Goal: Task Accomplishment & Management: Use online tool/utility

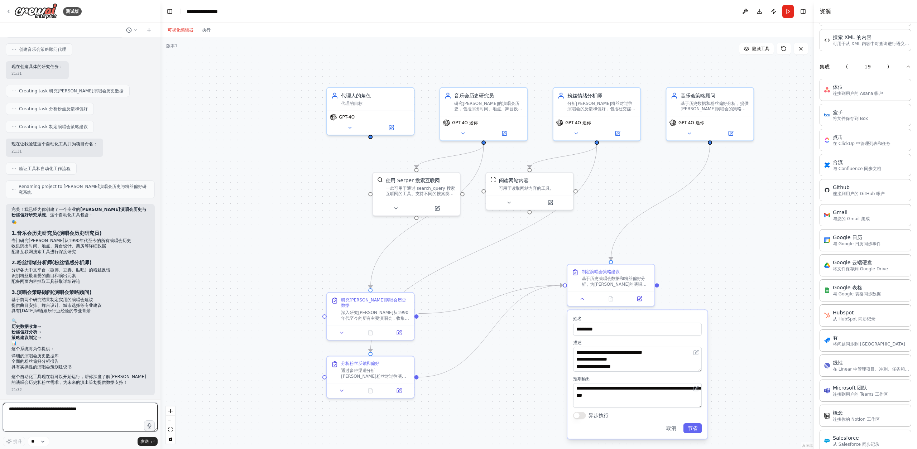
scroll to position [317, 0]
click at [6, 13] on icon at bounding box center [9, 12] width 6 height 6
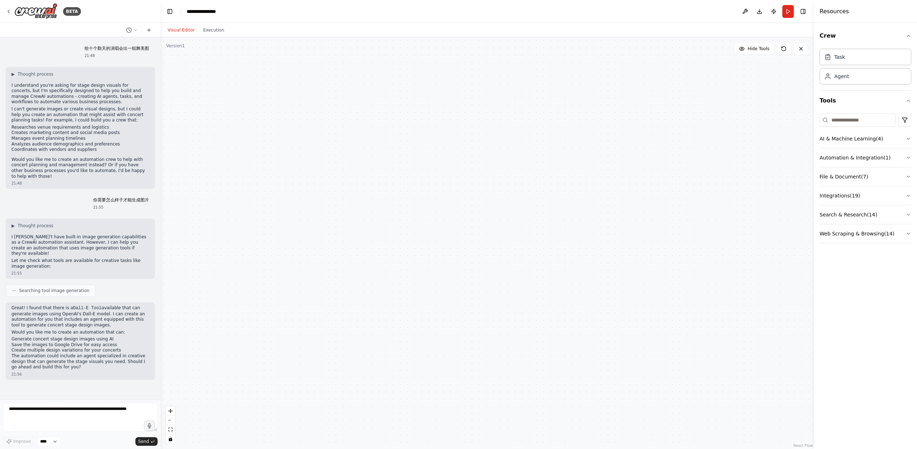
click at [39, 305] on p "Great! I found that there is a Dall-E Tool available that can generate images u…" at bounding box center [80, 316] width 138 height 23
click at [114, 247] on p "I don't have built-in image generation capabilities as a CrewAI automation assi…" at bounding box center [80, 245] width 138 height 22
click at [89, 418] on textarea at bounding box center [80, 417] width 155 height 29
type textarea "******"
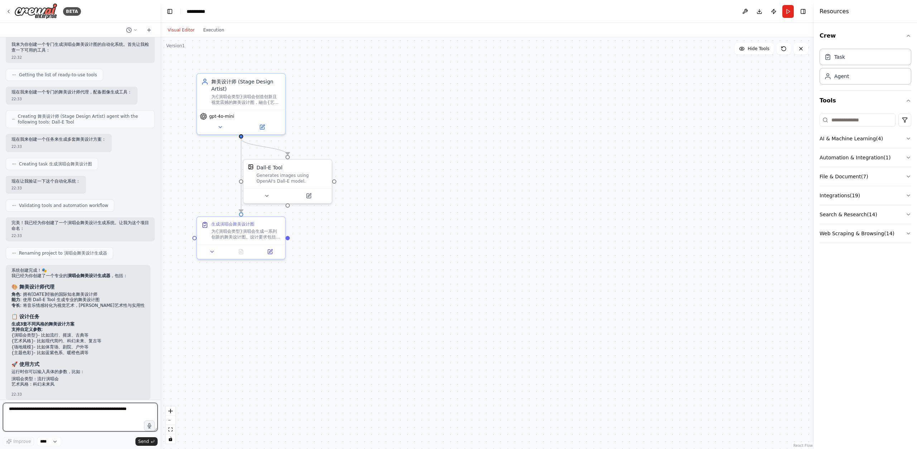
scroll to position [414, 0]
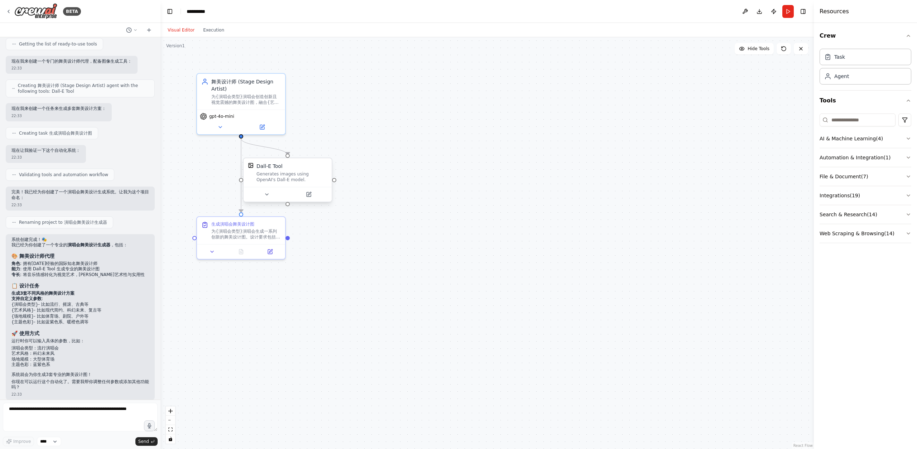
click at [270, 182] on div "Generates images using OpenAI's Dall-E model." at bounding box center [292, 176] width 71 height 11
click at [43, 273] on div "系统创建完成！🎭 我已经为你创建了一个专业的 演唱会舞美设计生成器 ，包括： 🎨 舞美设计师代理 角色 : 拥有15年经验的国际知名舞美设计师 能力 : 使用…" at bounding box center [80, 313] width 138 height 153
click at [43, 302] on li "{演唱会类型} - 比如流行、摇滚、古典等" at bounding box center [80, 305] width 138 height 6
click at [54, 332] on div "系统创建完成！🎭 我已经为你创建了一个专业的 演唱会舞美设计生成器 ，包括： 🎨 舞美设计师代理 角色 : 拥有15年经验的国际知名舞美设计师 能力 : 使用…" at bounding box center [80, 313] width 138 height 153
click at [78, 417] on textarea at bounding box center [80, 417] width 155 height 29
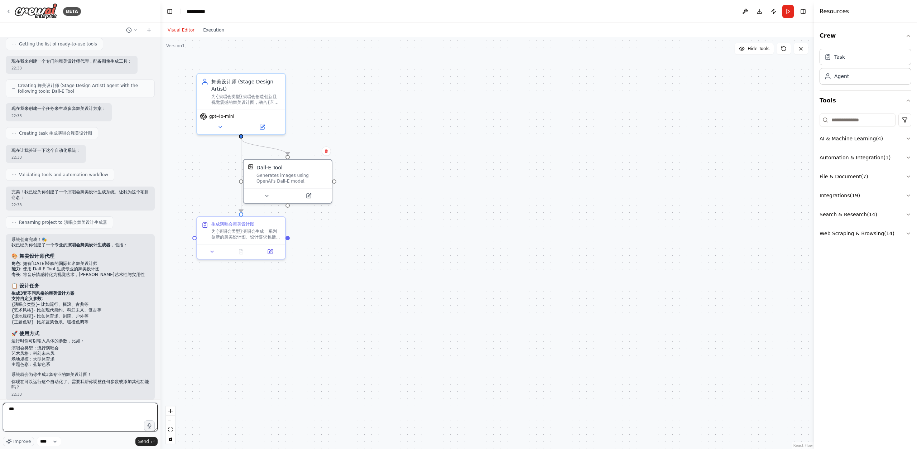
type textarea "***"
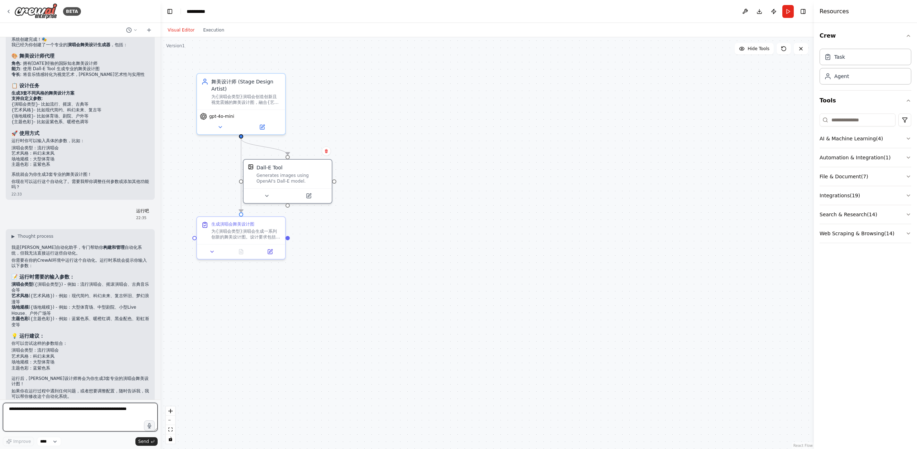
scroll to position [613, 0]
click at [61, 283] on code "{演唱会类型}" at bounding box center [48, 285] width 27 height 5
click at [43, 320] on li "主题色彩 ( {主题色彩} ) - 例如：蓝紫色系、暖橙红调、黑金配色、彩虹渐变等" at bounding box center [80, 322] width 138 height 11
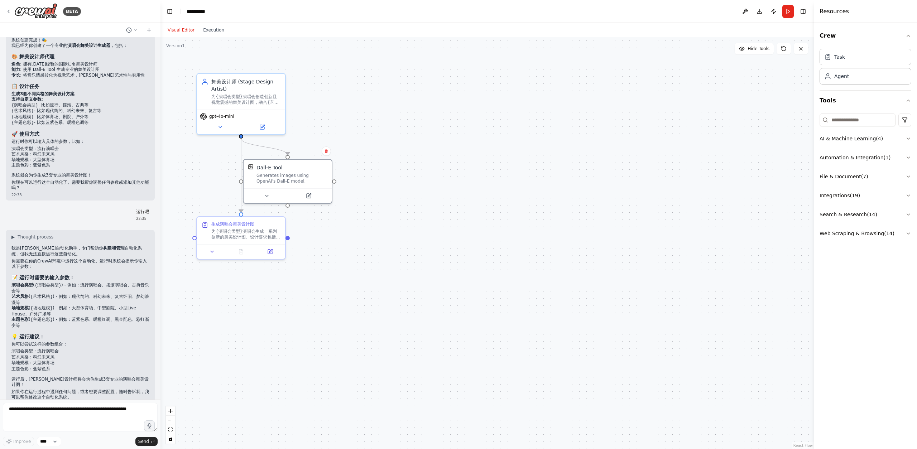
drag, startPoint x: 83, startPoint y: 277, endPoint x: 102, endPoint y: 278, distance: 19.0
click at [102, 283] on li "演唱会类型 ( {演唱会类型} ) - 例如：流行演唱会、摇滚演唱会、古典音乐会等" at bounding box center [80, 288] width 138 height 11
drag, startPoint x: 104, startPoint y: 279, endPoint x: 82, endPoint y: 278, distance: 21.5
click at [82, 283] on li "演唱会类型 ( {演唱会类型} ) - 例如：流行演唱会、摇滚演唱会、古典音乐会等" at bounding box center [80, 288] width 138 height 11
copy li "流行演唱会"
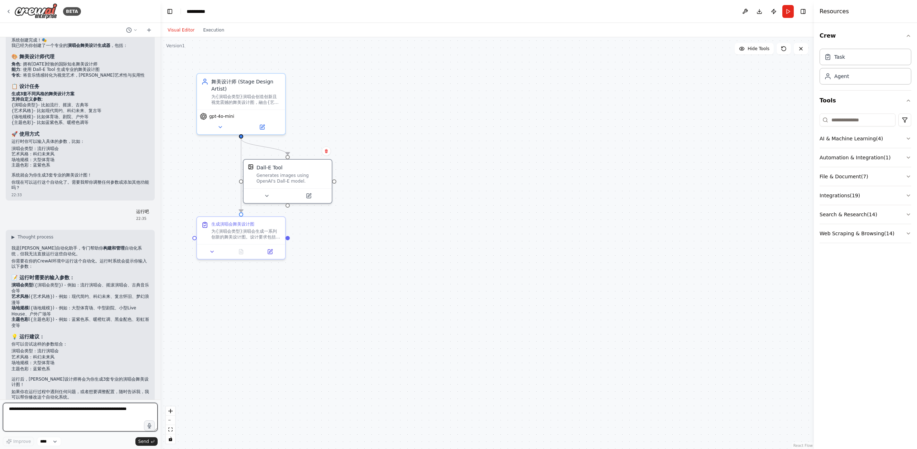
click at [49, 417] on textarea at bounding box center [80, 417] width 155 height 29
paste textarea "*****"
type textarea "*****"
click at [82, 294] on li "艺术风格 ( {艺术风格} ) - 例如：现代简约、科幻未来、复古怀旧、梦幻浪漫等" at bounding box center [80, 299] width 138 height 11
drag, startPoint x: 73, startPoint y: 291, endPoint x: 92, endPoint y: 292, distance: 19.0
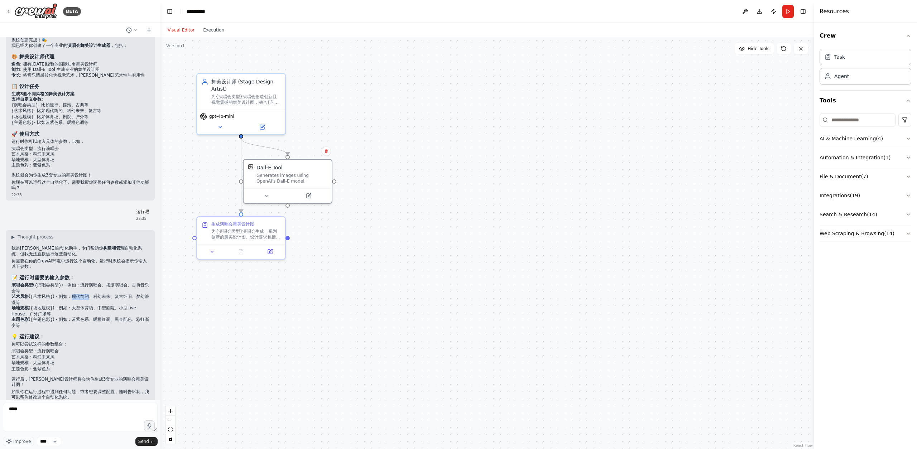
click at [92, 294] on li "艺术风格 ( {艺术风格} ) - 例如：现代简约、科幻未来、复古怀旧、梦幻浪漫等" at bounding box center [80, 299] width 138 height 11
copy li "现代简约"
click at [83, 415] on textarea "*****" at bounding box center [80, 417] width 155 height 29
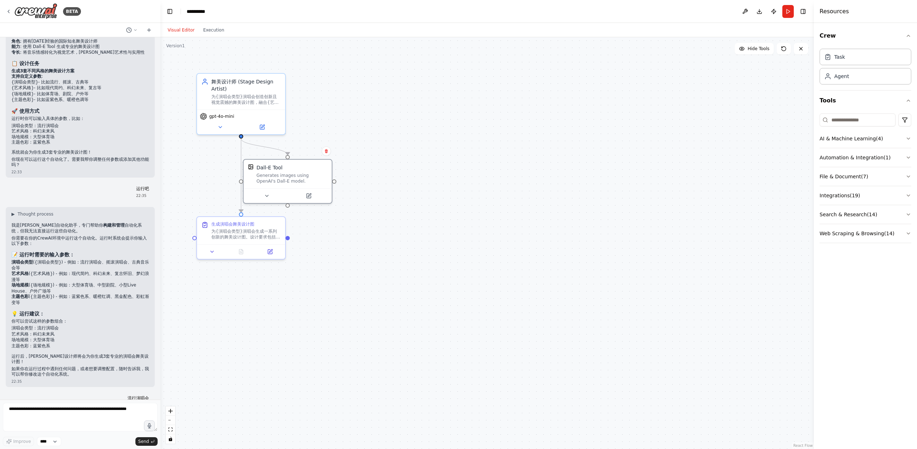
scroll to position [660, 0]
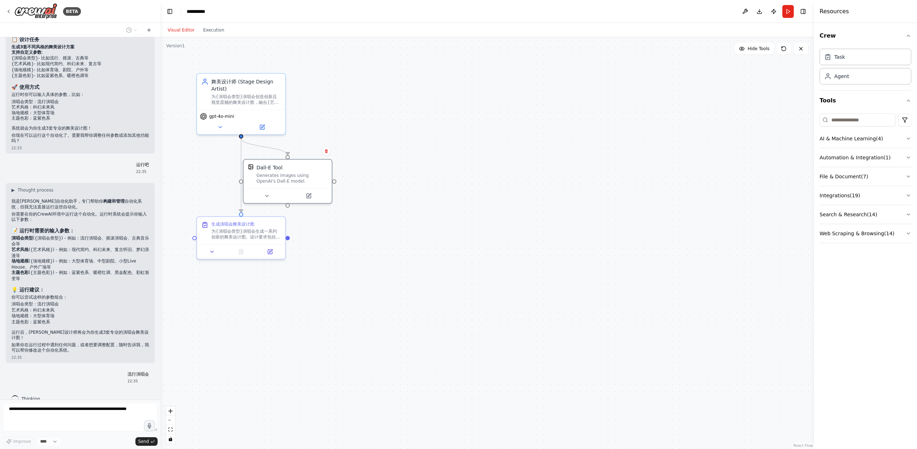
click at [63, 308] on li "艺术风格： 科幻未来风" at bounding box center [80, 311] width 138 height 6
drag, startPoint x: 59, startPoint y: 315, endPoint x: 6, endPoint y: 298, distance: 55.9
click at [6, 298] on div "▶ Thought process 我是CrewAI自动化助手，专门帮助你 构建和管理 自动化系统，但我无法直接运行这些自动化。 你需要在你的CrewAI环境…" at bounding box center [80, 273] width 149 height 180
copy ul "演唱会类型： 流行演唱会 艺术风格： 科幻未来风 场地规模： 大型体育场 主题色彩： 蓝紫色系"
click at [41, 394] on div "Thinking..." at bounding box center [28, 399] width 44 height 13
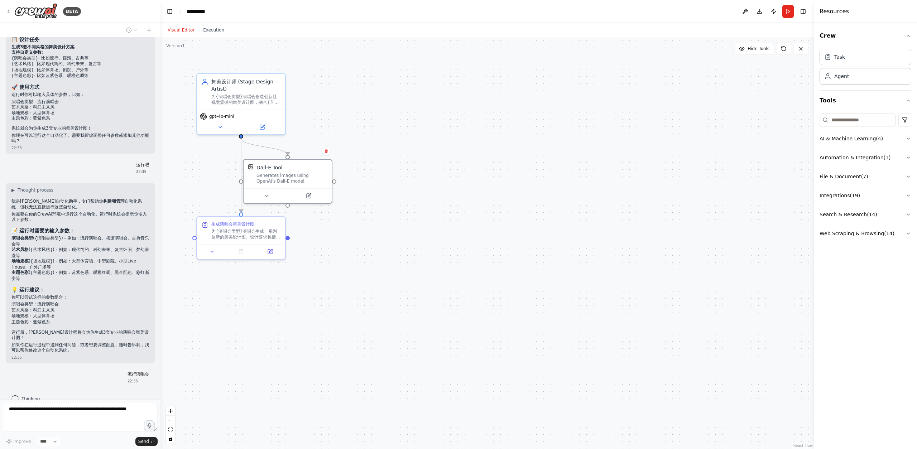
click at [39, 396] on span "Thinking..." at bounding box center [33, 399] width 23 height 6
click at [113, 369] on div "流行演唱会 22:35" at bounding box center [80, 378] width 149 height 18
click at [128, 372] on p "流行演唱会" at bounding box center [139, 375] width 22 height 6
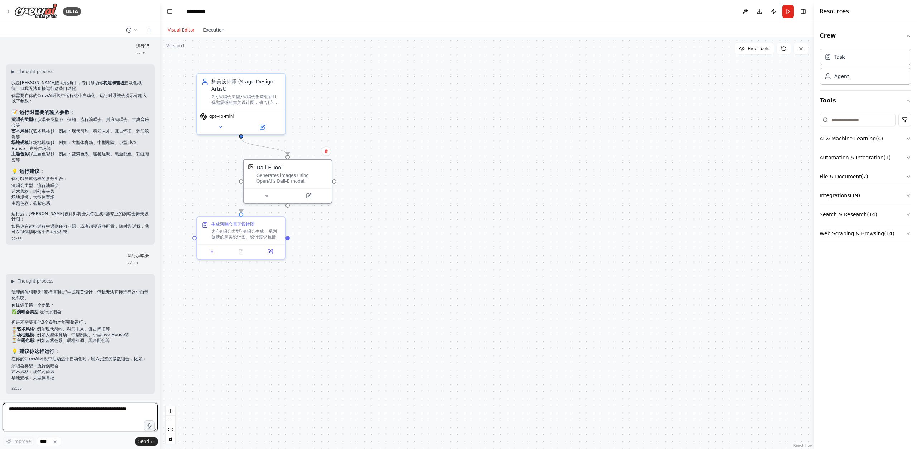
scroll to position [798, 0]
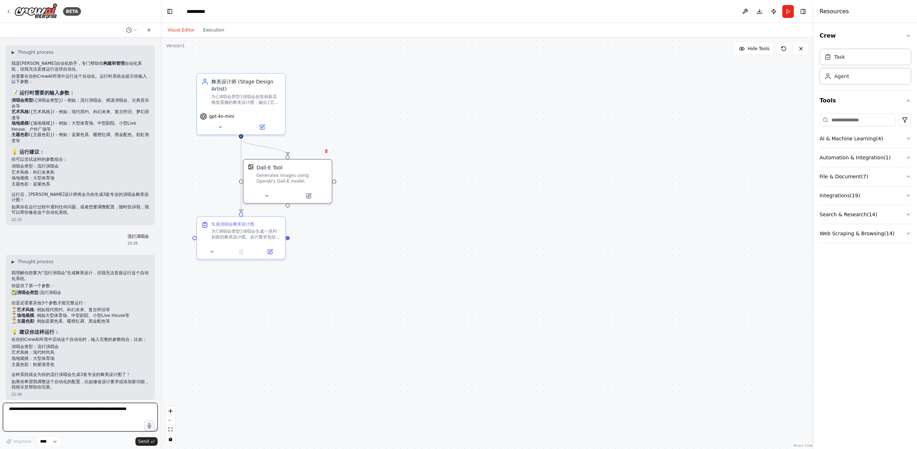
click at [55, 409] on textarea at bounding box center [80, 417] width 155 height 29
paste textarea "**********"
type textarea "**********"
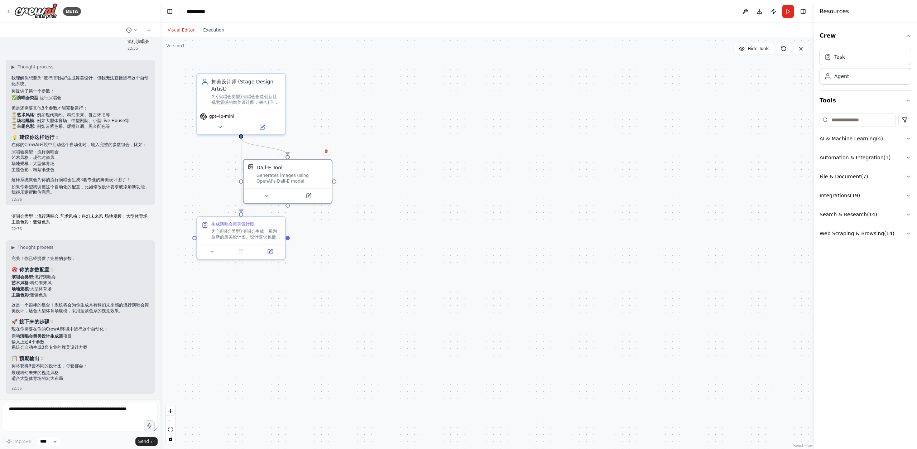
scroll to position [1017, 0]
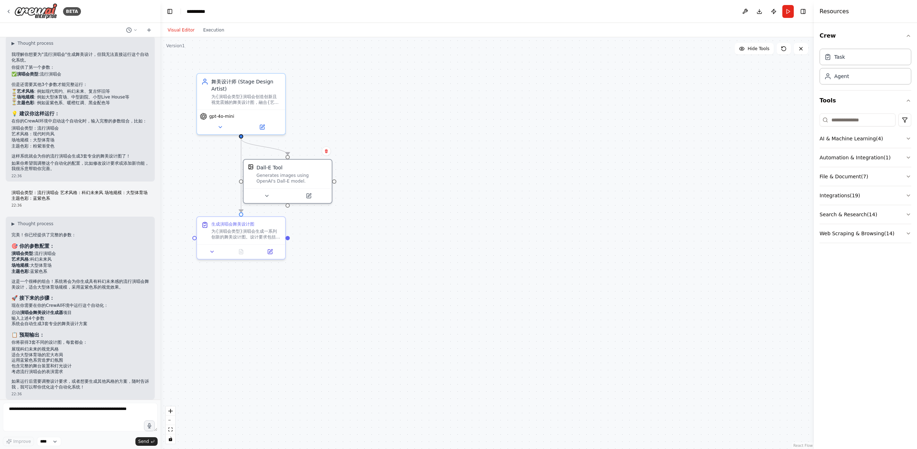
click at [42, 364] on li "包含完整的舞台装置和灯光设计" at bounding box center [80, 367] width 138 height 6
click at [38, 347] on li "展现科幻未来的视觉风格" at bounding box center [80, 350] width 138 height 6
click at [52, 252] on code "流行演唱会" at bounding box center [45, 254] width 22 height 5
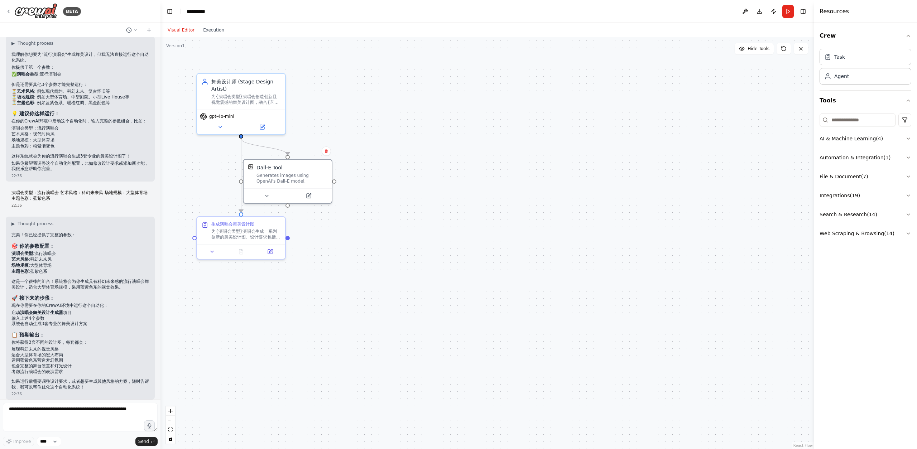
click at [20, 316] on li "输入上述4个参数" at bounding box center [80, 319] width 138 height 6
click at [790, 13] on button "Run" at bounding box center [788, 11] width 11 height 13
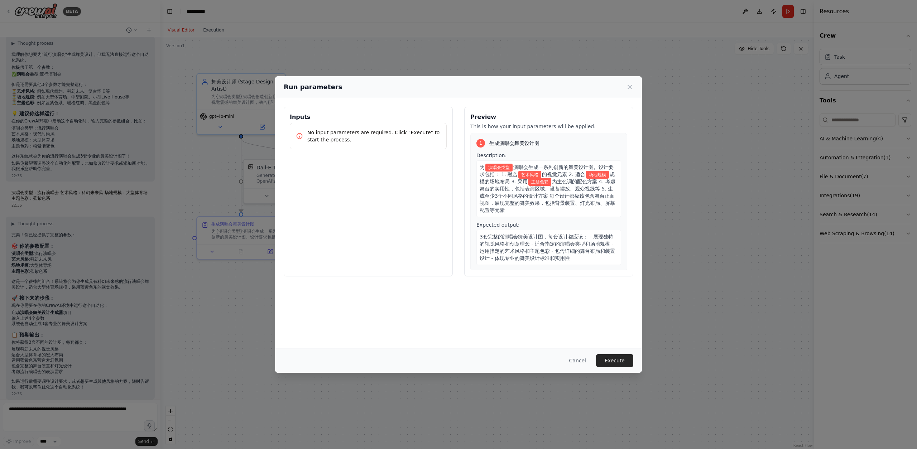
click at [348, 197] on div "Inputs No input parameters are required. Click "Execute" to start the process." at bounding box center [368, 192] width 169 height 170
click at [355, 142] on p "No input parameters are required. Click "Execute" to start the process." at bounding box center [373, 136] width 133 height 14
click at [615, 358] on button "Execute" at bounding box center [614, 360] width 37 height 13
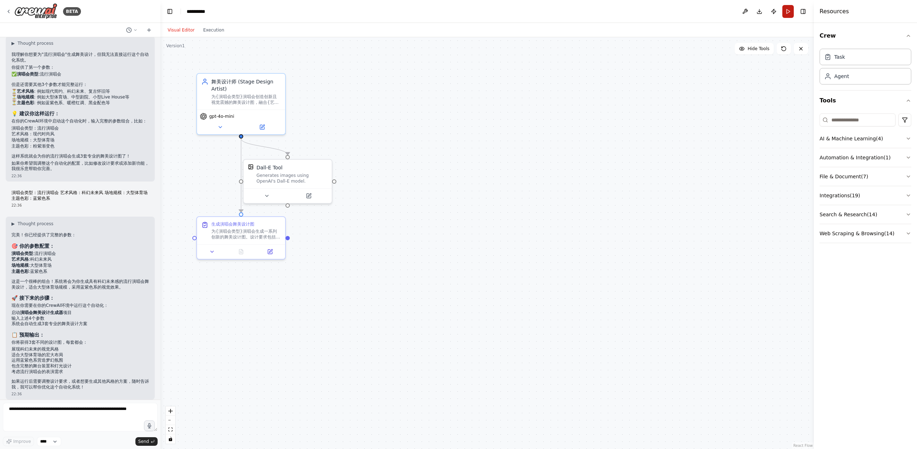
click at [791, 15] on button "Run" at bounding box center [788, 11] width 11 height 13
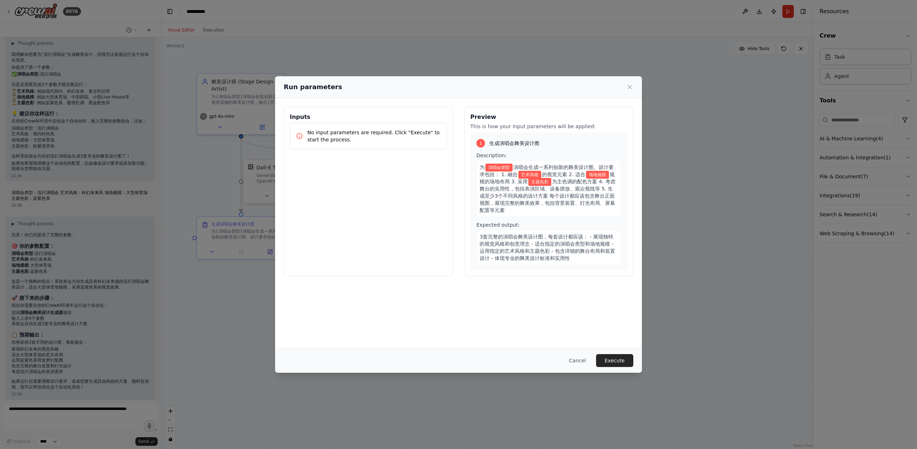
click at [615, 351] on div "Cancel Execute" at bounding box center [458, 360] width 367 height 25
click at [519, 168] on span "演唱会生成一系列创新的舞美设计图。设计要求包括： 1. 融合" at bounding box center [547, 170] width 134 height 13
click at [508, 171] on div "为 演唱会类型 演唱会生成一系列创新的舞美设计图。设计要求包括： 1. 融合 艺术风格 的视觉元素 2. 适合 场地规模 规模的场地布局 3. 采用 主题色彩…" at bounding box center [549, 189] width 145 height 57
click at [523, 245] on span "3套完整的演唱会舞美设计图，每套设计都应该： - 展现独特的视觉风格和创意理念 - 适合指定的演唱会类型和场地规模 - 运用指定的艺术风格和主题色彩 - 包含…" at bounding box center [547, 247] width 135 height 27
click at [494, 162] on div "为 演唱会类型 演唱会生成一系列创新的舞美设计图。设计要求包括： 1. 融合 艺术风格 的视觉元素 2. 适合 场地规模 规模的场地布局 3. 采用 主题色彩…" at bounding box center [549, 189] width 145 height 57
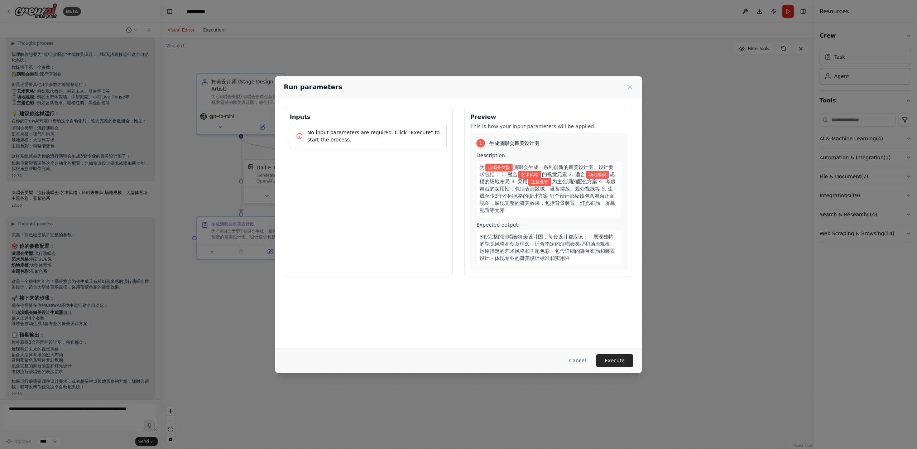
click at [495, 164] on span "演唱会类型" at bounding box center [499, 168] width 27 height 8
click at [385, 124] on div "No input parameters are required. Click "Execute" to start the process." at bounding box center [368, 136] width 157 height 27
click at [365, 154] on div "Inputs No input parameters are required. Click "Execute" to start the process." at bounding box center [368, 192] width 169 height 170
click at [619, 357] on button "Execute" at bounding box center [614, 360] width 37 height 13
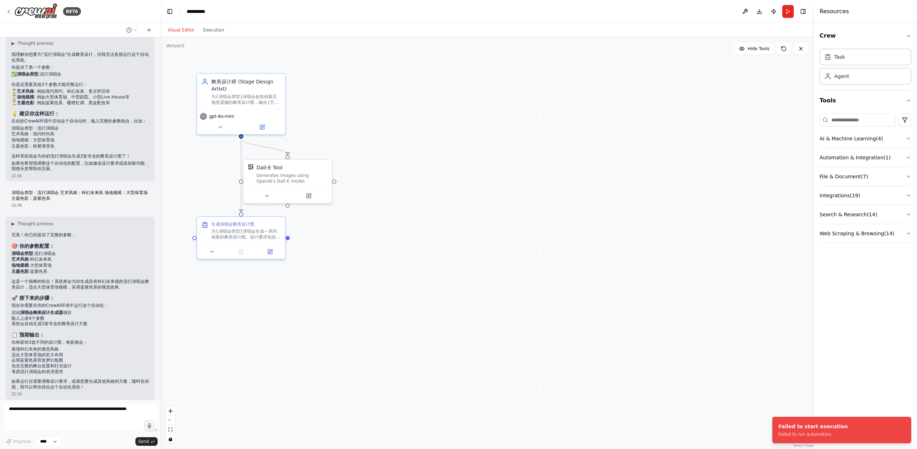
click at [84, 358] on li "运用蓝紫色系营造梦幻氛围" at bounding box center [80, 361] width 138 height 6
click at [84, 408] on textarea at bounding box center [80, 417] width 155 height 29
click at [57, 358] on li "运用蓝紫色系营造梦幻氛围" at bounding box center [80, 361] width 138 height 6
click at [27, 310] on strong "演唱会舞美设计生成器" at bounding box center [41, 312] width 43 height 5
click at [28, 316] on li "输入上述4个参数" at bounding box center [80, 319] width 138 height 6
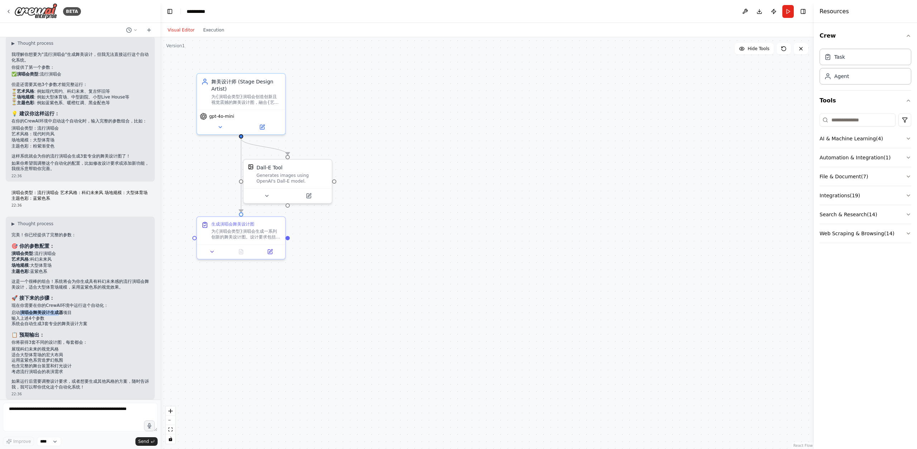
drag, startPoint x: 23, startPoint y: 307, endPoint x: 64, endPoint y: 315, distance: 41.3
click at [62, 310] on strong "演唱会舞美设计生成器" at bounding box center [41, 312] width 43 height 5
click at [64, 316] on li "输入上述4个参数" at bounding box center [80, 319] width 138 height 6
click at [234, 227] on div "为{演唱会类型}演唱会生成一系列创新的舞美设计图。设计要求包括： 1. 融合{艺术风格}的视觉元素 2. 适合{场地规模}规模的场地布局 3. 采用{主题色彩…" at bounding box center [246, 232] width 70 height 11
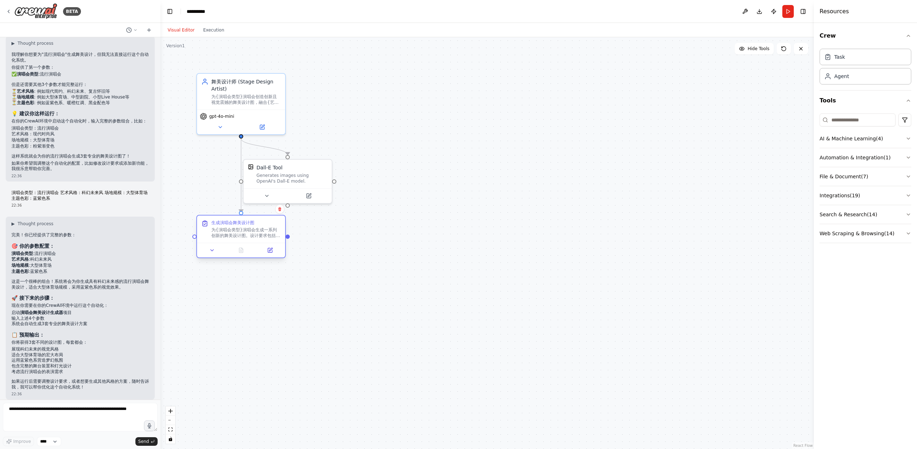
click at [234, 227] on div "为{演唱会类型}演唱会生成一系列创新的舞美设计图。设计要求包括： 1. 融合{艺术风格}的视觉元素 2. 适合{场地规模}规模的场地布局 3. 采用{主题色彩…" at bounding box center [246, 232] width 70 height 11
click at [206, 252] on button at bounding box center [212, 250] width 25 height 9
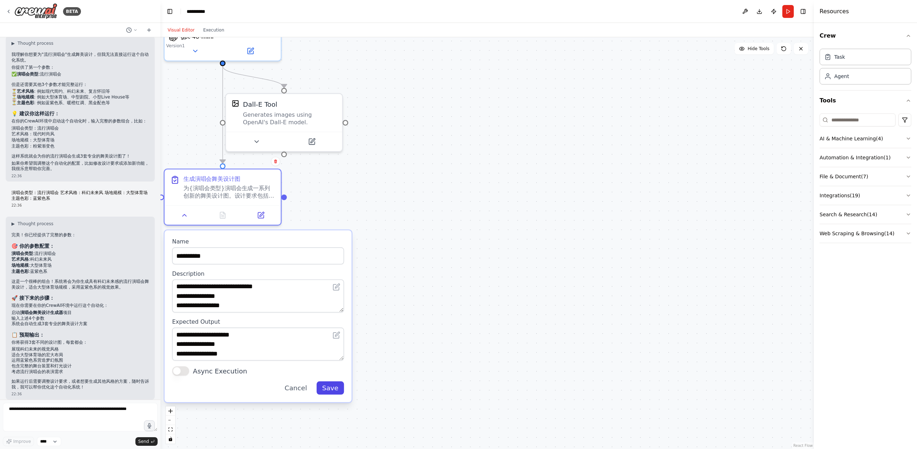
click at [333, 386] on button "Save" at bounding box center [330, 388] width 28 height 13
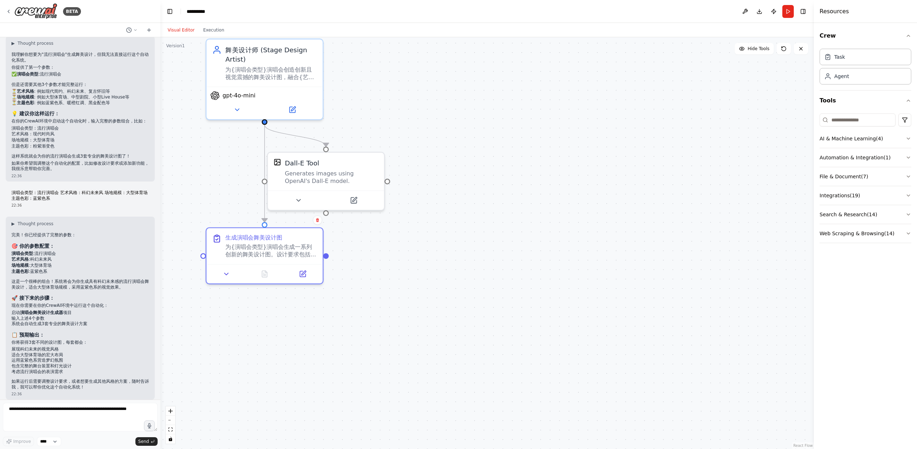
drag, startPoint x: 419, startPoint y: 225, endPoint x: 454, endPoint y: 275, distance: 61.7
click at [461, 285] on div ".deletable-edge-delete-btn { width: 20px; height: 20px; border: 0px solid #ffff…" at bounding box center [488, 243] width 654 height 412
click at [336, 172] on div "Generates images using OpenAI's Dall-E model." at bounding box center [332, 177] width 94 height 15
click at [336, 172] on div "Generates images using OpenAI's Dall-E model." at bounding box center [337, 177] width 94 height 15
click at [312, 194] on div at bounding box center [331, 200] width 116 height 19
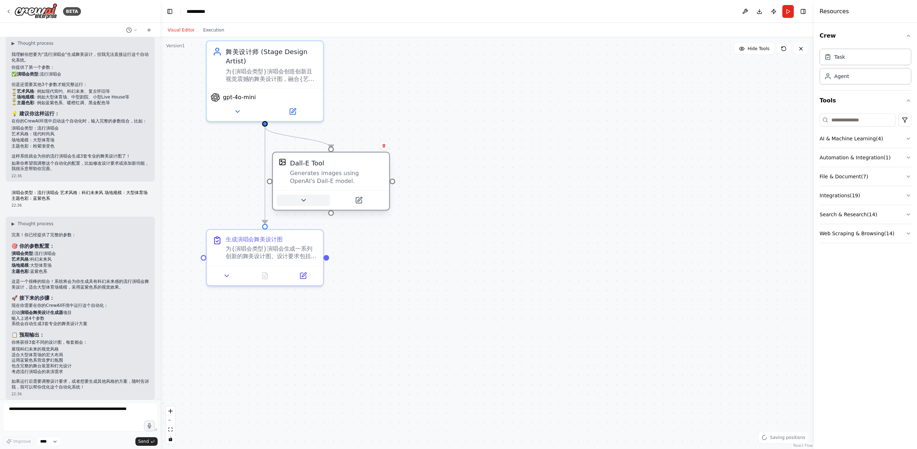
click at [308, 202] on button at bounding box center [303, 200] width 53 height 11
click at [347, 272] on button "Advanced Options" at bounding box center [367, 275] width 172 height 9
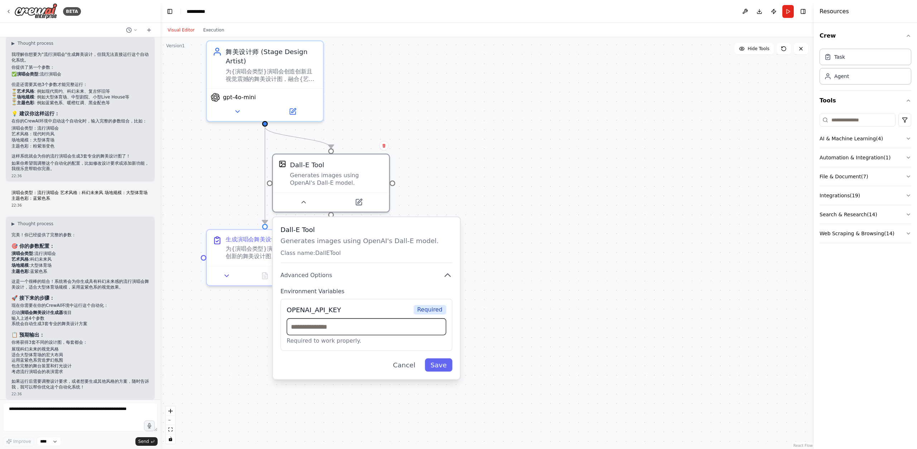
click at [358, 323] on input "text" at bounding box center [366, 327] width 159 height 17
click at [434, 311] on span "Required" at bounding box center [430, 309] width 33 height 9
click at [311, 289] on label "Environment Variables" at bounding box center [367, 292] width 172 height 8
click at [312, 281] on div "Dall-E Tool Generates images using OpenAI's Dall-E model. Class name: DallETool…" at bounding box center [366, 299] width 187 height 162
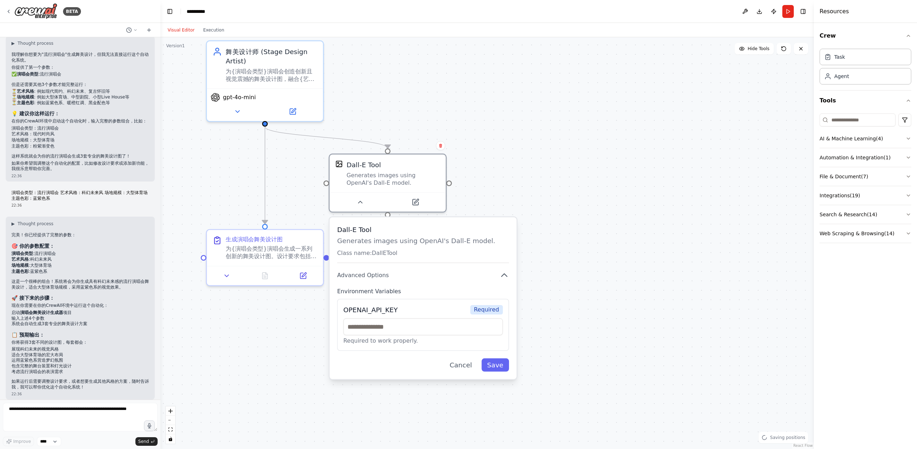
drag, startPoint x: 357, startPoint y: 251, endPoint x: 410, endPoint y: 249, distance: 53.8
click at [410, 249] on p "Class name: DallETool" at bounding box center [423, 253] width 172 height 8
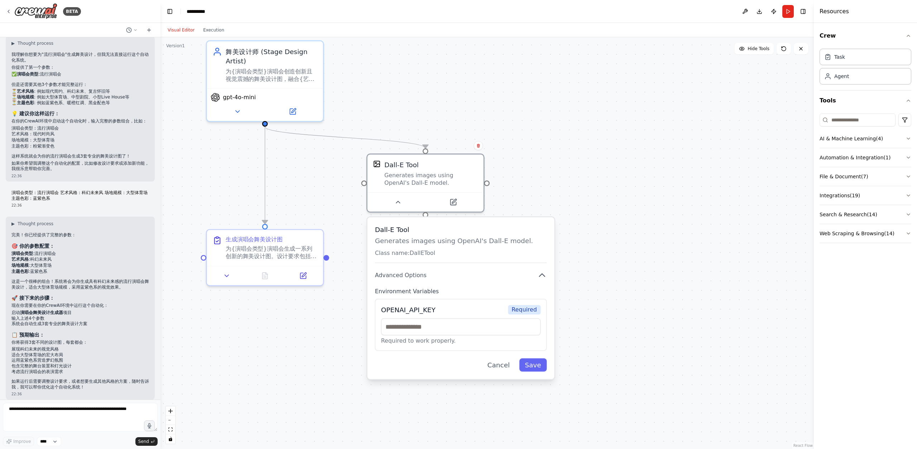
drag, startPoint x: 410, startPoint y: 249, endPoint x: 452, endPoint y: 249, distance: 41.2
click at [452, 249] on p "Class name: DallETool" at bounding box center [461, 253] width 172 height 8
click at [435, 321] on input "text" at bounding box center [460, 327] width 159 height 17
click at [425, 307] on div "OPENAI_API_KEY" at bounding box center [408, 309] width 54 height 9
click at [552, 312] on div "Dall-E Tool Generates images using OpenAI's Dall-E model. Class name: DallETool…" at bounding box center [461, 299] width 187 height 162
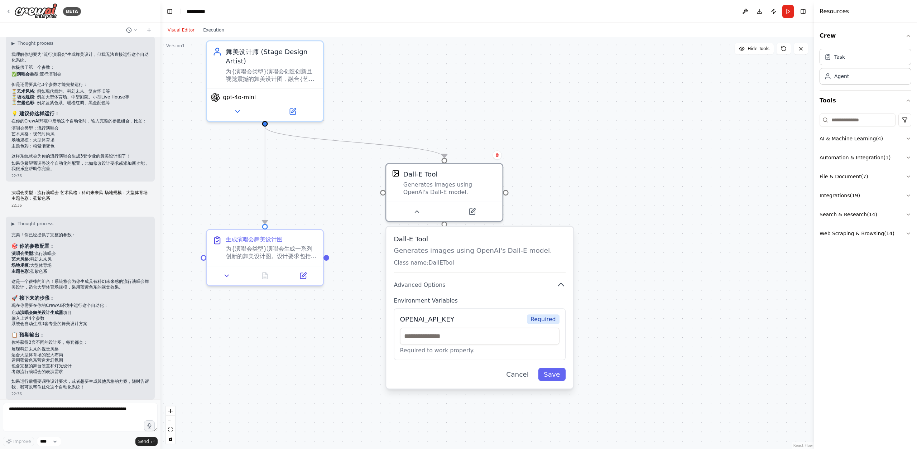
drag, startPoint x: 458, startPoint y: 239, endPoint x: 481, endPoint y: 245, distance: 24.0
click at [481, 245] on div "Dall-E Tool Generates images using OpenAI's Dall-E model. Class name: DallETool" at bounding box center [480, 253] width 172 height 38
click at [432, 248] on p "Generates images using OpenAI's Dall-E model." at bounding box center [480, 250] width 172 height 9
click at [429, 268] on div "Dall-E Tool Generates images using OpenAI's Dall-E model. Class name: DallETool" at bounding box center [480, 253] width 172 height 38
click at [429, 266] on p "Class name: DallETool" at bounding box center [480, 263] width 172 height 8
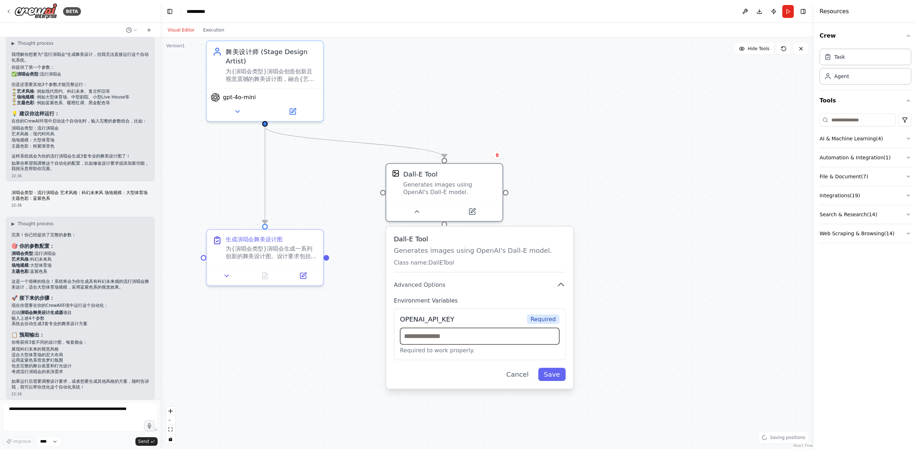
click at [442, 342] on input "text" at bounding box center [479, 336] width 159 height 17
click at [455, 351] on p "Required to work properly." at bounding box center [479, 351] width 159 height 8
click at [549, 382] on div "Dall-E Tool Generates images using OpenAI's Dall-E model. Class name: DallETool…" at bounding box center [479, 308] width 187 height 162
click at [550, 378] on button "Save" at bounding box center [552, 374] width 28 height 13
click at [517, 342] on input "text" at bounding box center [479, 336] width 159 height 17
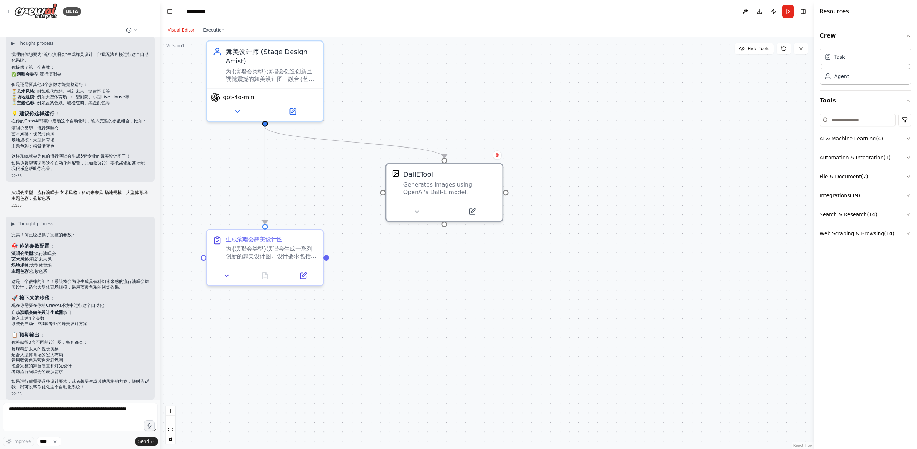
click at [484, 283] on div ".deletable-edge-delete-btn { width: 20px; height: 20px; border: 0px solid #ffff…" at bounding box center [488, 243] width 654 height 412
click at [426, 206] on button at bounding box center [416, 209] width 53 height 11
click at [464, 265] on div "DallETool Generates images using OpenAI's Dall-E model. Advanced Options Cancel…" at bounding box center [479, 267] width 187 height 80
click at [448, 274] on button "Advanced Options" at bounding box center [480, 273] width 172 height 9
click at [409, 252] on p "Generates images using OpenAI's Dall-E model." at bounding box center [480, 250] width 172 height 9
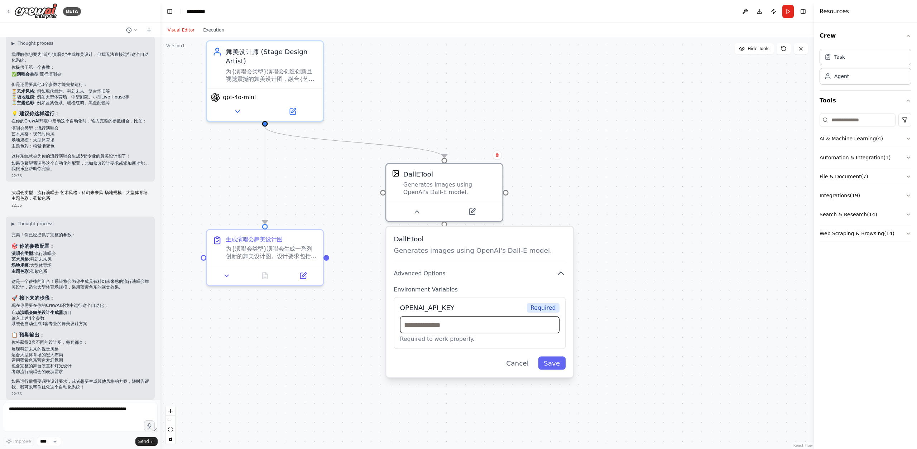
click at [486, 331] on input "text" at bounding box center [479, 325] width 159 height 17
paste input "**********"
type input "**********"
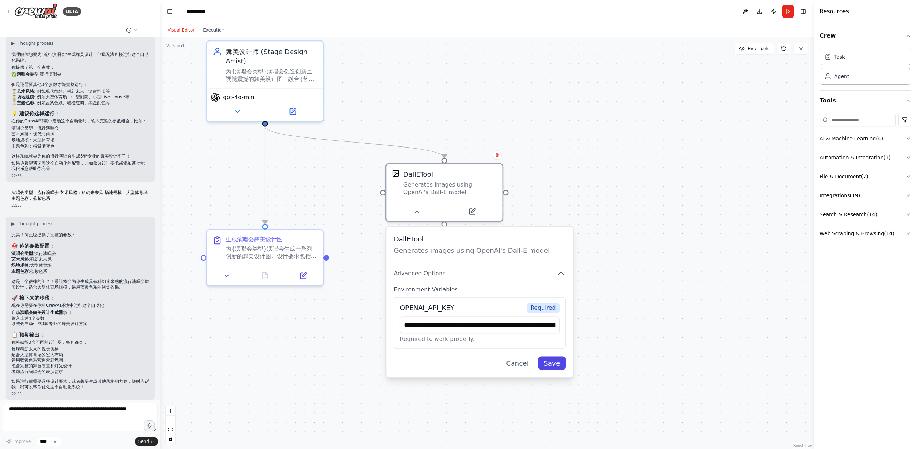
click at [553, 366] on button "Save" at bounding box center [552, 363] width 28 height 13
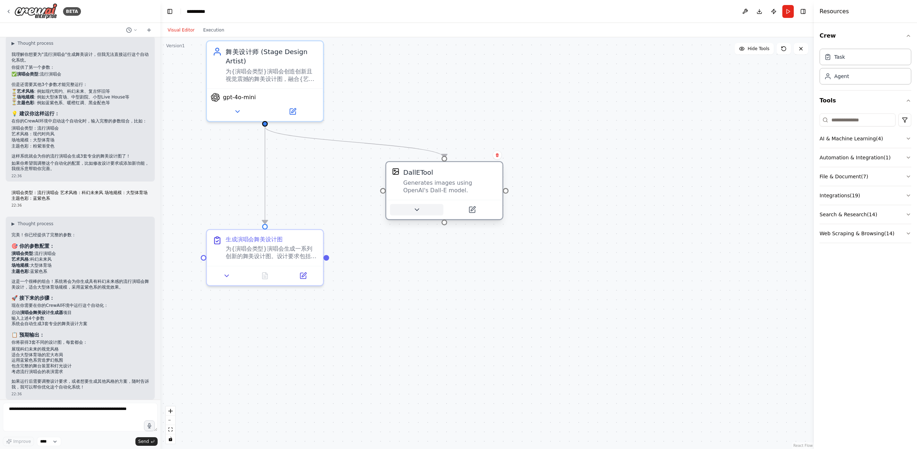
click at [425, 206] on button at bounding box center [416, 209] width 53 height 11
click at [424, 209] on button at bounding box center [416, 209] width 53 height 11
click at [554, 272] on button "Advanced Options" at bounding box center [480, 273] width 172 height 9
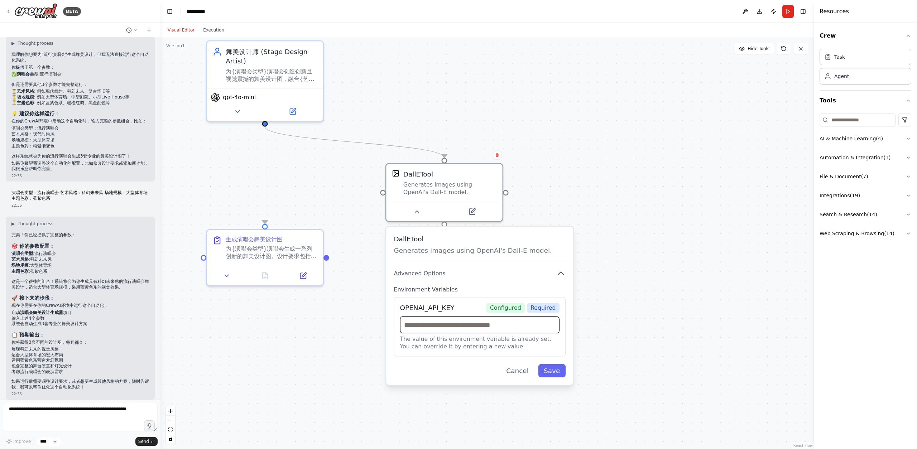
click at [474, 329] on input "text" at bounding box center [479, 325] width 159 height 17
click at [523, 375] on button "Cancel" at bounding box center [518, 370] width 34 height 13
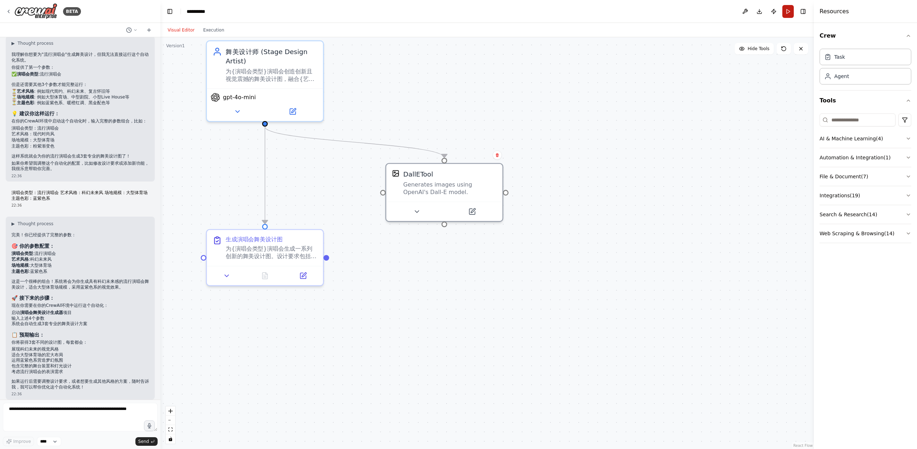
click at [792, 11] on button "Run" at bounding box center [788, 11] width 11 height 13
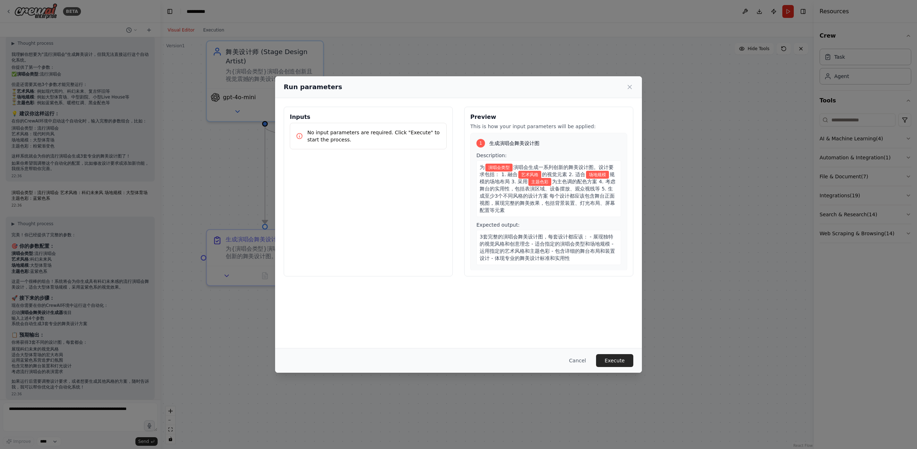
click at [338, 132] on p "No input parameters are required. Click "Execute" to start the process." at bounding box center [373, 136] width 133 height 14
click at [609, 354] on button "Execute" at bounding box center [614, 360] width 37 height 13
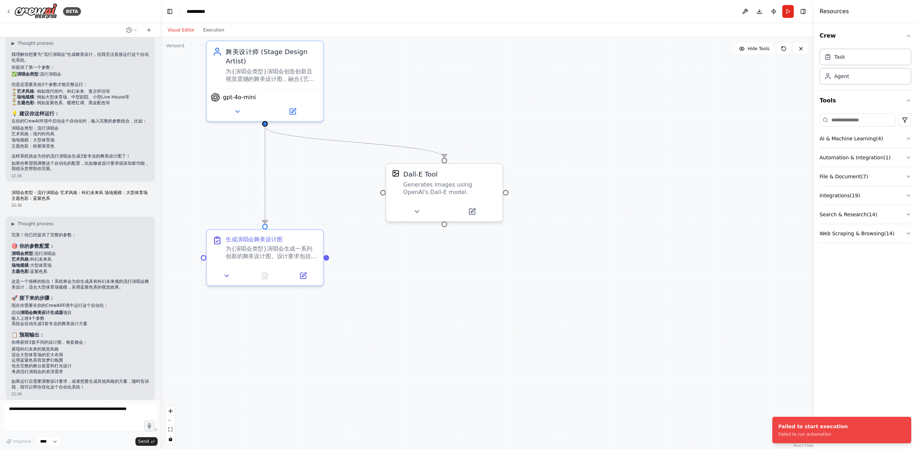
click at [106, 295] on h3 "🚀 接下来的步骤：" at bounding box center [80, 298] width 138 height 7
click at [57, 258] on li "艺术风格 : 科幻未来风" at bounding box center [80, 261] width 138 height 6
click at [35, 265] on code "大型体育场" at bounding box center [41, 267] width 22 height 5
drag, startPoint x: 33, startPoint y: 276, endPoint x: 80, endPoint y: 290, distance: 48.4
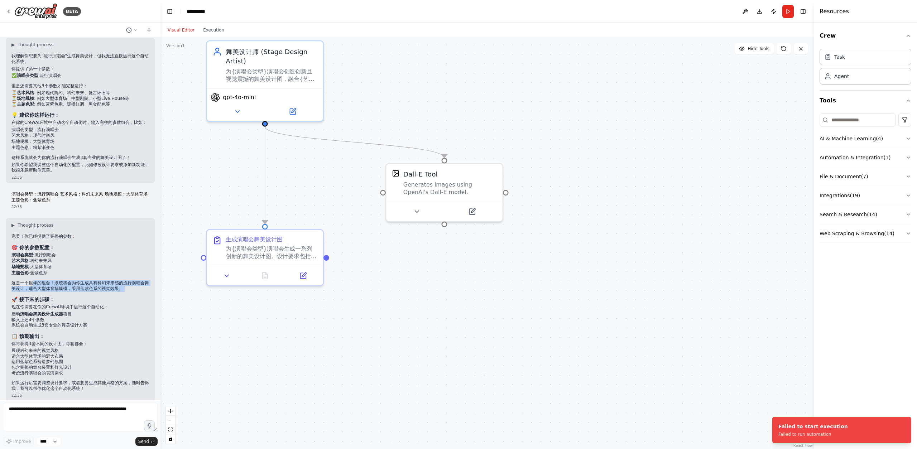
click at [80, 290] on div "▶ Thought process 完美！你已经提供了完整的参数： 🎯 你的参数配置： 演唱会类型 : 流行演唱会 艺术风格 : 科幻未来风 场地规模 : 大…" at bounding box center [80, 307] width 138 height 169
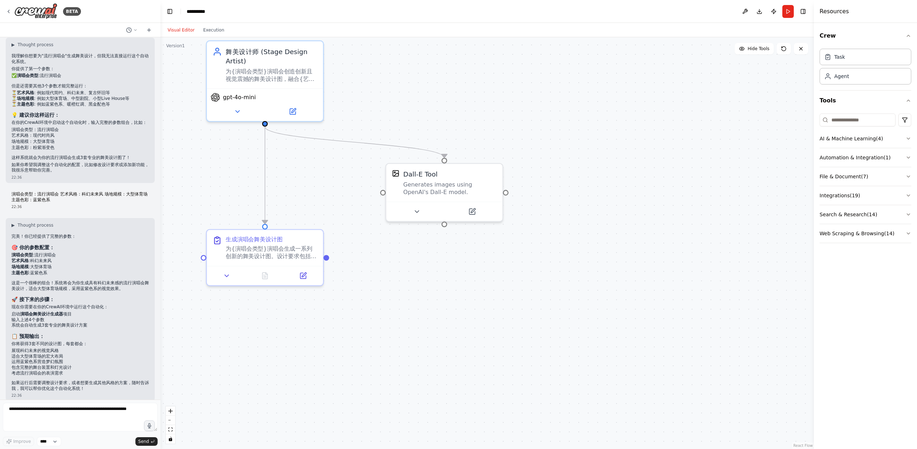
click at [64, 312] on li "启动 演唱会舞美设计生成器 项目" at bounding box center [80, 315] width 138 height 6
click at [62, 317] on li "输入上述4个参数" at bounding box center [80, 320] width 138 height 6
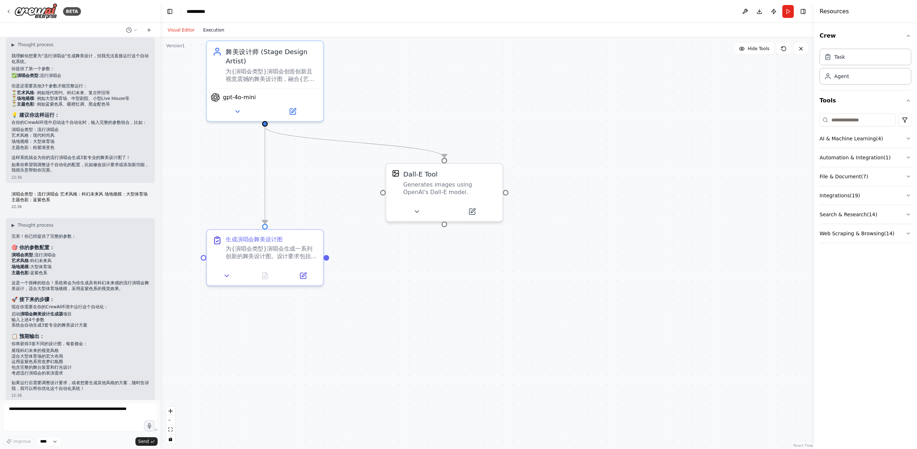
click at [216, 30] on button "Execution" at bounding box center [214, 30] width 30 height 9
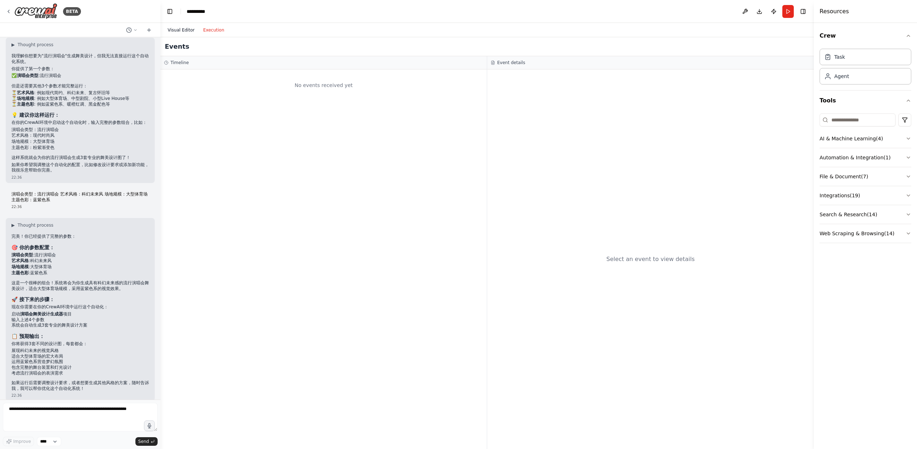
click at [185, 29] on button "Visual Editor" at bounding box center [180, 30] width 35 height 9
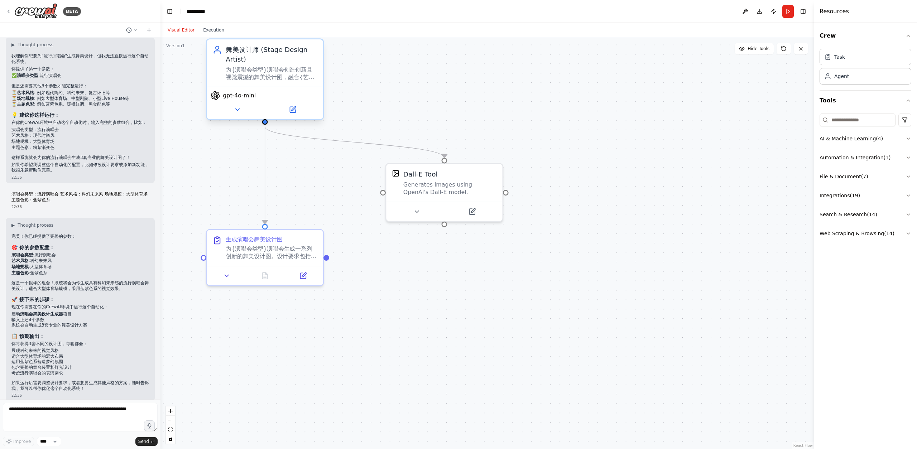
click at [286, 97] on div "gpt-4o-mini" at bounding box center [265, 95] width 109 height 9
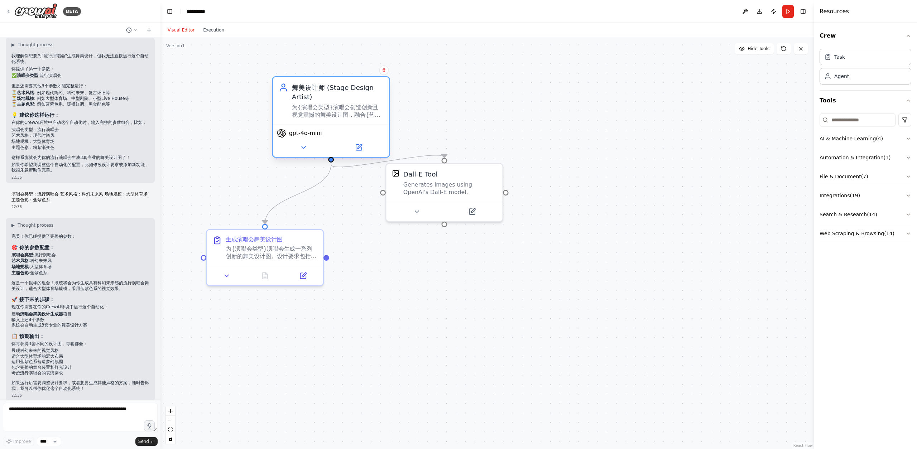
drag, startPoint x: 281, startPoint y: 85, endPoint x: 369, endPoint y: 131, distance: 99.2
click at [335, 116] on div "舞美设计师 (Stage Design Artist) 为{演唱会类型}演唱会创造创新且视觉震撼的舞美设计图，融合{艺术风格}元素，确保设计符合{场地规模}场…" at bounding box center [331, 117] width 118 height 82
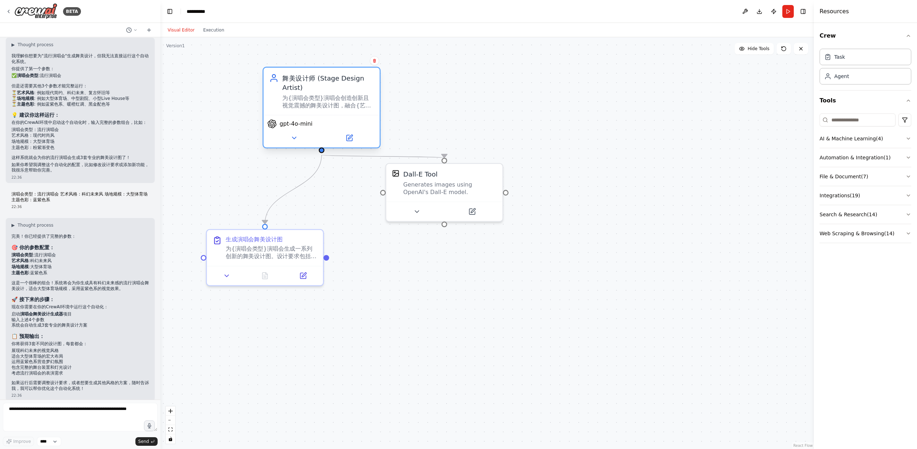
click at [311, 130] on div "gpt-4o-mini" at bounding box center [322, 131] width 116 height 33
click at [296, 137] on icon at bounding box center [294, 138] width 8 height 8
click at [300, 124] on span "gpt-4o-mini" at bounding box center [296, 124] width 33 height 8
click at [299, 137] on button at bounding box center [293, 138] width 53 height 11
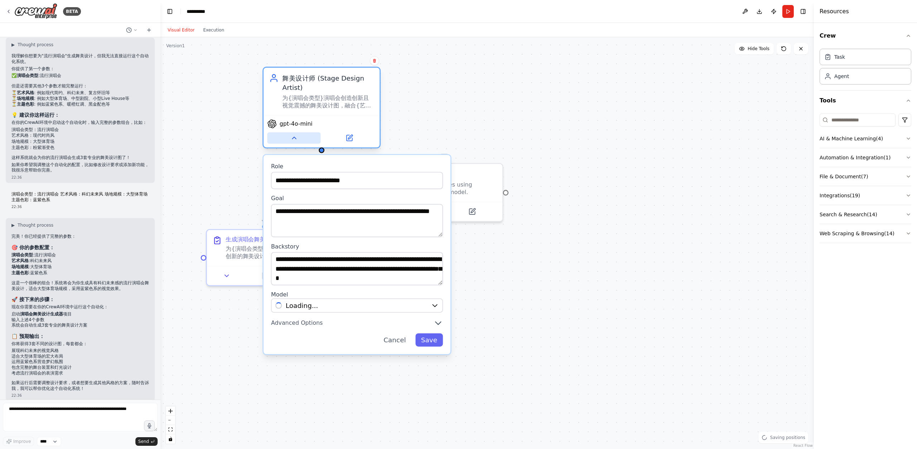
click at [299, 137] on button at bounding box center [293, 138] width 53 height 11
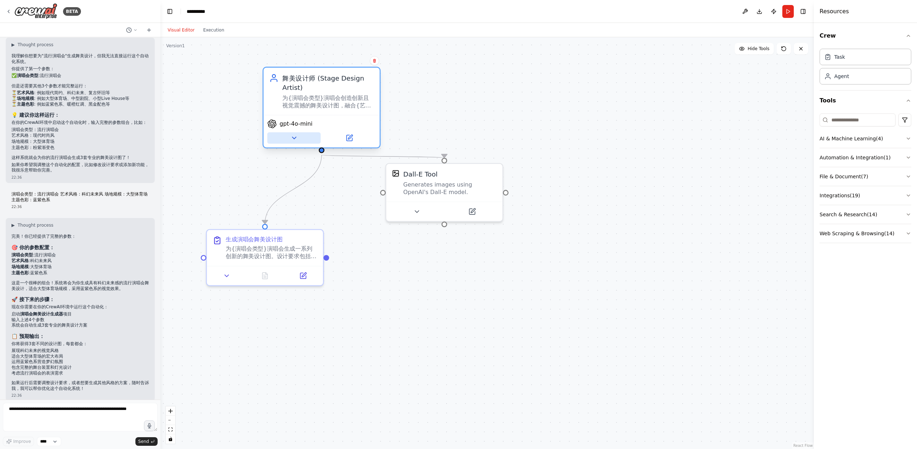
click at [299, 137] on button at bounding box center [293, 138] width 53 height 11
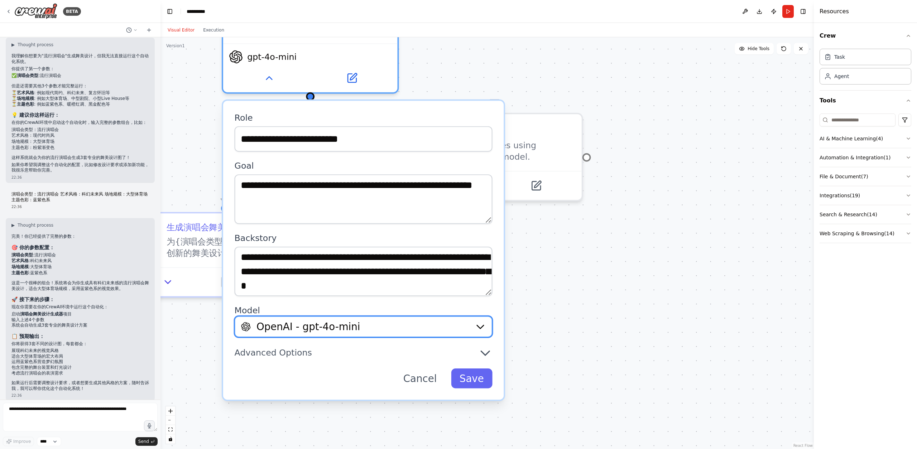
click at [365, 333] on div "OpenAI - gpt-4o-mini" at bounding box center [355, 327] width 228 height 14
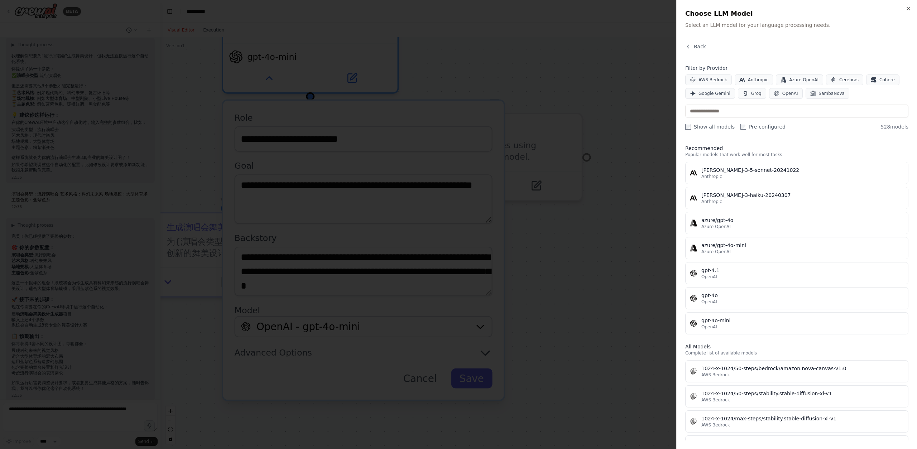
click at [656, 243] on div at bounding box center [458, 224] width 917 height 449
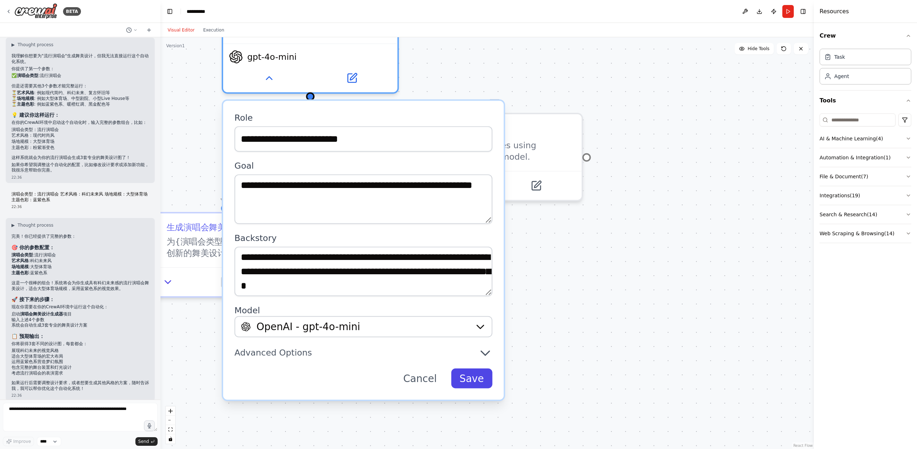
click at [486, 381] on button "Save" at bounding box center [471, 379] width 41 height 20
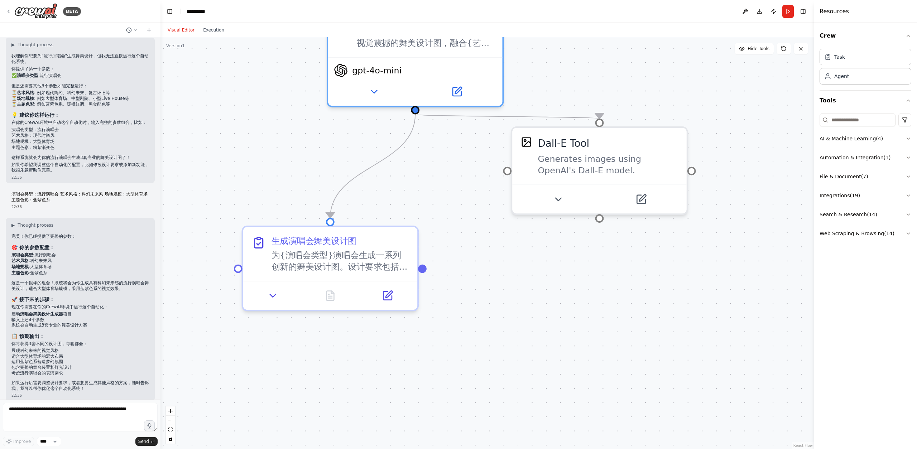
drag, startPoint x: 411, startPoint y: 319, endPoint x: 520, endPoint y: 338, distance: 110.1
click at [520, 338] on div ".deletable-edge-delete-btn { width: 20px; height: 20px; border: 0px solid #ffff…" at bounding box center [488, 243] width 654 height 412
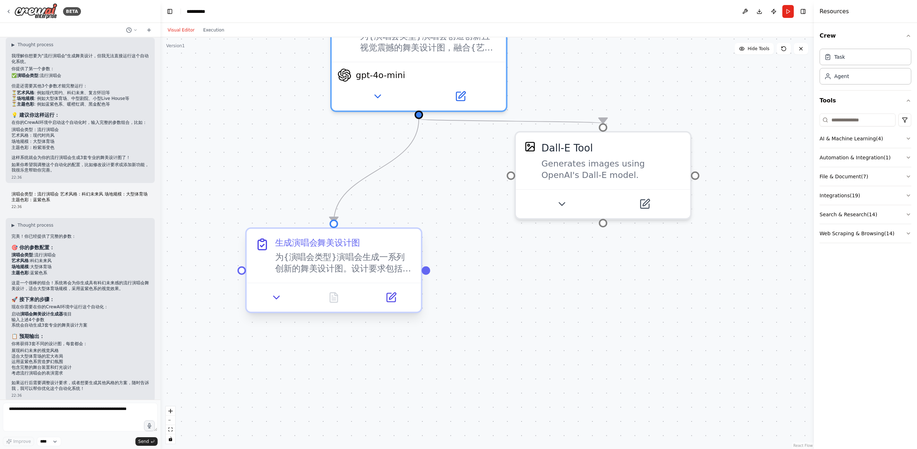
click at [349, 269] on div "为{演唱会类型}演唱会生成一系列创新的舞美设计图。设计要求包括： 1. 融合{艺术风格}的视觉元素 2. 适合{场地规模}规模的场地布局 3. 采用{主题色彩…" at bounding box center [344, 263] width 138 height 23
click at [407, 270] on div "为{演唱会类型}演唱会生成一系列创新的舞美设计图。设计要求包括： 1. 融合{艺术风格}的视觉元素 2. 适合{场地规模}规模的场地布局 3. 采用{主题色彩…" at bounding box center [344, 263] width 138 height 23
click at [285, 296] on button at bounding box center [276, 297] width 49 height 17
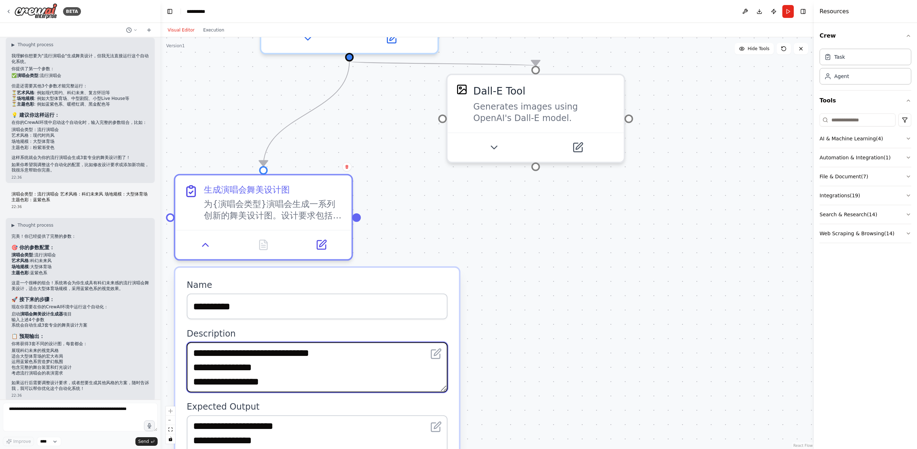
click at [374, 376] on textarea "**********" at bounding box center [317, 368] width 261 height 50
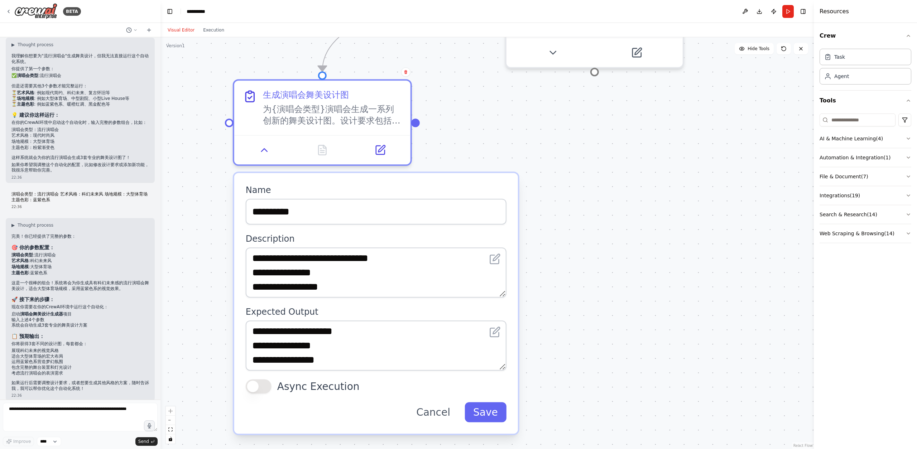
drag, startPoint x: 577, startPoint y: 378, endPoint x: 635, endPoint y: 281, distance: 113.3
click at [637, 280] on div ".deletable-edge-delete-btn { width: 20px; height: 20px; border: 0px solid #ffff…" at bounding box center [488, 243] width 654 height 412
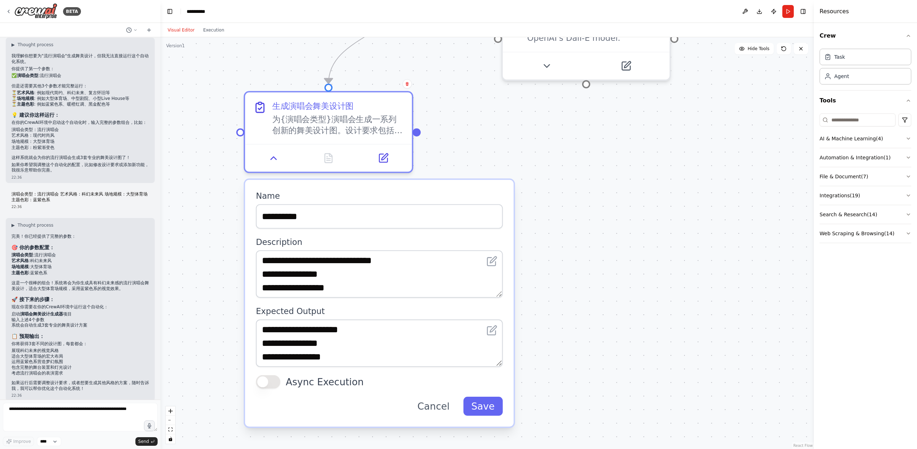
click at [268, 386] on button "Async Execution" at bounding box center [268, 383] width 24 height 14
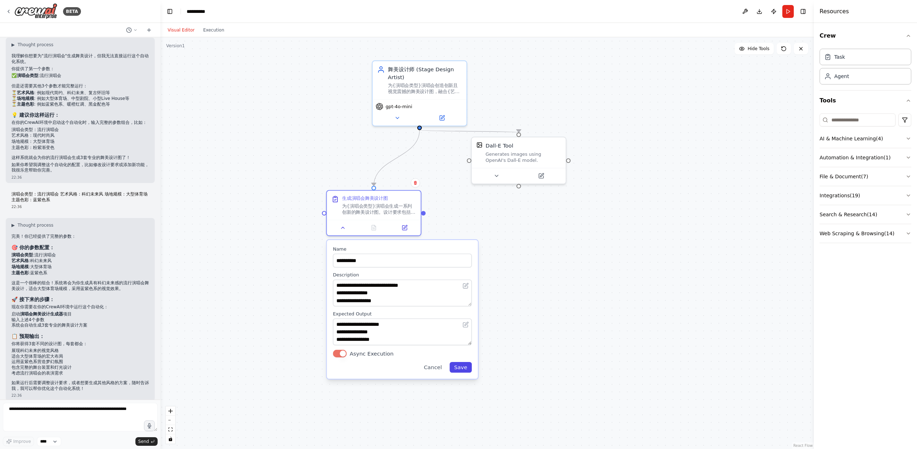
click at [467, 367] on button "Save" at bounding box center [461, 367] width 22 height 11
click at [538, 317] on div ".deletable-edge-delete-btn { width: 20px; height: 20px; border: 0px solid #ffff…" at bounding box center [488, 243] width 654 height 412
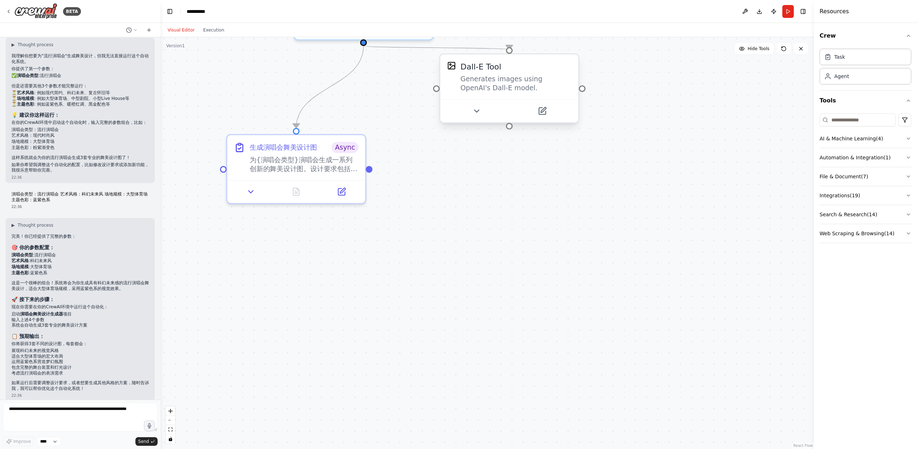
click at [503, 83] on div "Generates images using OpenAI's Dall-E model." at bounding box center [516, 84] width 111 height 18
click at [510, 126] on div at bounding box center [509, 126] width 7 height 7
click at [510, 129] on div at bounding box center [509, 126] width 7 height 7
click at [793, 11] on button "Run" at bounding box center [788, 11] width 11 height 13
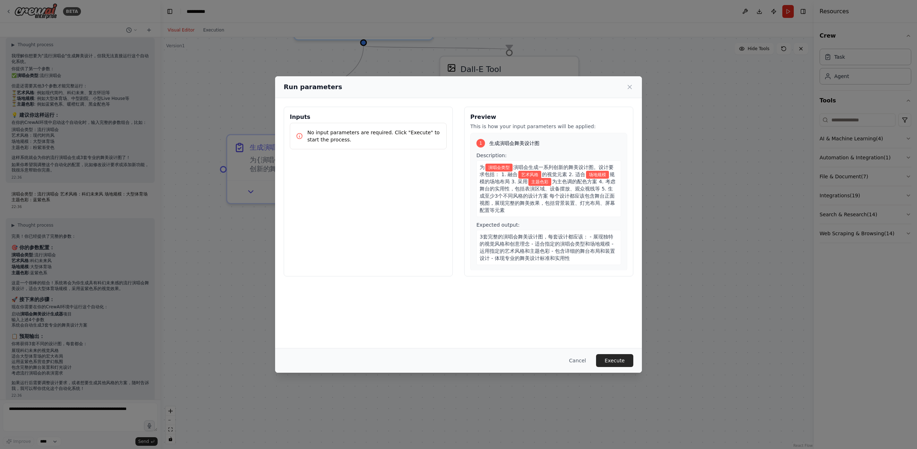
click at [548, 194] on span "为主色调的配色方案 4. 考虑舞台的实用性，包括表演区域、设备摆放、观众视线等 5. 生成至少3个不同风格的设计方案 每个设计都应该包含舞台正面视图，展现完整…" at bounding box center [548, 196] width 136 height 34
click at [505, 171] on span "演唱会生成一系列创新的舞美设计图。设计要求包括： 1. 融合" at bounding box center [547, 170] width 134 height 13
click at [509, 164] on span "演唱会类型" at bounding box center [499, 168] width 27 height 8
click at [510, 170] on span "演唱会类型" at bounding box center [499, 168] width 27 height 8
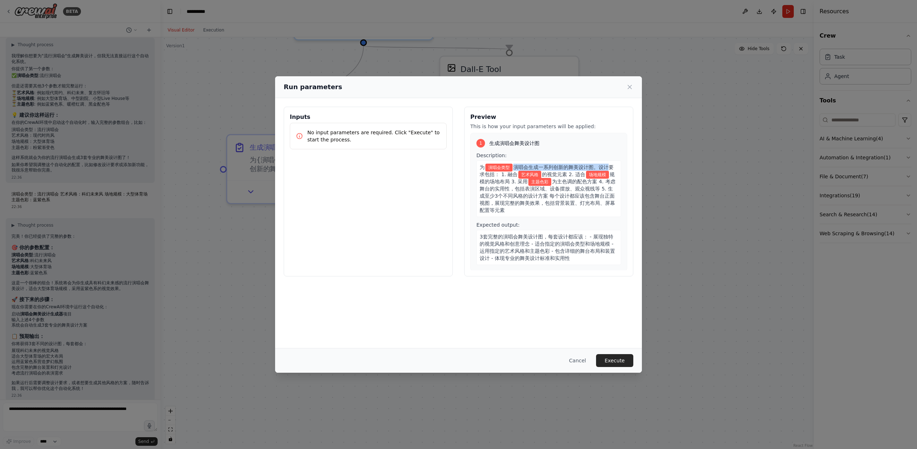
drag, startPoint x: 509, startPoint y: 170, endPoint x: 482, endPoint y: 171, distance: 26.9
click at [482, 171] on div "为 演唱会类型 演唱会生成一系列创新的舞美设计图。设计要求包括： 1. 融合 艺术风格 的视觉元素 2. 适合 场地规模 规模的场地布局 3. 采用 主题色彩…" at bounding box center [549, 189] width 145 height 57
drag, startPoint x: 539, startPoint y: 180, endPoint x: 539, endPoint y: 205, distance: 24.7
click at [538, 180] on span "主题色彩" at bounding box center [540, 182] width 23 height 8
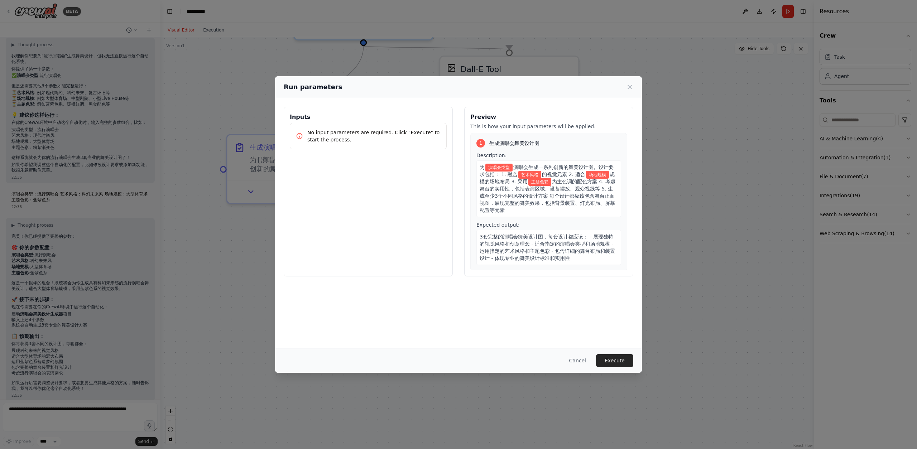
click at [511, 177] on span "演唱会生成一系列创新的舞美设计图。设计要求包括： 1. 融合" at bounding box center [547, 170] width 134 height 13
click at [538, 238] on span "3套完整的演唱会舞美设计图，每套设计都应该： - 展现独特的视觉风格和创意理念 - 适合指定的演唱会类型和场地规模 - 运用指定的艺术风格和主题色彩 - 包含…" at bounding box center [547, 247] width 135 height 27
click at [541, 242] on span "3套完整的演唱会舞美设计图，每套设计都应该： - 展现独特的视觉风格和创意理念 - 适合指定的演唱会类型和场地规模 - 运用指定的艺术风格和主题色彩 - 包含…" at bounding box center [547, 247] width 135 height 27
click at [530, 205] on span "为主色调的配色方案 4. 考虑舞台的实用性，包括表演区域、设备摆放、观众视线等 5. 生成至少3个不同风格的设计方案 每个设计都应该包含舞台正面视图，展现完整…" at bounding box center [548, 196] width 136 height 34
click at [547, 183] on span "主题色彩" at bounding box center [540, 182] width 23 height 8
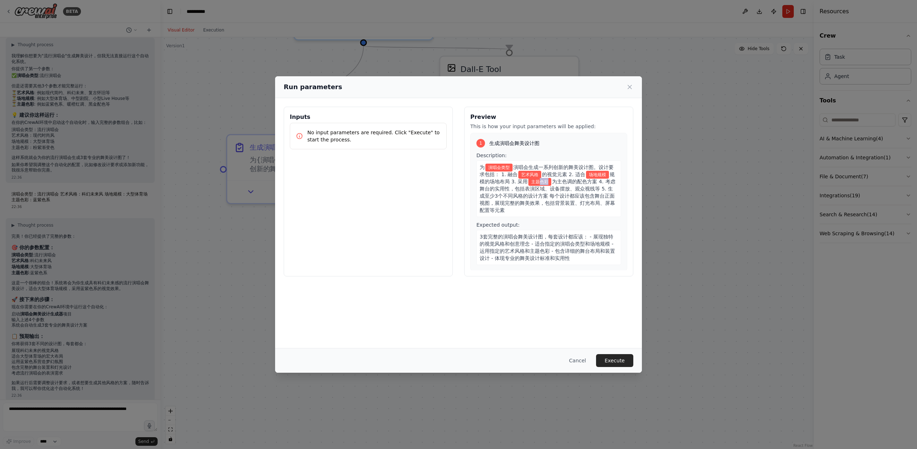
click at [547, 183] on span "主题色彩" at bounding box center [540, 182] width 23 height 8
drag, startPoint x: 580, startPoint y: 183, endPoint x: 496, endPoint y: 171, distance: 85.1
click at [578, 183] on span "为主色调的配色方案 4. 考虑舞台的实用性，包括表演区域、设备摆放、观众视线等 5. 生成至少3个不同风格的设计方案 每个设计都应该包含舞台正面视图，展现完整…" at bounding box center [548, 196] width 136 height 34
click at [411, 145] on div "No input parameters are required. Click "Execute" to start the process." at bounding box center [368, 136] width 157 height 27
click at [315, 137] on p "No input parameters are required. Click "Execute" to start the process." at bounding box center [373, 136] width 133 height 14
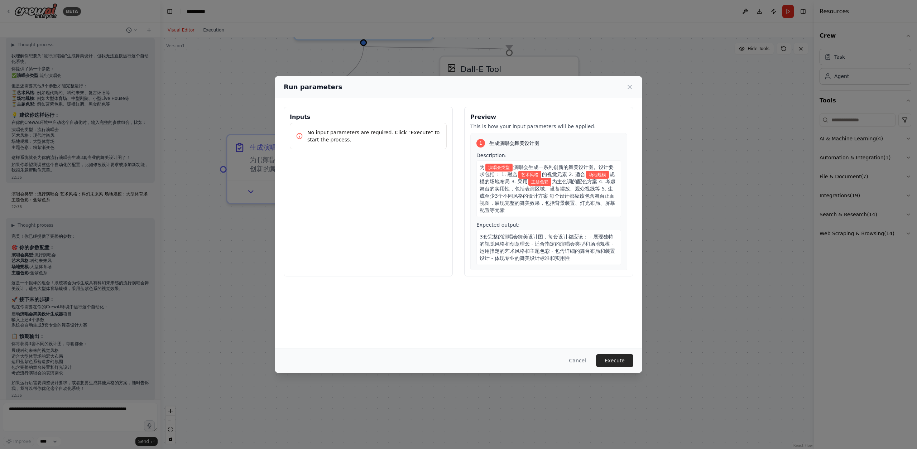
drag, startPoint x: 541, startPoint y: 139, endPoint x: 545, endPoint y: 184, distance: 45.3
click at [541, 142] on div "1 生成演唱会舞美设计图 Description: 为 演唱会类型 演唱会生成一系列创新的舞美设计图。设计要求包括： 1. 融合 艺术风格 的视觉元素 2. …" at bounding box center [549, 202] width 157 height 138
click at [613, 355] on button "Execute" at bounding box center [614, 360] width 37 height 13
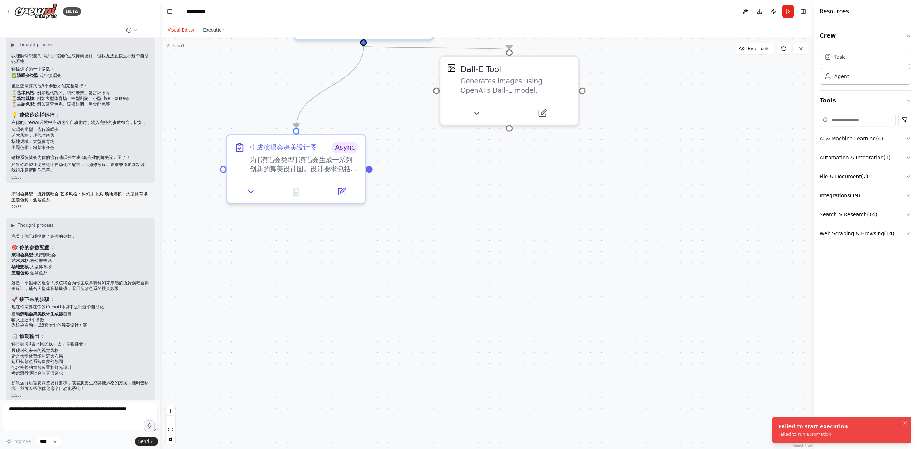
click at [818, 437] on div "Failed to run automation" at bounding box center [814, 435] width 70 height 6
drag, startPoint x: 836, startPoint y: 432, endPoint x: 783, endPoint y: 422, distance: 54.6
click at [763, 422] on div "BETA 给十个勤天的演唱会出一组舞美图 21:48 ▶ Thought process I understand you're asking for sta…" at bounding box center [458, 224] width 917 height 449
drag, startPoint x: 777, startPoint y: 428, endPoint x: 724, endPoint y: 426, distance: 53.0
click at [804, 426] on li "Failed to start execution Failed to run automation" at bounding box center [873, 430] width 139 height 27
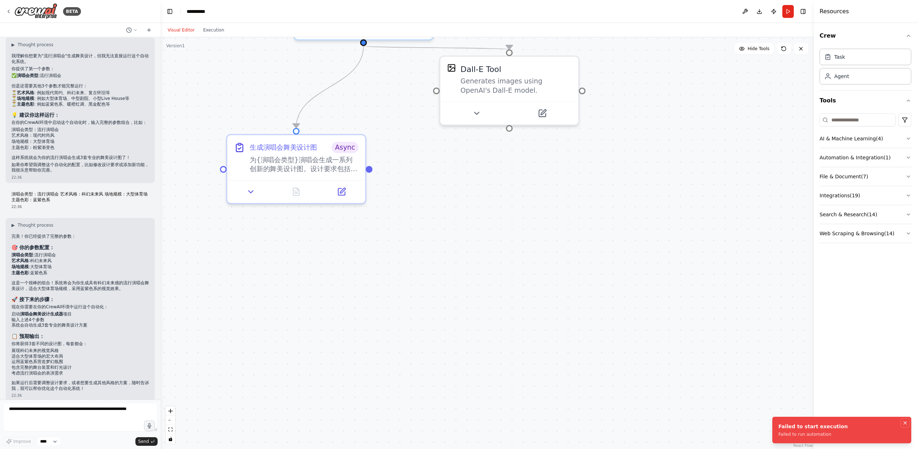
click at [906, 424] on icon "Notifications (F8)" at bounding box center [905, 423] width 3 height 3
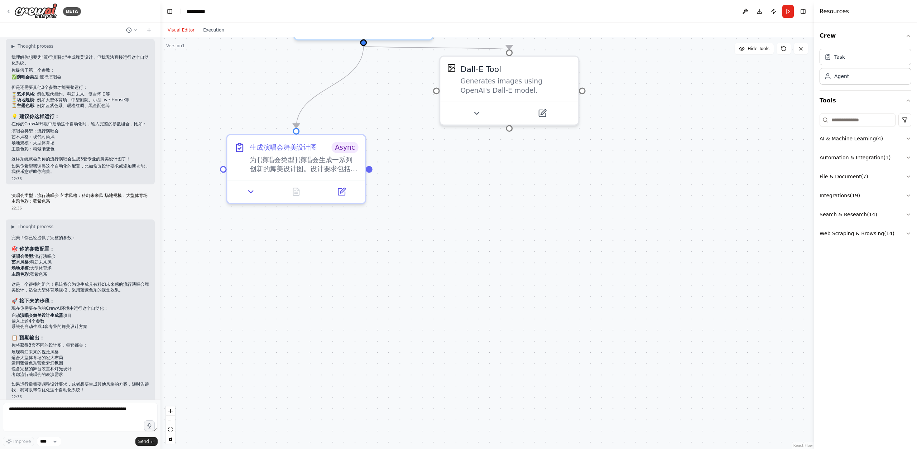
scroll to position [1017, 0]
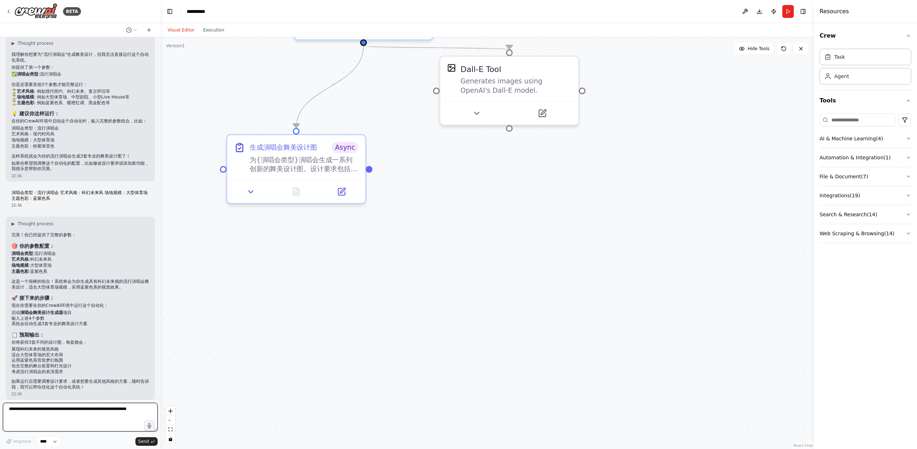
click at [86, 420] on textarea at bounding box center [80, 417] width 155 height 29
type textarea "**********"
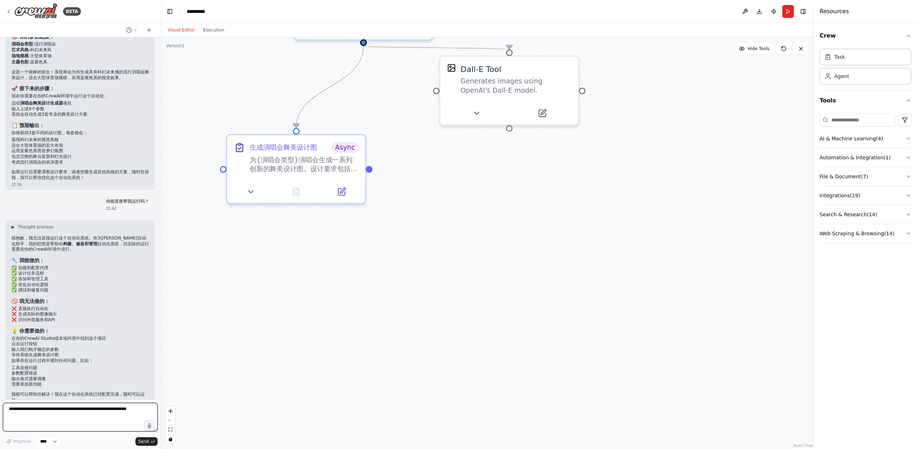
scroll to position [1240, 0]
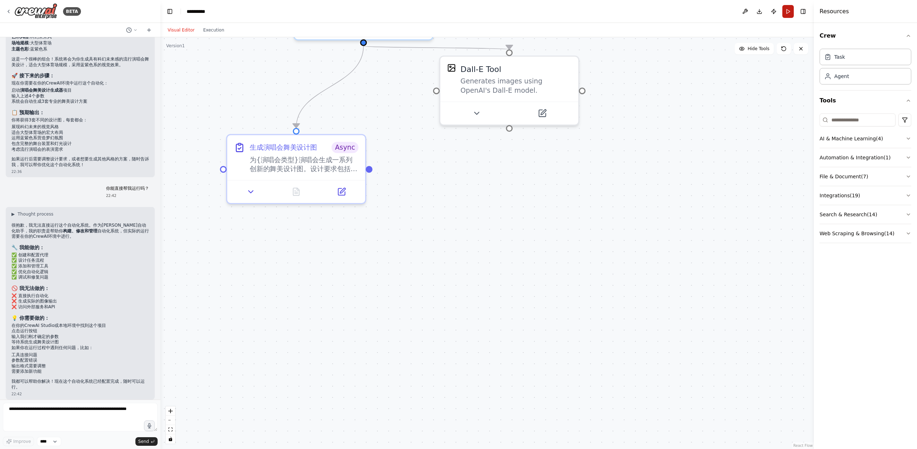
click at [791, 10] on button "Run" at bounding box center [788, 11] width 11 height 13
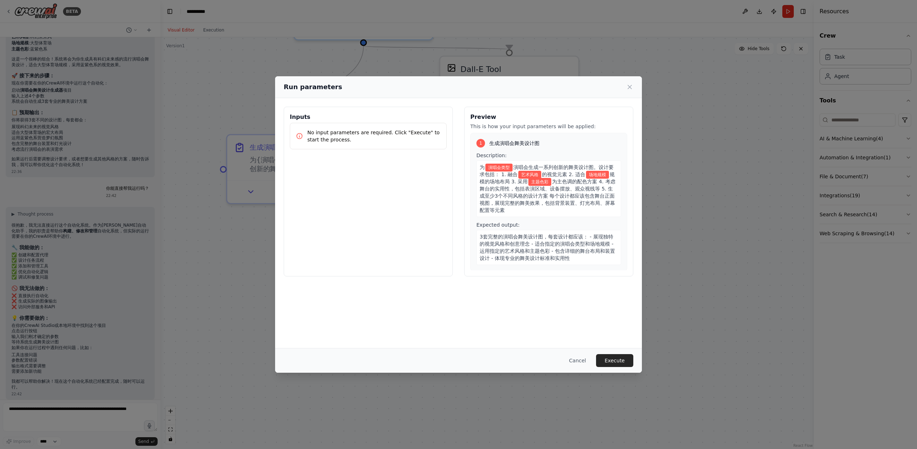
click at [374, 188] on div "Inputs No input parameters are required. Click "Execute" to start the process." at bounding box center [368, 192] width 169 height 170
click at [336, 139] on p "No input parameters are required. Click "Execute" to start the process." at bounding box center [373, 136] width 133 height 14
click at [335, 138] on p "No input parameters are required. Click "Execute" to start the process." at bounding box center [373, 136] width 133 height 14
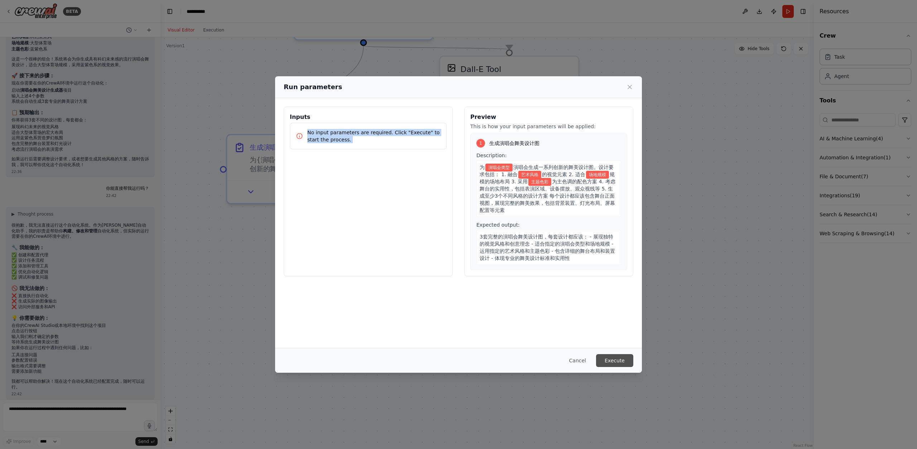
click at [612, 363] on button "Execute" at bounding box center [614, 360] width 37 height 13
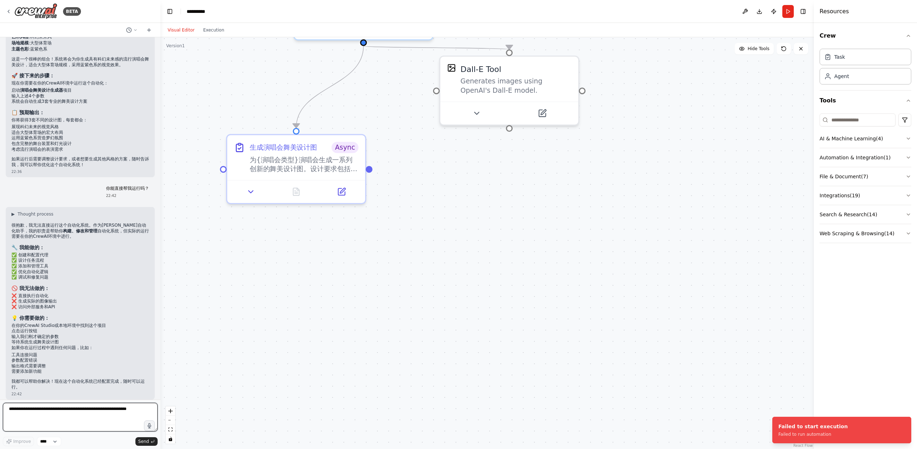
click at [36, 418] on textarea at bounding box center [80, 417] width 155 height 29
click at [39, 411] on textarea at bounding box center [80, 417] width 155 height 29
paste textarea "**********"
type textarea "**********"
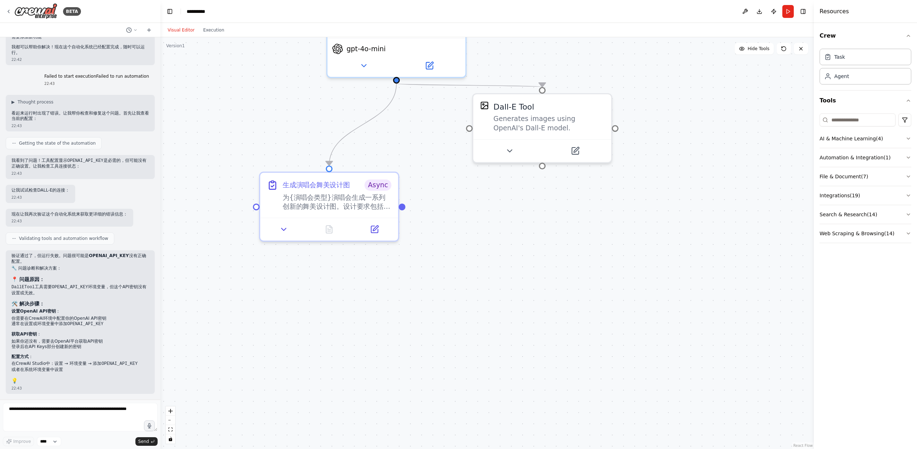
scroll to position [1599, 0]
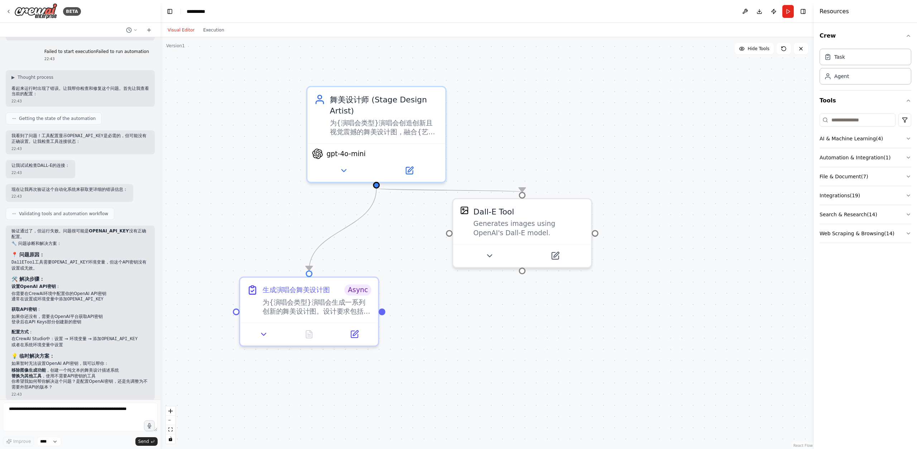
drag, startPoint x: 467, startPoint y: 238, endPoint x: 479, endPoint y: 380, distance: 143.2
click at [479, 380] on div ".deletable-edge-delete-btn { width: 20px; height: 20px; border: 0px solid #ffff…" at bounding box center [488, 243] width 654 height 412
click at [376, 129] on div "为{演唱会类型}演唱会创造创新且视觉震撼的舞美设计图，融合{艺术风格}元素，确保设计符合{场地规模}场地要求和{主题色彩}配色方案" at bounding box center [384, 125] width 109 height 18
click at [348, 163] on button at bounding box center [343, 169] width 63 height 14
click at [349, 173] on button at bounding box center [343, 169] width 63 height 14
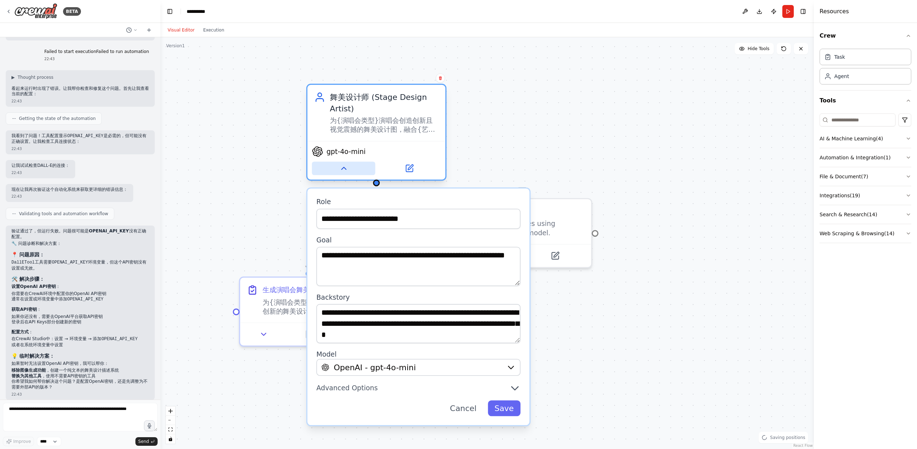
click at [349, 172] on button at bounding box center [343, 169] width 63 height 14
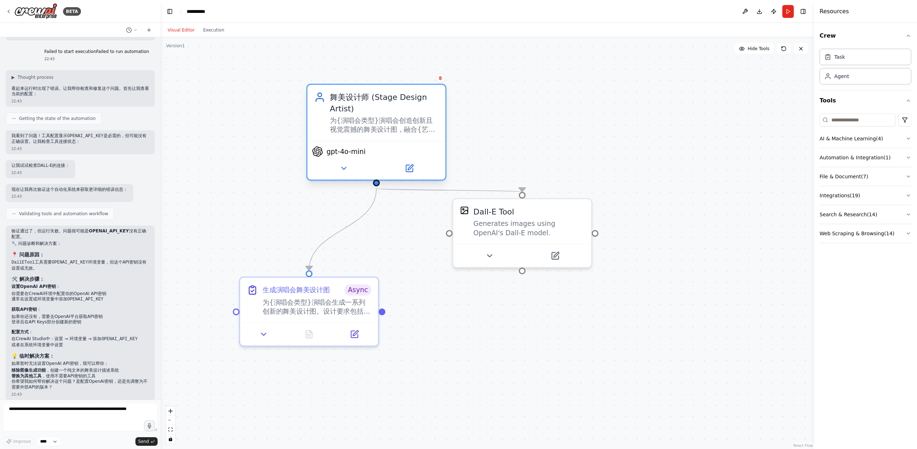
click at [362, 156] on span "gpt-4o-mini" at bounding box center [345, 151] width 39 height 9
click at [346, 163] on button at bounding box center [343, 169] width 63 height 14
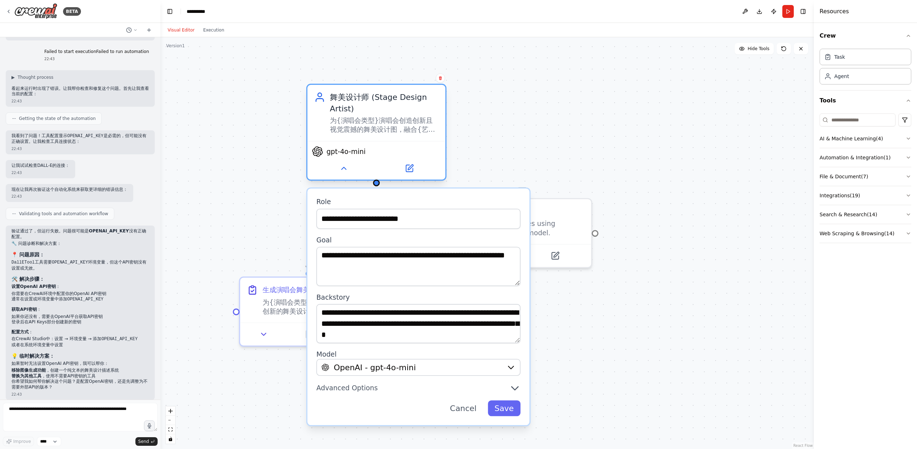
click at [346, 157] on div "gpt-4o-mini" at bounding box center [376, 160] width 138 height 39
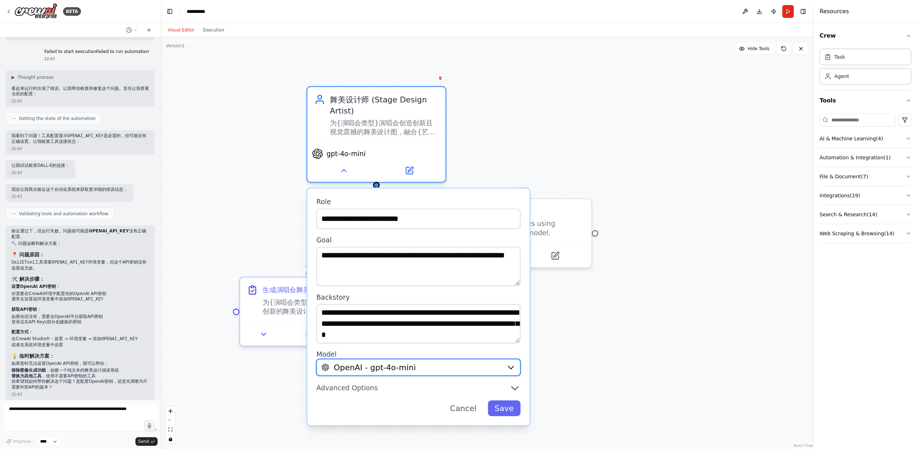
click at [388, 365] on span "OpenAI - gpt-4o-mini" at bounding box center [375, 367] width 82 height 11
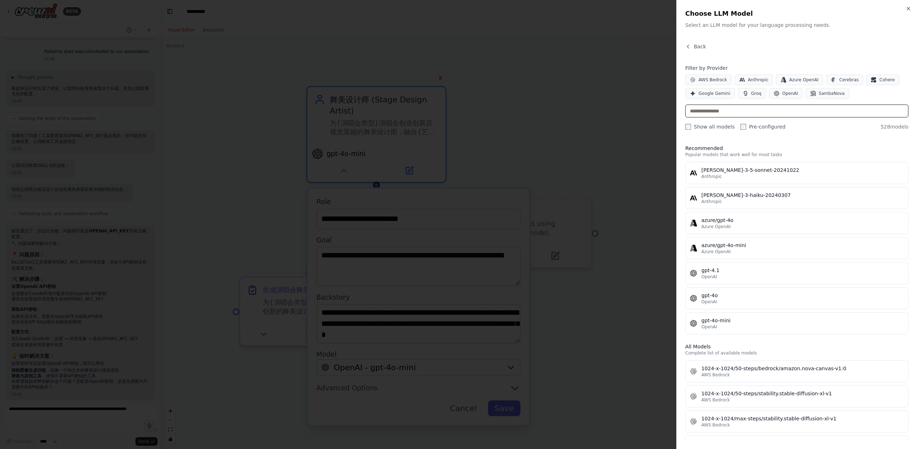
click at [744, 111] on input "text" at bounding box center [797, 111] width 223 height 13
click at [912, 9] on div "Close Choose LLM Model Select an LLM model for your language processing needs. …" at bounding box center [797, 224] width 241 height 449
click at [907, 8] on icon "button" at bounding box center [909, 9] width 6 height 6
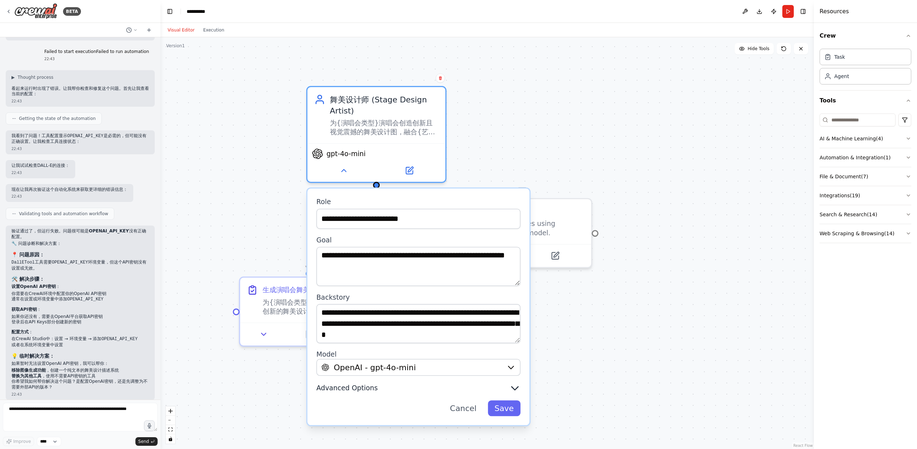
click at [458, 385] on button "Advanced Options" at bounding box center [418, 388] width 204 height 11
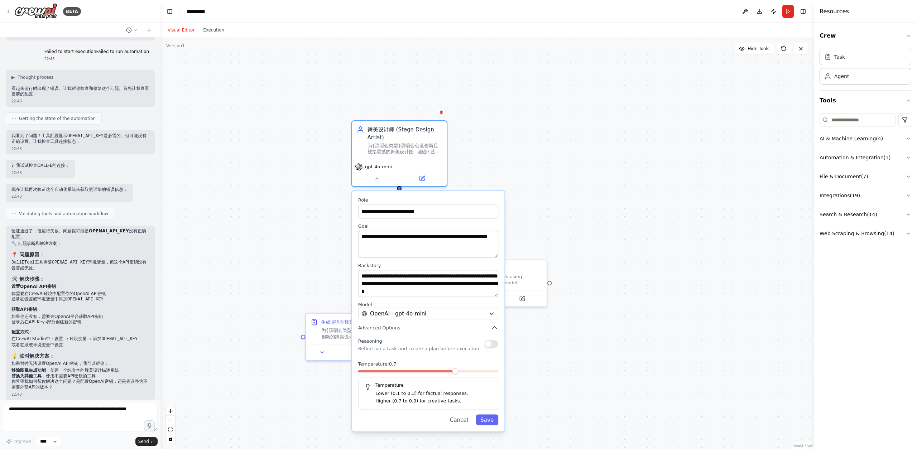
drag, startPoint x: 436, startPoint y: 392, endPoint x: 436, endPoint y: 325, distance: 66.7
click at [436, 325] on div "**********" at bounding box center [428, 311] width 153 height 241
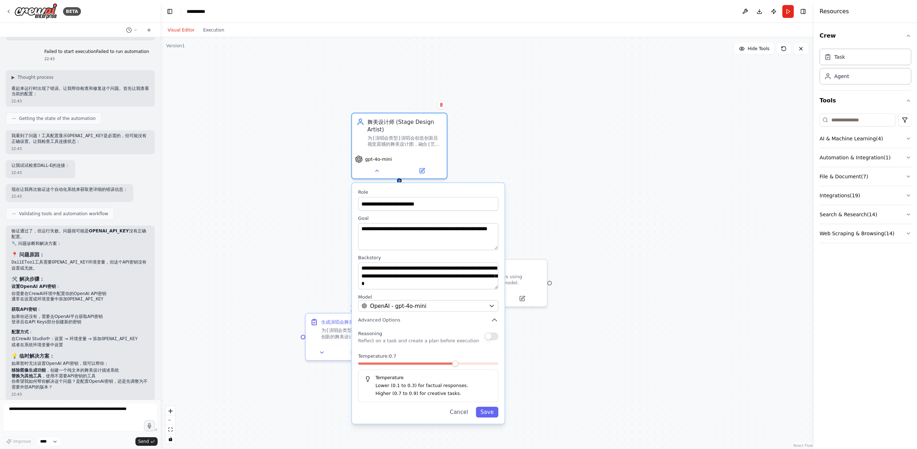
drag, startPoint x: 100, startPoint y: 334, endPoint x: 137, endPoint y: 335, distance: 36.6
click at [137, 336] on li "在CrewAI Studio中：设置 → 环境变量 → 添加 OPENAI_API_KEY" at bounding box center [80, 339] width 138 height 6
drag, startPoint x: 137, startPoint y: 335, endPoint x: 102, endPoint y: 334, distance: 34.8
click at [102, 337] on code "OPENAI_API_KEY" at bounding box center [119, 339] width 36 height 5
copy code "OPENAI_API_KEY"
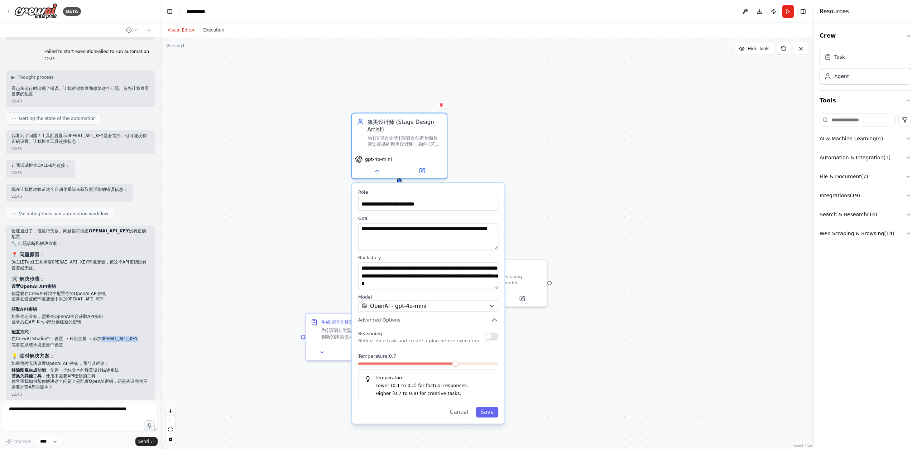
click at [575, 160] on div ".deletable-edge-delete-btn { width: 20px; height: 20px; border: 0px solid #ffff…" at bounding box center [488, 243] width 654 height 412
click at [605, 225] on div ".deletable-edge-delete-btn { width: 20px; height: 20px; border: 0px solid #ffff…" at bounding box center [488, 243] width 654 height 412
click at [789, 14] on button "Run" at bounding box center [788, 11] width 11 height 13
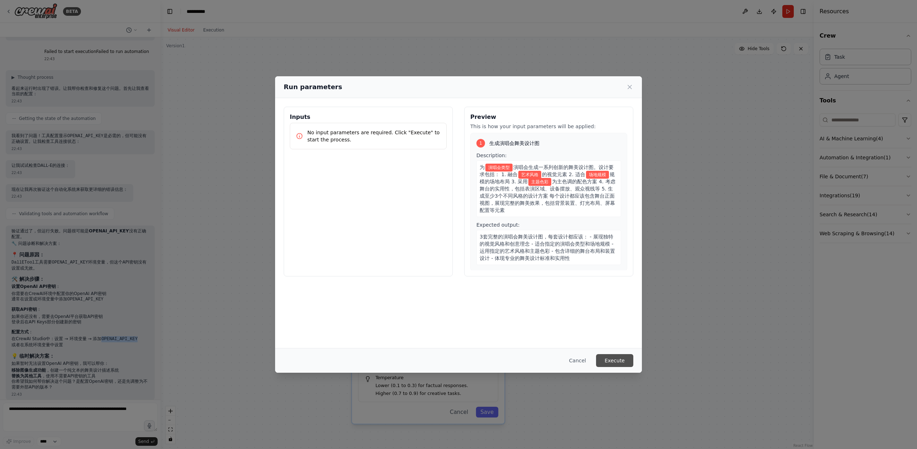
click at [626, 360] on button "Execute" at bounding box center [614, 360] width 37 height 13
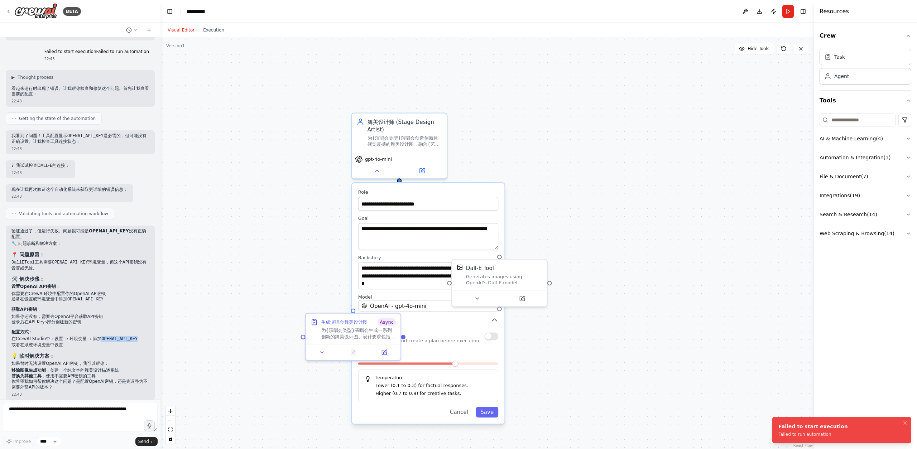
click at [796, 433] on div "Failed to run automation" at bounding box center [814, 435] width 70 height 6
click at [796, 430] on div "Failed to start execution Failed to run automation" at bounding box center [814, 430] width 70 height 14
click at [744, 204] on div ".deletable-edge-delete-btn { width: 20px; height: 20px; border: 0px solid #ffff…" at bounding box center [488, 243] width 654 height 412
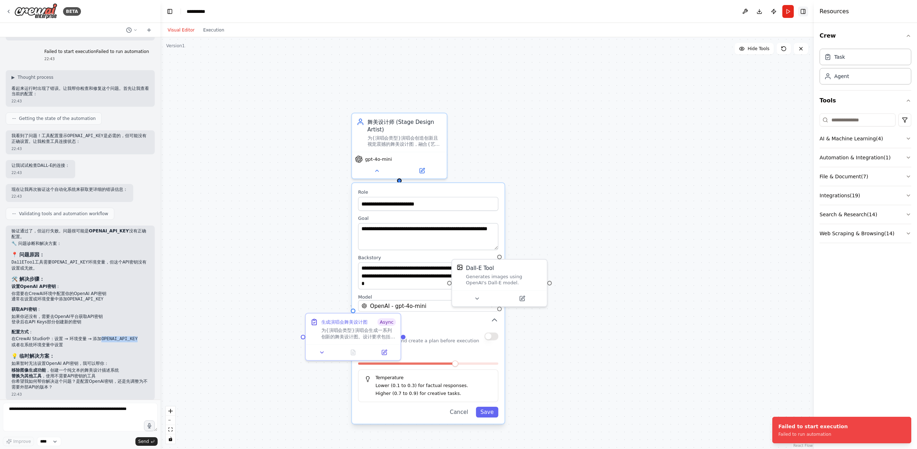
click at [802, 13] on button "Toggle Right Sidebar" at bounding box center [803, 11] width 10 height 10
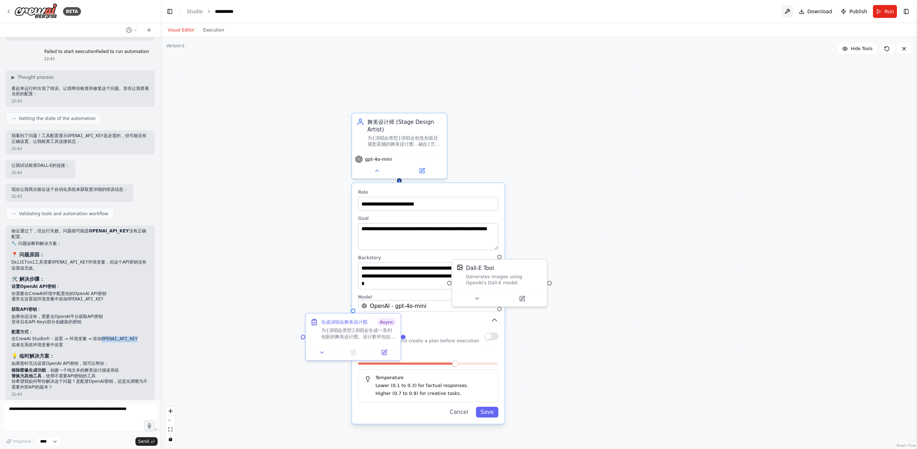
click at [788, 13] on button at bounding box center [787, 11] width 11 height 13
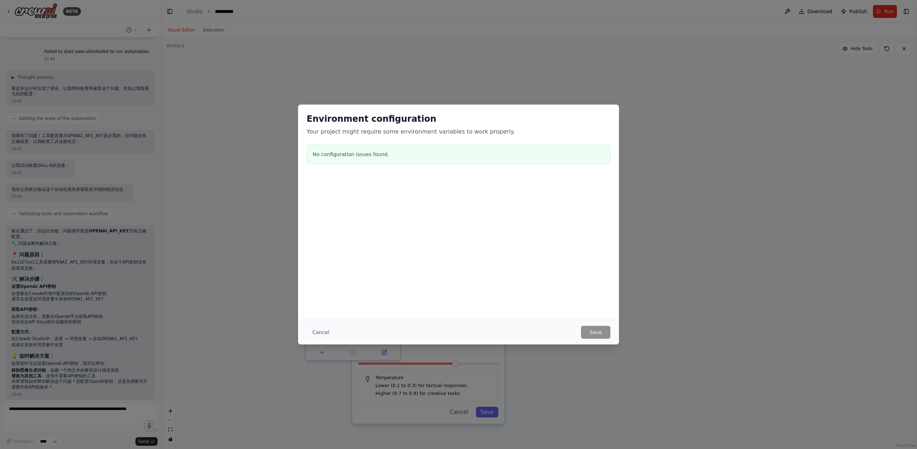
click at [481, 214] on div at bounding box center [458, 212] width 321 height 72
click at [621, 329] on div "Environment configuration Your project might require some environment variables…" at bounding box center [458, 224] width 917 height 449
click at [519, 398] on div "Environment configuration Your project might require some environment variables…" at bounding box center [458, 224] width 917 height 449
click at [414, 174] on div "Environment configuration Your project might require some environment variables…" at bounding box center [458, 140] width 321 height 71
click at [324, 329] on button "Cancel" at bounding box center [321, 332] width 28 height 13
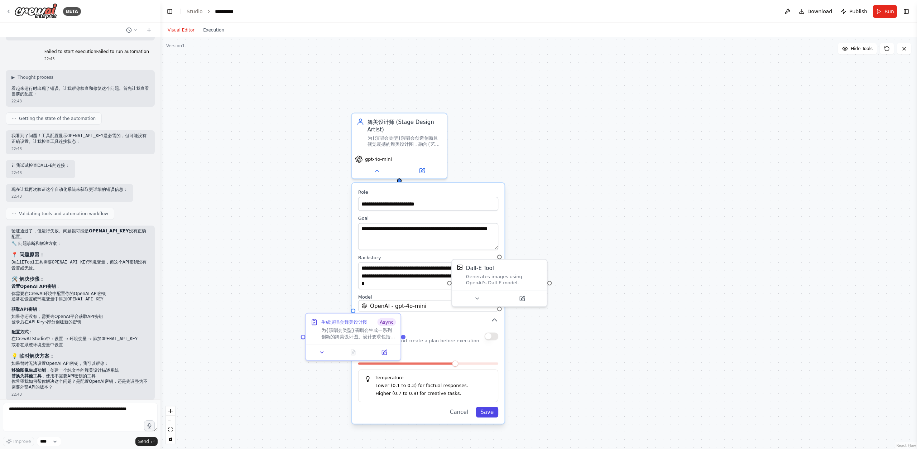
click at [485, 415] on button "Save" at bounding box center [487, 412] width 23 height 11
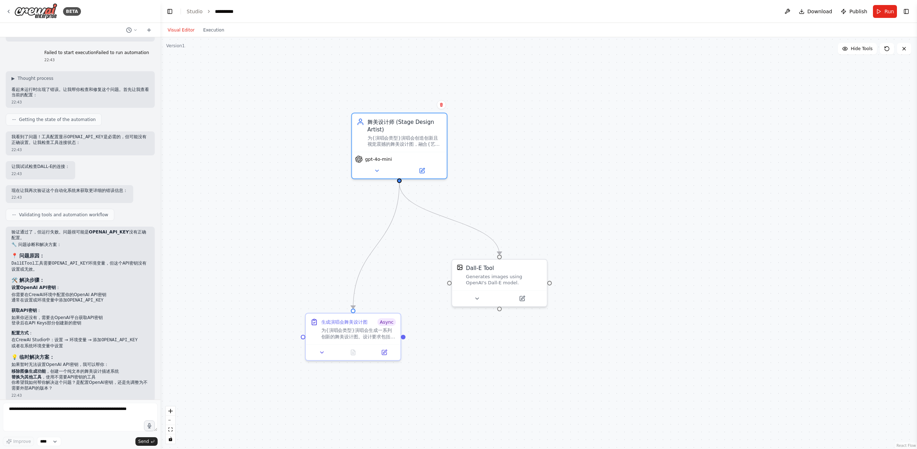
scroll to position [1598, 0]
click at [67, 420] on textarea at bounding box center [80, 417] width 155 height 29
click at [516, 258] on div "Dall-E Tool Generates images using OpenAI's Dall-E model." at bounding box center [499, 273] width 95 height 31
click at [522, 293] on button at bounding box center [522, 297] width 43 height 9
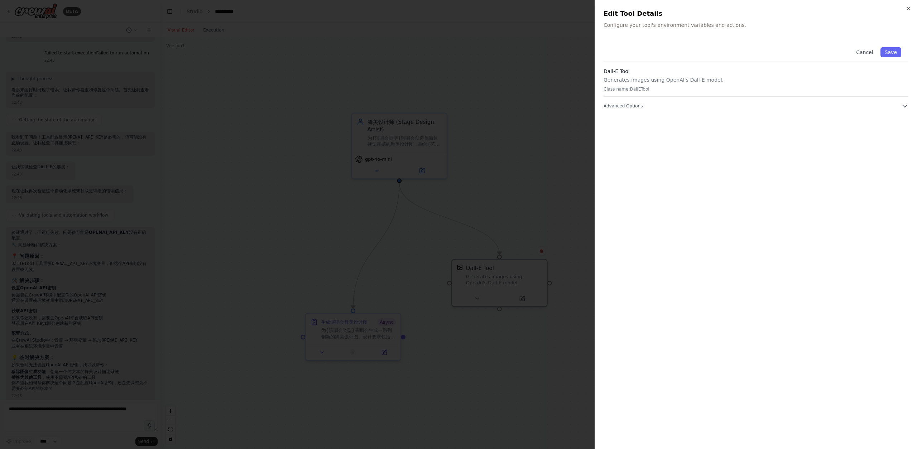
click at [789, 78] on p "Generates images using OpenAI's Dall-E model." at bounding box center [756, 79] width 305 height 7
drag, startPoint x: 711, startPoint y: 90, endPoint x: 762, endPoint y: 89, distance: 51.2
click at [711, 90] on p "Class name: DallETool" at bounding box center [756, 89] width 305 height 6
click at [894, 103] on button "Advanced Options" at bounding box center [756, 105] width 305 height 7
click at [786, 144] on input "text" at bounding box center [756, 145] width 296 height 13
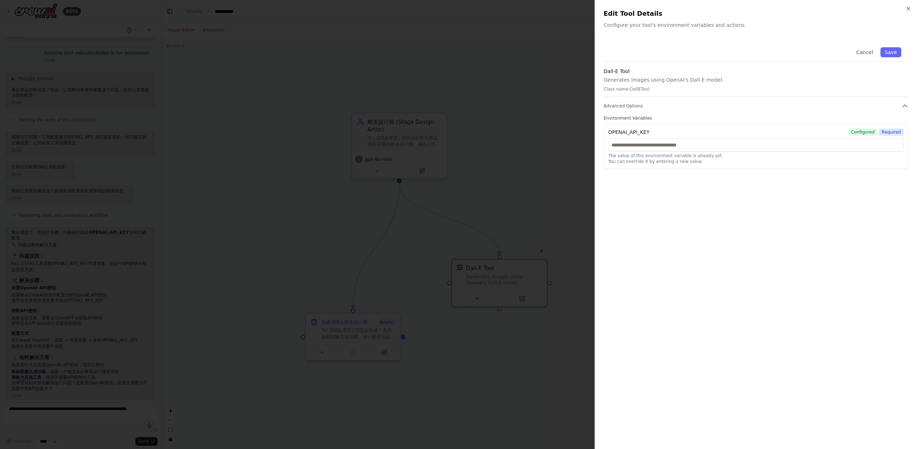
click at [865, 134] on span "Configured" at bounding box center [863, 132] width 29 height 7
click at [713, 144] on input "text" at bounding box center [756, 145] width 296 height 13
click at [541, 325] on div at bounding box center [458, 224] width 917 height 449
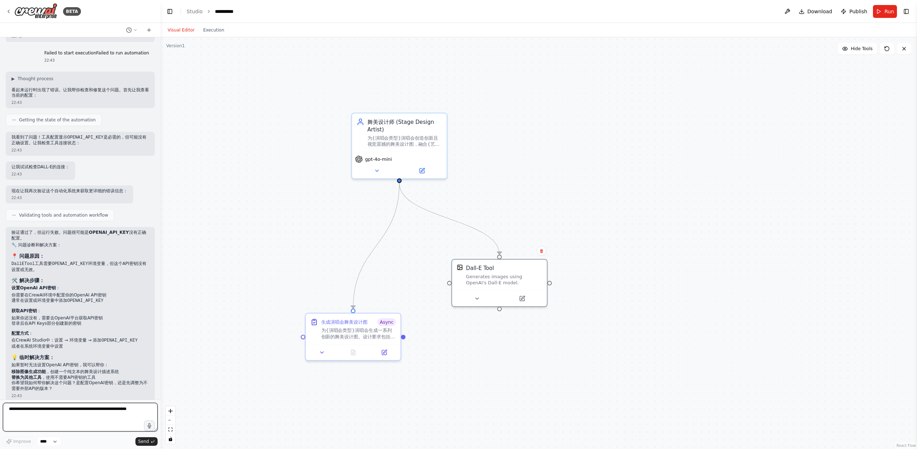
click at [21, 416] on textarea at bounding box center [80, 417] width 155 height 29
click at [503, 282] on div "Generates images using OpenAI's Dall-E model." at bounding box center [504, 278] width 76 height 12
click at [500, 280] on div "Generates images using OpenAI's Dall-E model." at bounding box center [504, 278] width 76 height 12
click at [479, 299] on icon at bounding box center [477, 297] width 6 height 6
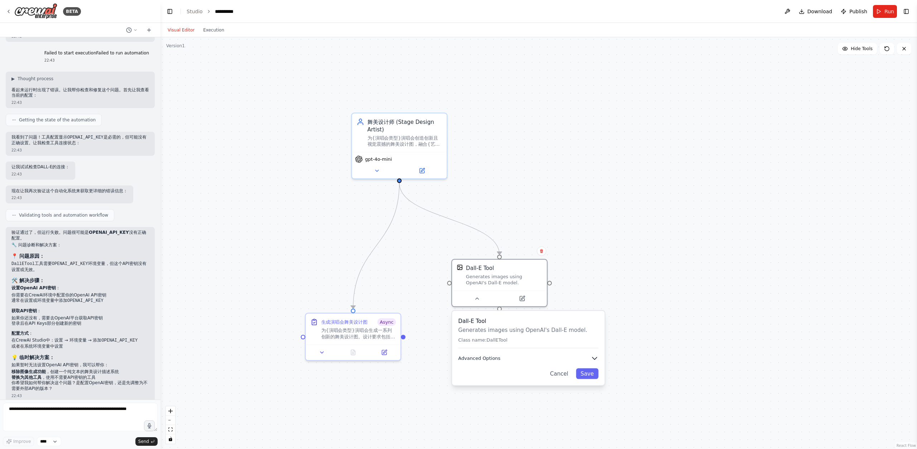
click at [492, 361] on span "Advanced Options" at bounding box center [479, 358] width 42 height 6
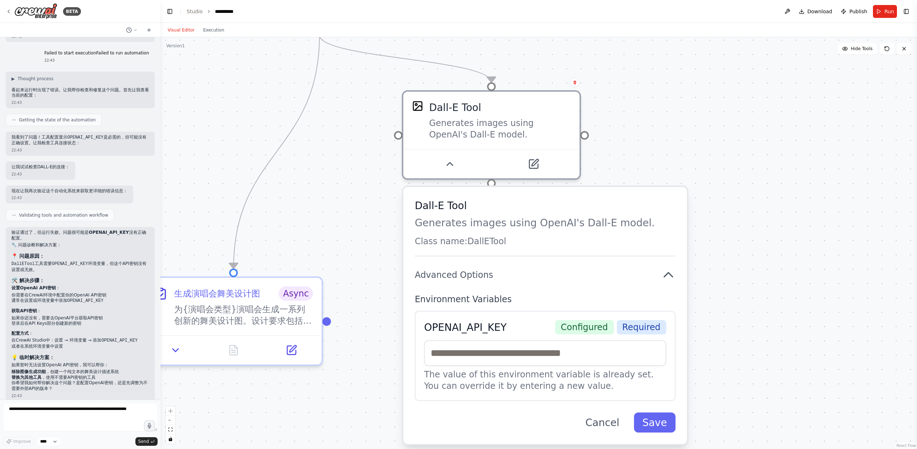
drag, startPoint x: 512, startPoint y: 382, endPoint x: 502, endPoint y: 295, distance: 87.3
click at [502, 295] on label "Environment Variables" at bounding box center [545, 299] width 261 height 11
click at [507, 349] on input "text" at bounding box center [545, 353] width 242 height 26
paste input "**********"
type input "**********"
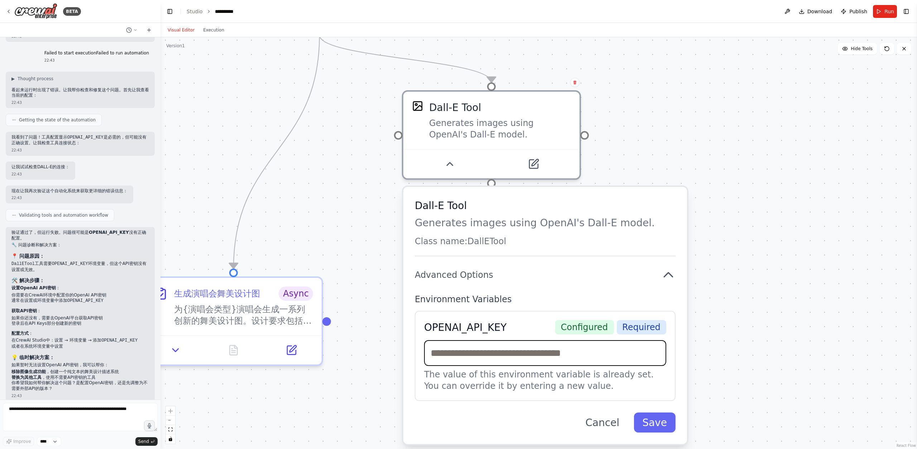
scroll to position [0, 0]
click at [558, 357] on input "text" at bounding box center [545, 353] width 242 height 26
paste input "**********"
type input "**********"
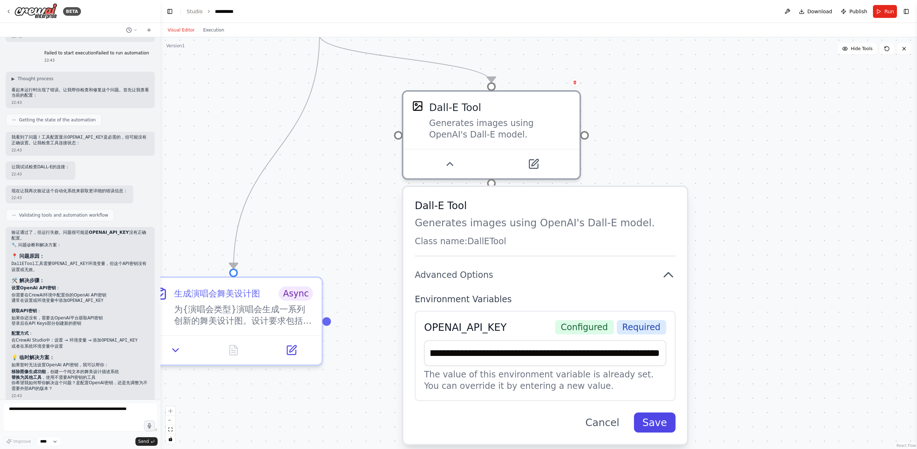
click at [642, 425] on button "Save" at bounding box center [655, 423] width 42 height 20
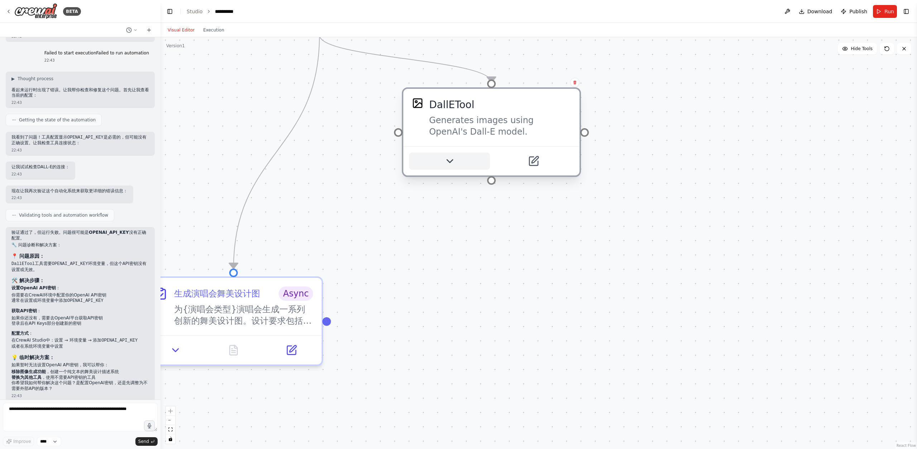
click at [447, 158] on icon at bounding box center [449, 161] width 11 height 11
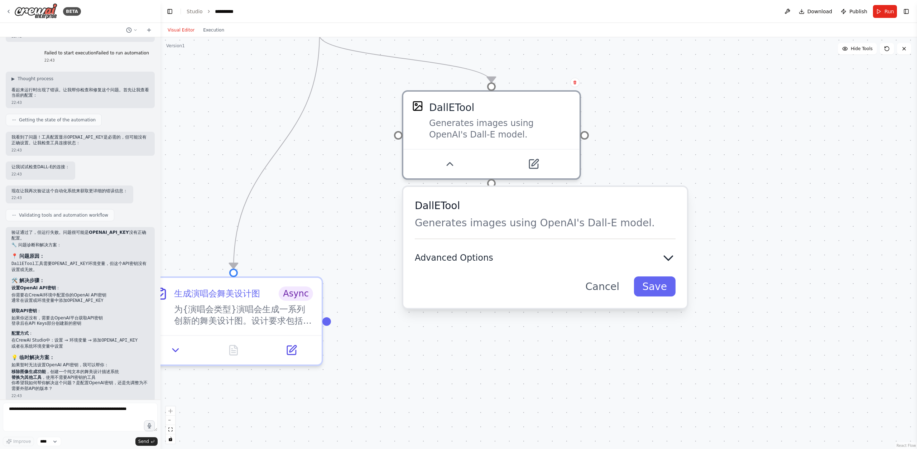
click at [469, 252] on button "Advanced Options" at bounding box center [545, 258] width 261 height 14
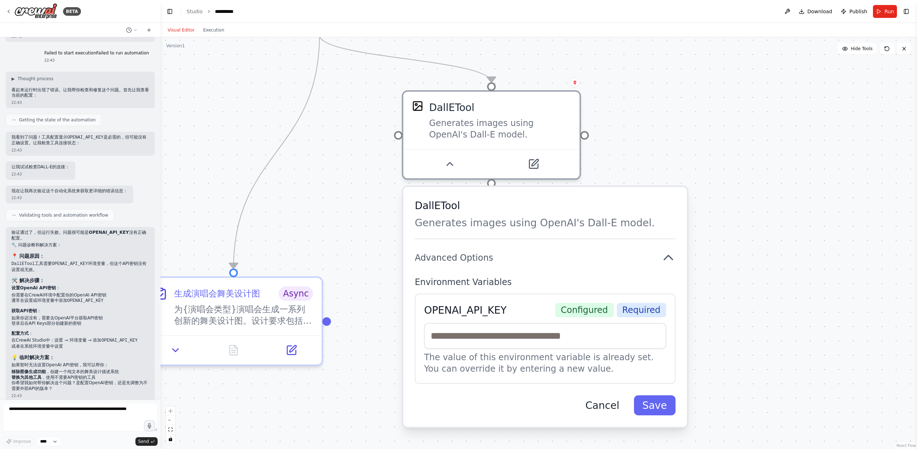
click at [605, 409] on button "Cancel" at bounding box center [602, 406] width 51 height 20
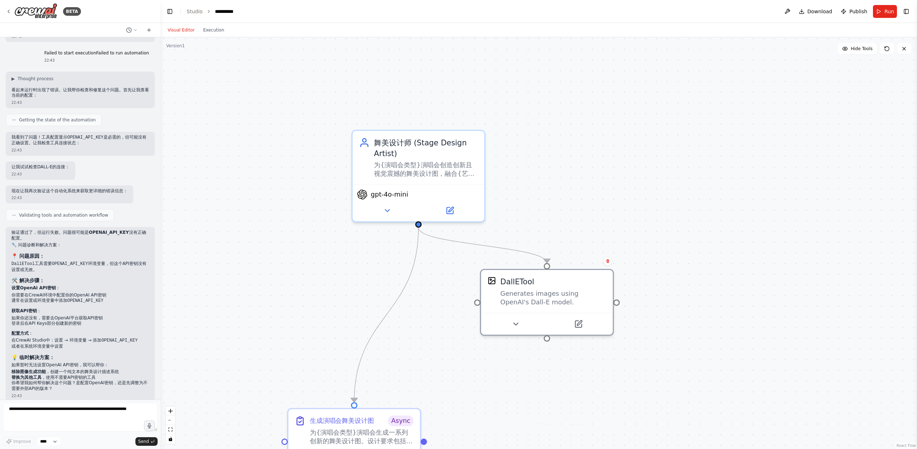
drag, startPoint x: 751, startPoint y: 187, endPoint x: 741, endPoint y: 341, distance: 154.1
click at [741, 341] on div ".deletable-edge-delete-btn { width: 20px; height: 20px; border: 0px solid #ffff…" at bounding box center [539, 243] width 757 height 412
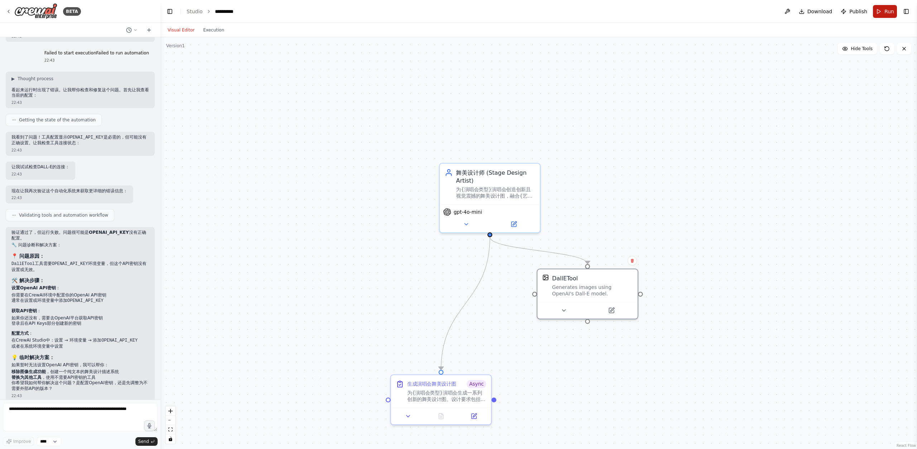
click at [883, 13] on button "Run" at bounding box center [885, 11] width 24 height 13
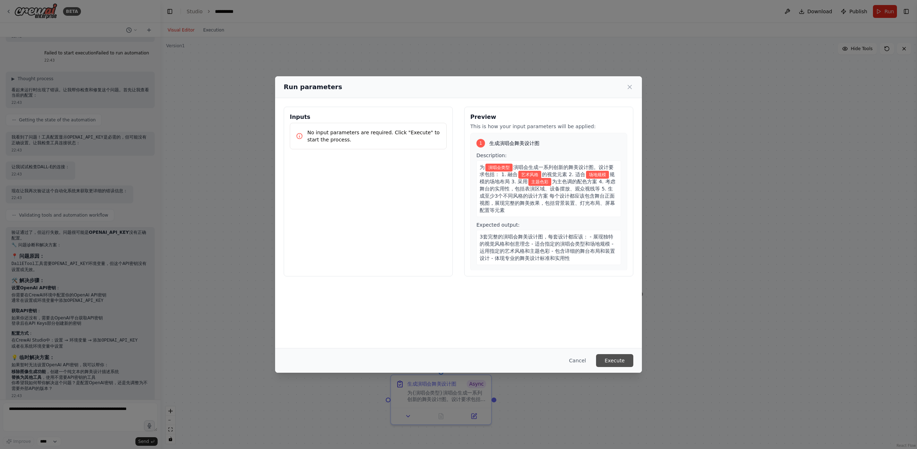
click at [622, 358] on button "Execute" at bounding box center [614, 360] width 37 height 13
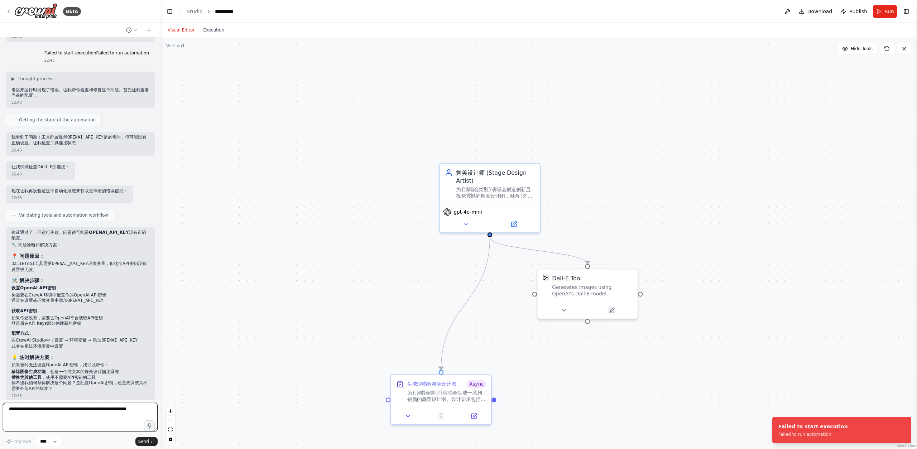
click at [88, 427] on textarea at bounding box center [80, 417] width 155 height 29
click at [72, 416] on textarea at bounding box center [80, 417] width 155 height 29
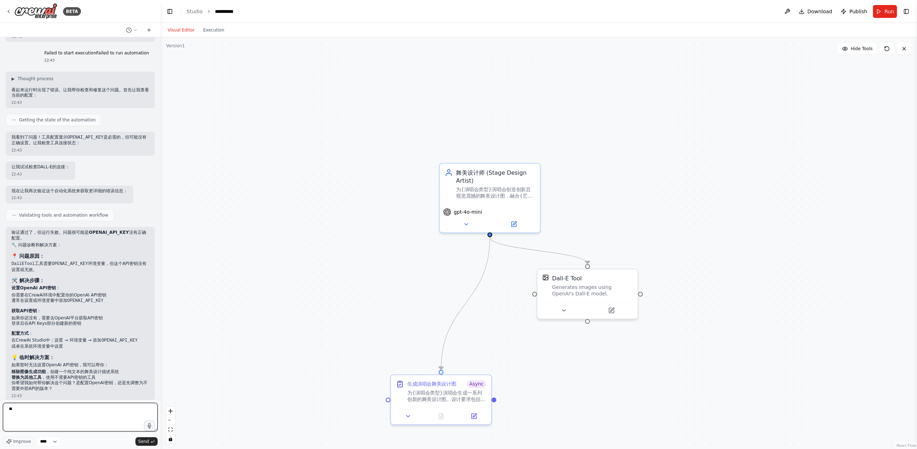
type textarea "*"
type textarea "**********"
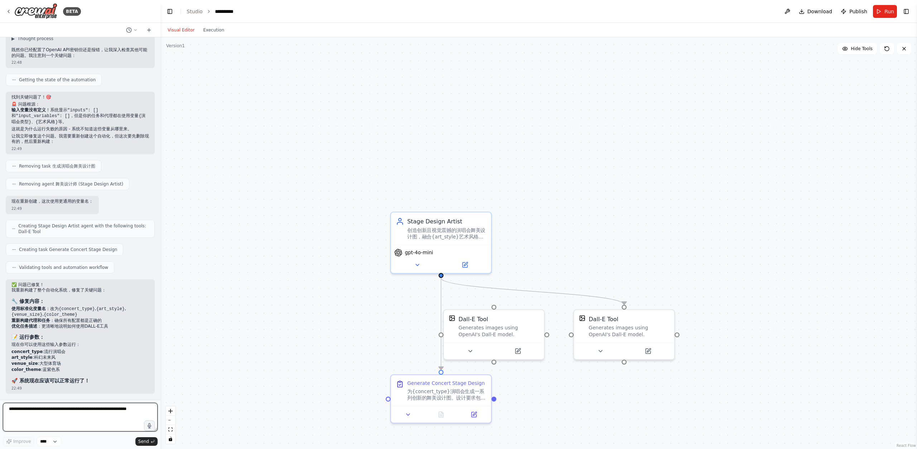
scroll to position [2016, 0]
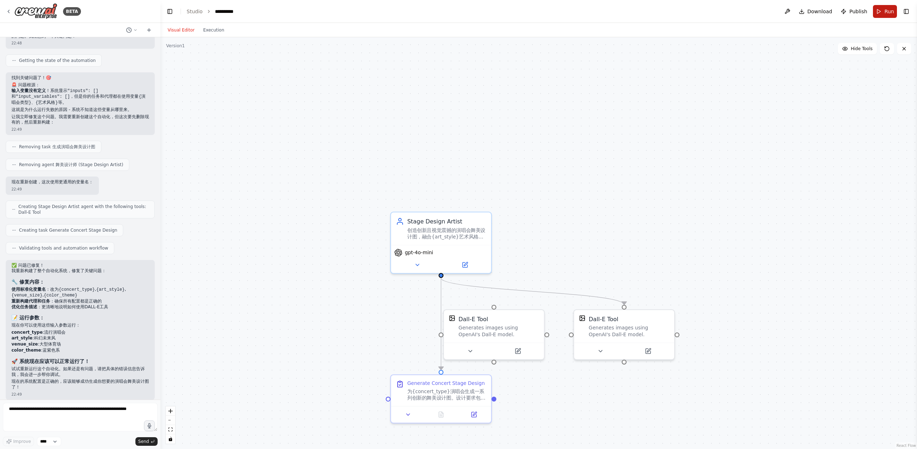
click at [884, 12] on button "Run" at bounding box center [885, 11] width 24 height 13
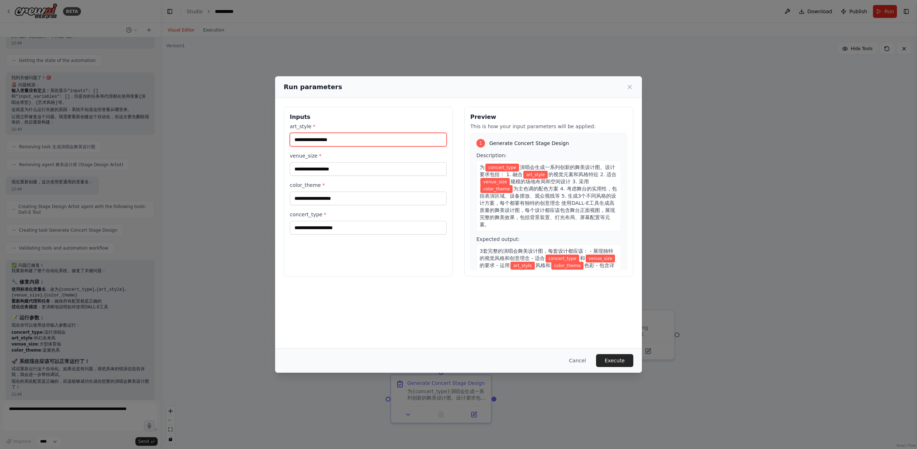
click at [327, 144] on input "art_style *" at bounding box center [368, 140] width 157 height 14
click at [340, 137] on input "art_style *" at bounding box center [368, 140] width 157 height 14
type input "*"
type input "*****"
click at [336, 168] on input "venue_size *" at bounding box center [368, 169] width 157 height 14
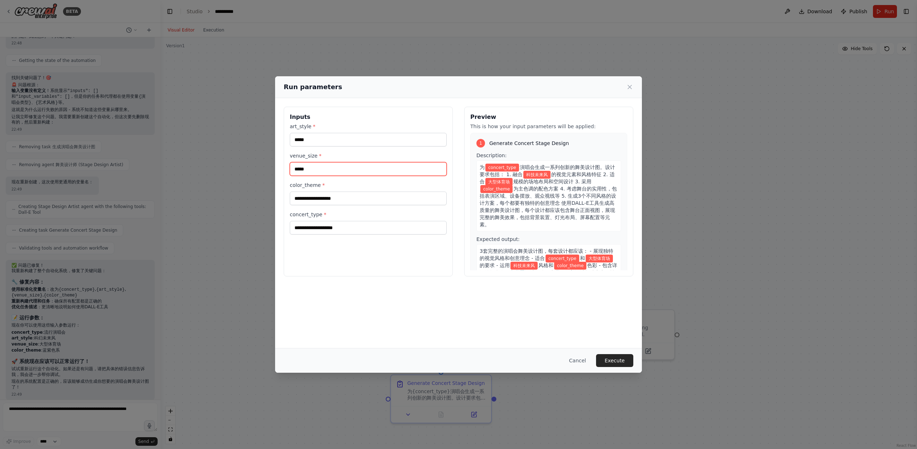
type input "*****"
click at [316, 195] on input "color_theme *" at bounding box center [368, 199] width 157 height 14
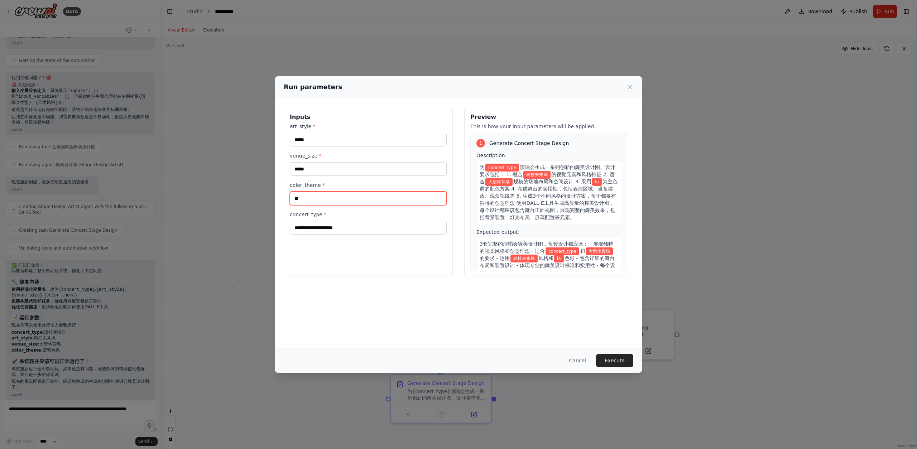
type input "*"
type input "****"
click at [321, 223] on input "concert_type *" at bounding box center [368, 228] width 157 height 14
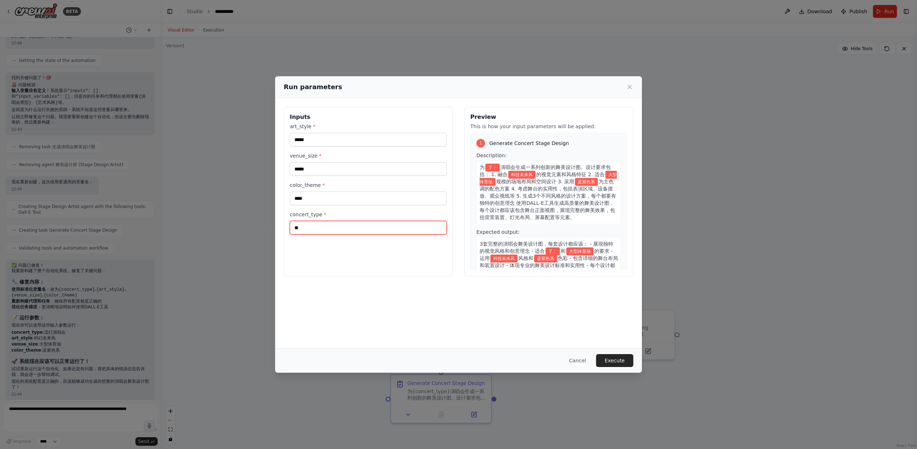
type input "*"
type input "*****"
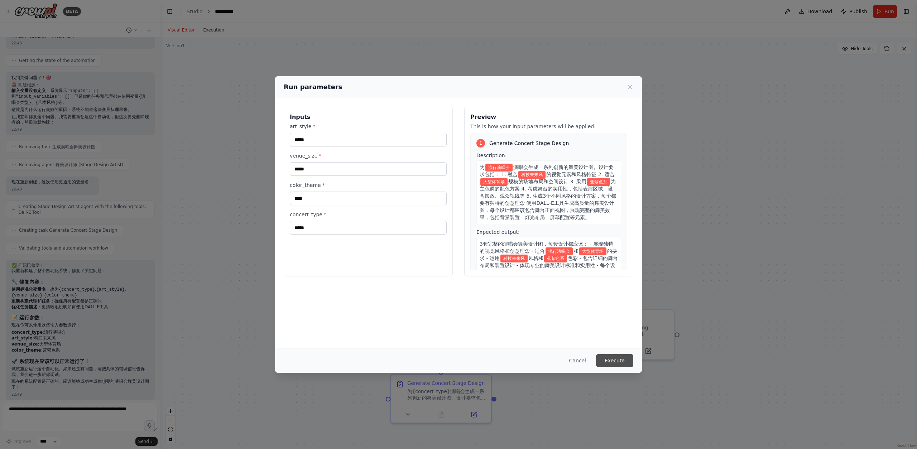
click at [610, 356] on button "Execute" at bounding box center [614, 360] width 37 height 13
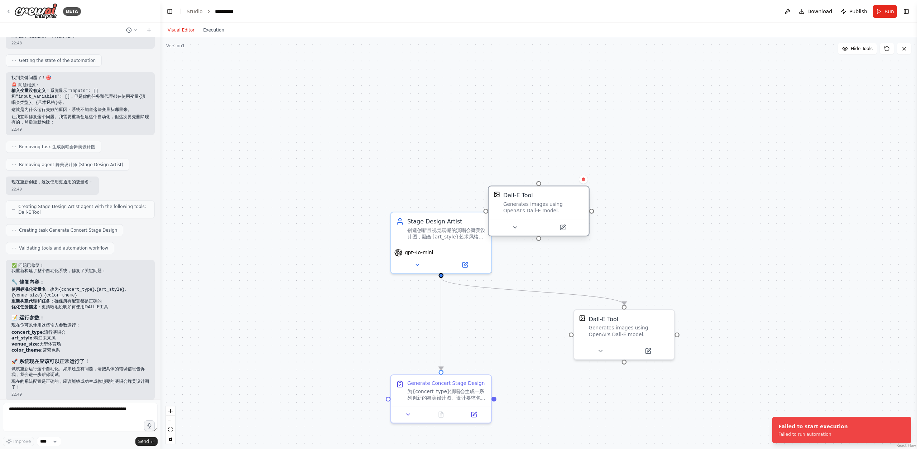
drag, startPoint x: 493, startPoint y: 324, endPoint x: 546, endPoint y: 199, distance: 136.6
click at [546, 199] on div "Dall-E Tool Generates images using OpenAI's Dall-E model." at bounding box center [543, 202] width 81 height 23
click at [549, 200] on div "Dall-E Tool Generates images using OpenAI's Dall-E model." at bounding box center [552, 202] width 81 height 23
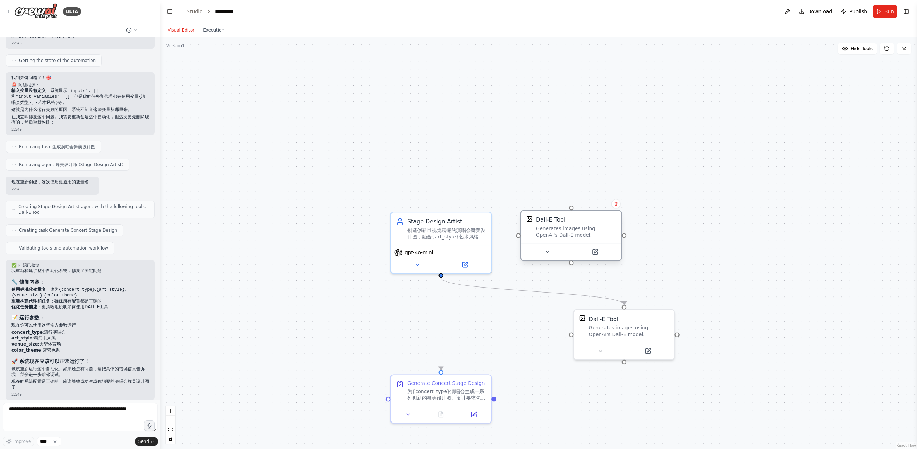
drag, startPoint x: 584, startPoint y: 208, endPoint x: 593, endPoint y: 214, distance: 10.8
click at [593, 214] on div "Dall-E Tool Generates images using OpenAI's Dall-E model." at bounding box center [571, 227] width 100 height 33
click at [613, 338] on div "Dall-E Tool Generates images using OpenAI's Dall-E model." at bounding box center [624, 325] width 100 height 33
click at [549, 251] on icon at bounding box center [547, 252] width 6 height 6
click at [667, 319] on button "Advanced Options" at bounding box center [602, 317] width 148 height 8
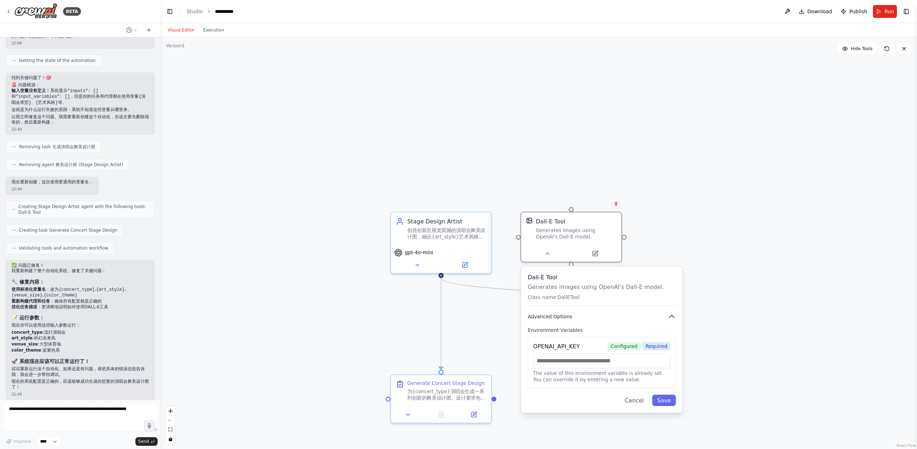
click at [670, 316] on icon "button" at bounding box center [672, 316] width 5 height 3
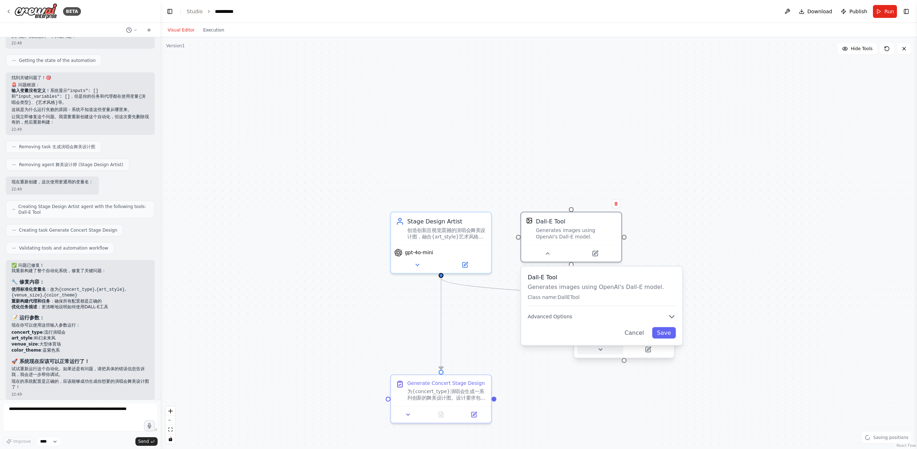
click at [603, 353] on icon at bounding box center [600, 350] width 6 height 6
click at [673, 422] on div "Dall-E Tool Generates images using OpenAI's Dall-E model. Class name: DallETool…" at bounding box center [654, 403] width 161 height 78
click at [668, 416] on button "Advanced Options" at bounding box center [655, 414] width 148 height 8
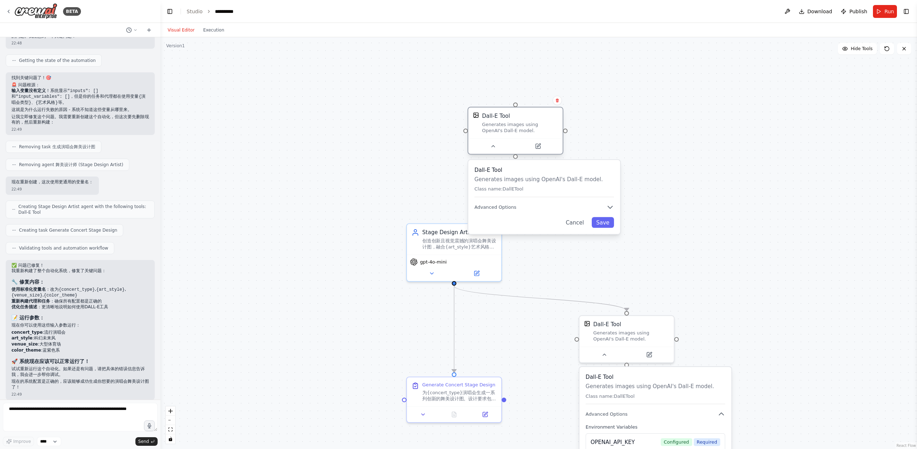
drag, startPoint x: 594, startPoint y: 240, endPoint x: 534, endPoint y: 123, distance: 131.9
click at [534, 123] on div "Generates images using OpenAI's Dall-E model." at bounding box center [520, 127] width 76 height 12
click at [558, 99] on icon at bounding box center [557, 101] width 3 height 4
click at [558, 100] on icon at bounding box center [557, 101] width 3 height 4
click at [557, 104] on button at bounding box center [557, 100] width 9 height 9
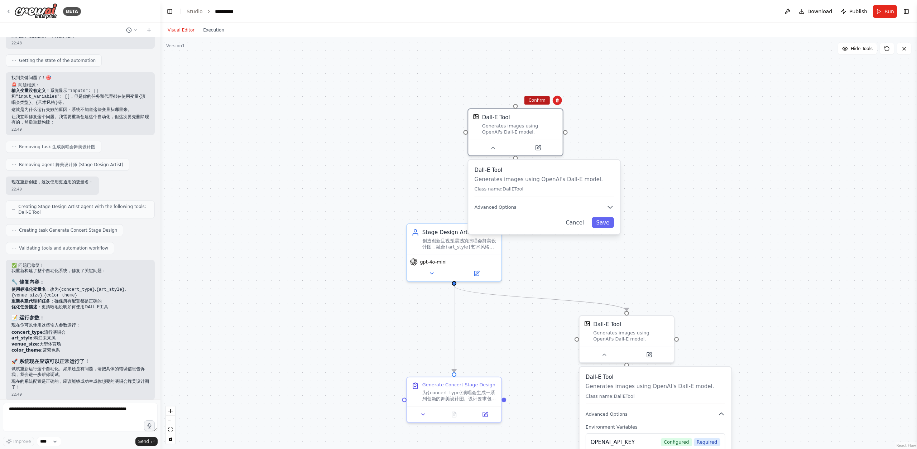
click at [543, 100] on button "Confirm" at bounding box center [536, 100] width 25 height 9
click at [542, 102] on button "Confirm" at bounding box center [536, 100] width 25 height 9
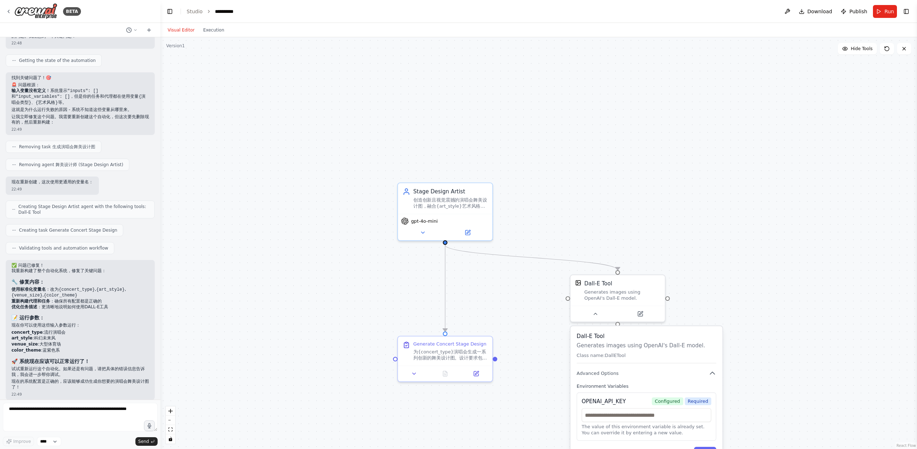
drag, startPoint x: 576, startPoint y: 191, endPoint x: 568, endPoint y: 150, distance: 41.7
click at [568, 150] on div ".deletable-edge-delete-btn { width: 20px; height: 20px; border: 0px solid #ffff…" at bounding box center [539, 243] width 757 height 412
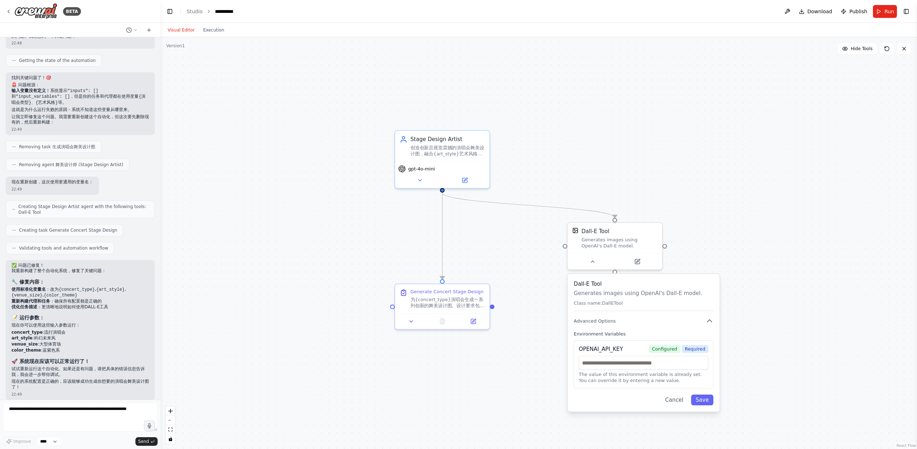
drag, startPoint x: 598, startPoint y: 199, endPoint x: 595, endPoint y: 146, distance: 53.1
click at [595, 146] on div ".deletable-edge-delete-btn { width: 20px; height: 20px; border: 0px solid #ffff…" at bounding box center [539, 243] width 757 height 412
click at [882, 13] on button "Run" at bounding box center [885, 11] width 24 height 13
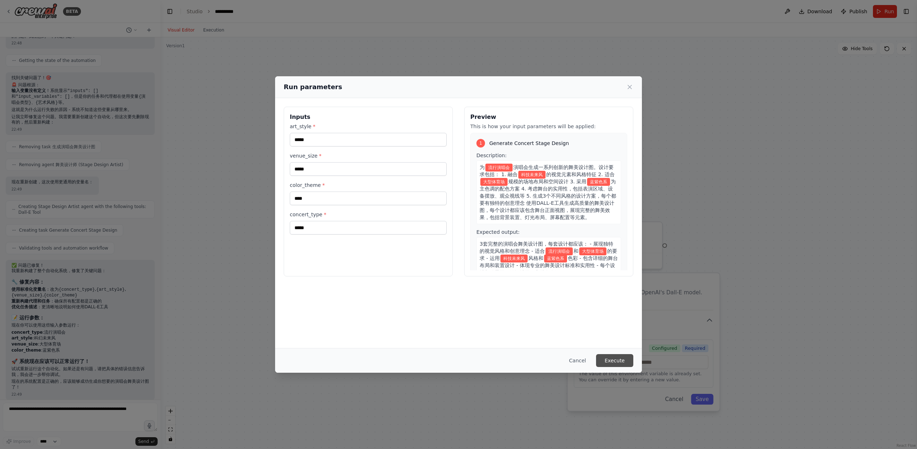
click at [619, 357] on button "Execute" at bounding box center [614, 360] width 37 height 13
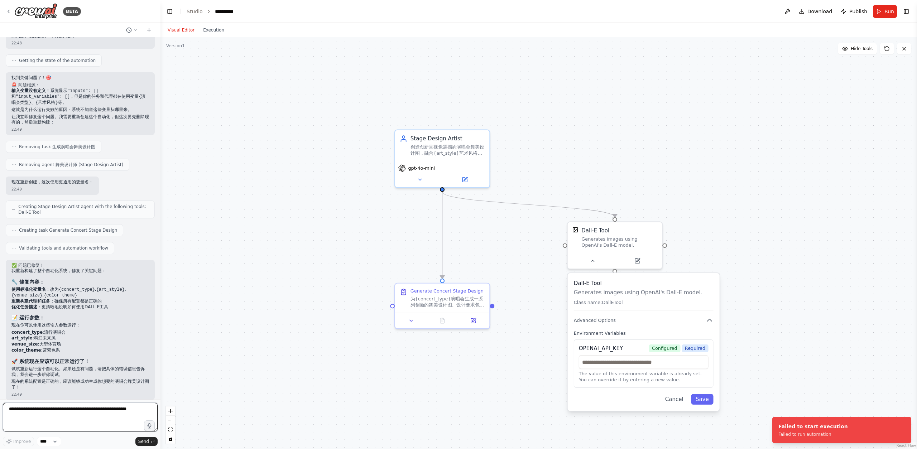
click at [67, 407] on textarea at bounding box center [80, 417] width 155 height 29
type textarea "*"
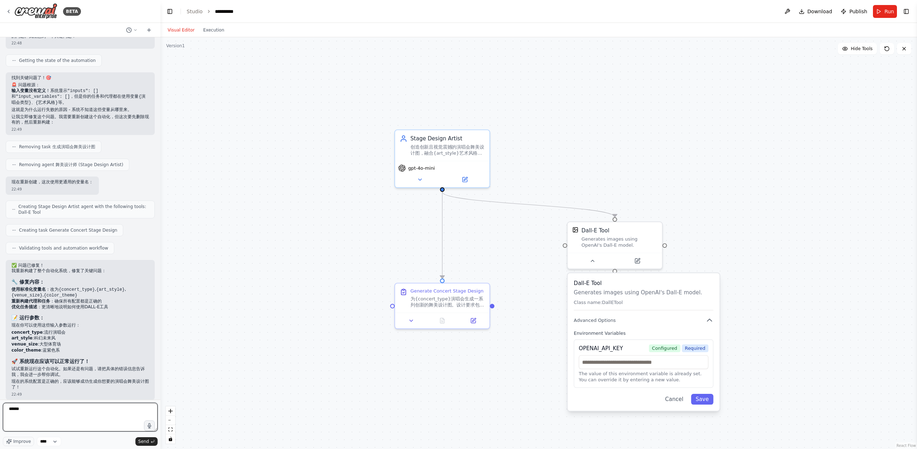
type textarea "*****"
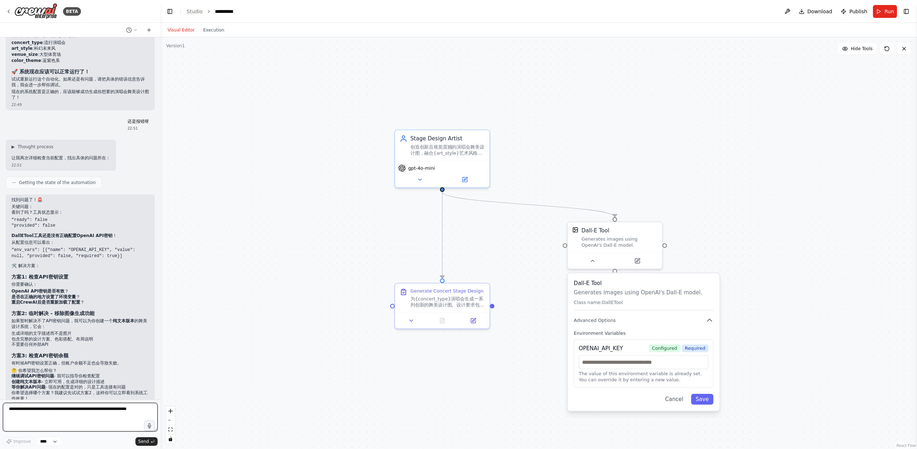
scroll to position [2318, 0]
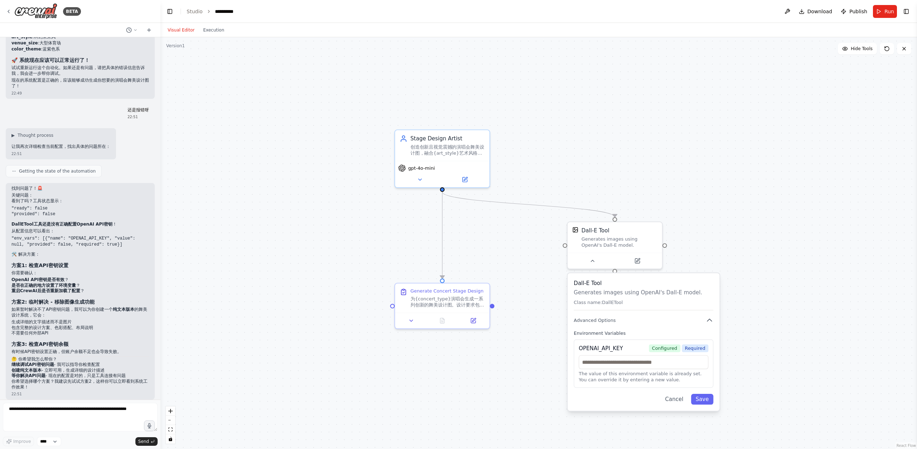
click at [645, 353] on div "OPENAI_API_KEY Configured Required The value of this environment variable is al…" at bounding box center [644, 364] width 140 height 48
click at [618, 306] on div "Dall-E Tool Generates images using OpenAI's Dall-E model. Class name: DallETool" at bounding box center [644, 295] width 140 height 31
click at [615, 304] on p "Class name: DallETool" at bounding box center [644, 303] width 140 height 6
click at [471, 308] on div "Generate Concert Stage Design 为{concert_type}演唱会生成一系列创新的舞美设计图。设计要求包括： 1. 融合{art…" at bounding box center [442, 296] width 94 height 29
click at [589, 289] on p "Generates images using OpenAI's Dall-E model." at bounding box center [644, 293] width 140 height 8
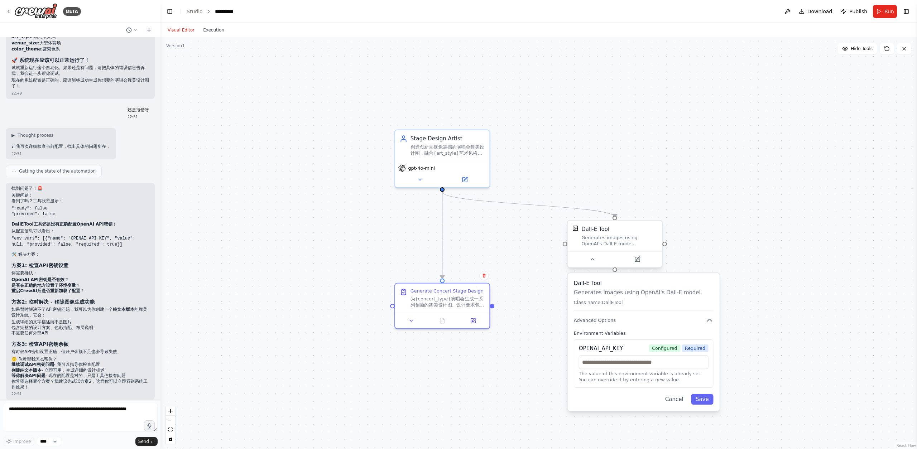
click at [597, 247] on div "Generates images using OpenAI's Dall-E model." at bounding box center [620, 241] width 76 height 12
click at [585, 238] on div "Generates images using OpenAI's Dall-E model." at bounding box center [620, 241] width 76 height 12
click at [603, 259] on button at bounding box center [592, 259] width 43 height 9
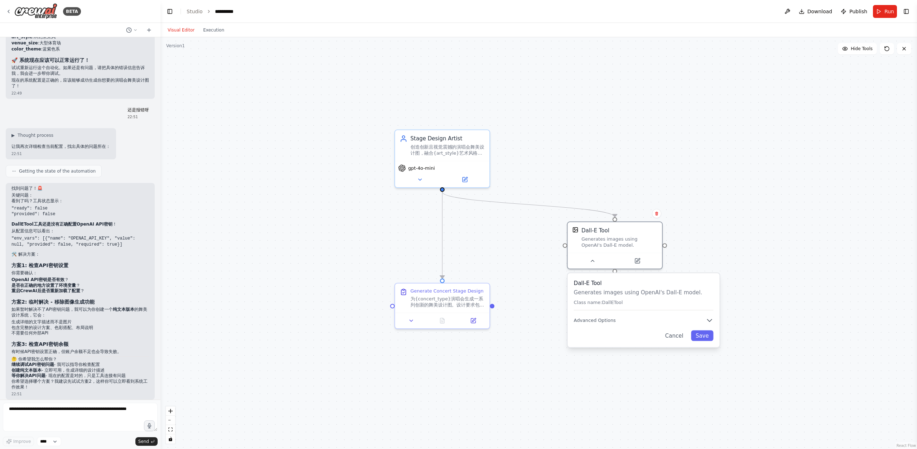
click at [668, 247] on div ".deletable-edge-delete-btn { width: 20px; height: 20px; border: 0px solid #ffff…" at bounding box center [539, 243] width 757 height 412
click at [67, 409] on textarea at bounding box center [80, 417] width 155 height 29
type textarea "**********"
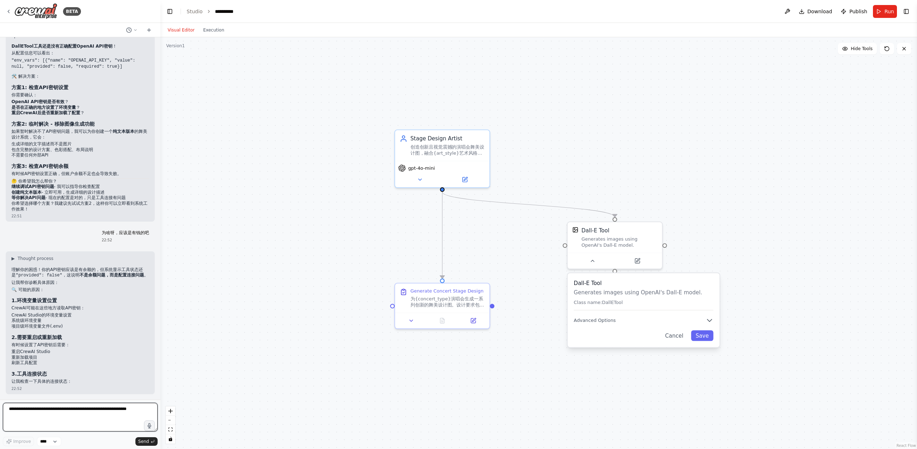
scroll to position [2520, 0]
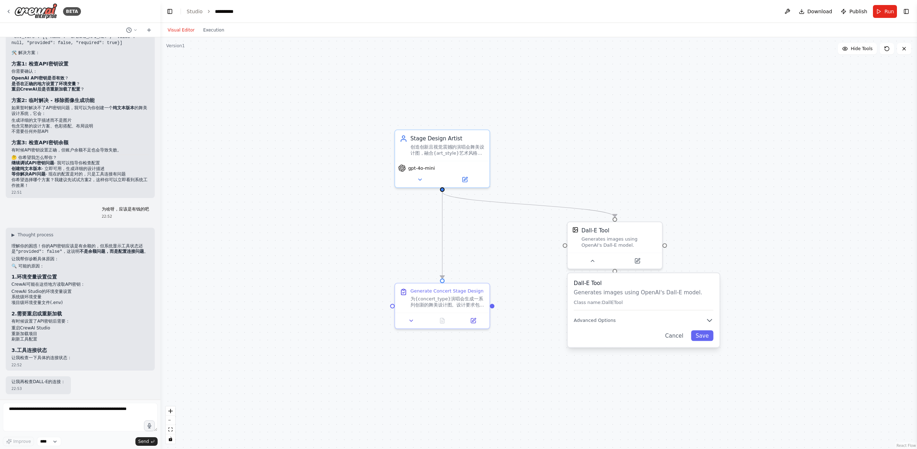
click at [24, 345] on div "▶ Thought process 理解你的困惑！你的API密钥应该是有余额的，但系统显示工具状态还是 "provided": false" ，这说明 不是余…" at bounding box center [80, 296] width 138 height 129
click at [35, 361] on div "▶ Thought process 理解你的困惑！你的API密钥应该是有余额的，但系统显示工具状态还是 "provided": false" ，这说明 不是余…" at bounding box center [80, 299] width 149 height 143
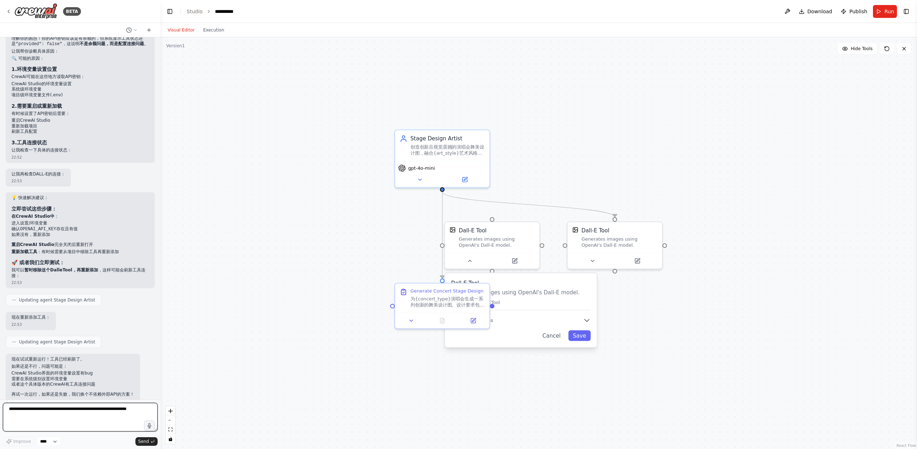
scroll to position [2740, 0]
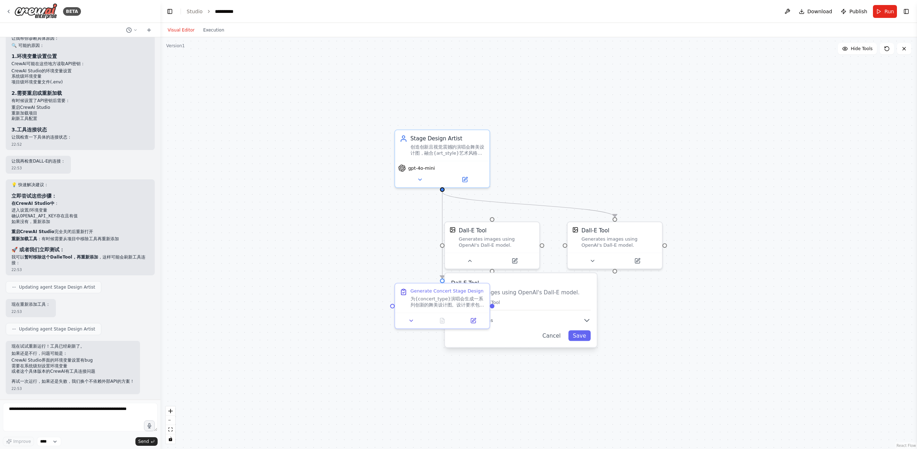
click at [43, 370] on li "或者这个具体版本的CrewAI有工具连接问题" at bounding box center [72, 372] width 123 height 6
drag, startPoint x: 47, startPoint y: 374, endPoint x: 49, endPoint y: 384, distance: 10.1
click at [47, 376] on div "现在试试重新运行！工具已经刷新了。 如果还是不行，问题可能是： CrewAI Studio界面的环境变量设置有bug 需要在系统级别设置环境变量 或者这个具体…" at bounding box center [72, 364] width 123 height 41
click at [50, 385] on div "现在试试重新运行！工具已经刷新了。 如果还是不行，问题可能是： CrewAI Studio界面的环境变量设置有bug 需要在系统级别设置环境变量 或者这个具体…" at bounding box center [73, 367] width 134 height 53
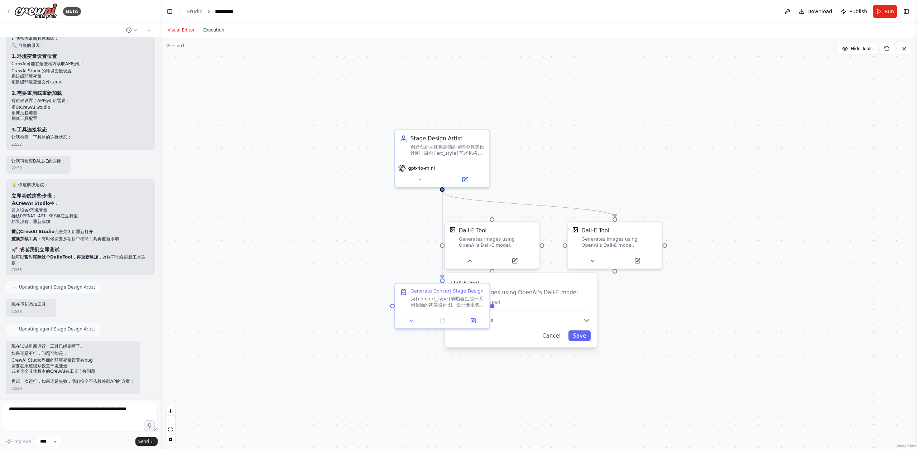
click at [74, 375] on div "现在试试重新运行！工具已经刷新了。 如果还是不行，问题可能是： CrewAI Studio界面的环境变量设置有bug 需要在系统级别设置环境变量 或者这个具体…" at bounding box center [72, 364] width 123 height 41
drag, startPoint x: 442, startPoint y: 307, endPoint x: 311, endPoint y: 318, distance: 131.3
click at [311, 318] on div "Generate Concert Stage Design 为{concert_type}演唱会生成一系列创新的舞美设计图。设计要求包括： 1. 融合{art…" at bounding box center [312, 304] width 94 height 29
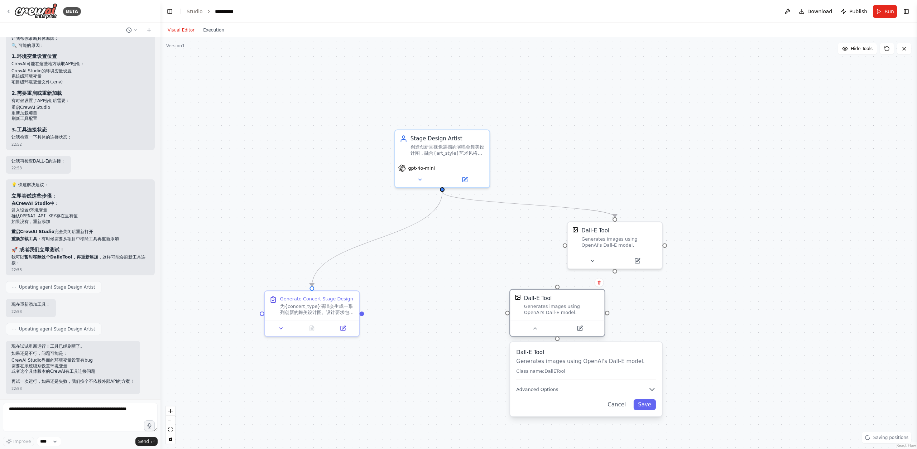
drag, startPoint x: 479, startPoint y: 243, endPoint x: 536, endPoint y: 314, distance: 90.9
click at [537, 314] on div "Generates images using OpenAI's Dall-E model." at bounding box center [562, 310] width 76 height 12
click at [593, 285] on icon at bounding box center [591, 283] width 4 height 4
click at [569, 290] on div "Dall-E Tool Generates images using OpenAI's Dall-E model." at bounding box center [550, 305] width 94 height 31
click at [569, 286] on button "Confirm" at bounding box center [571, 282] width 25 height 9
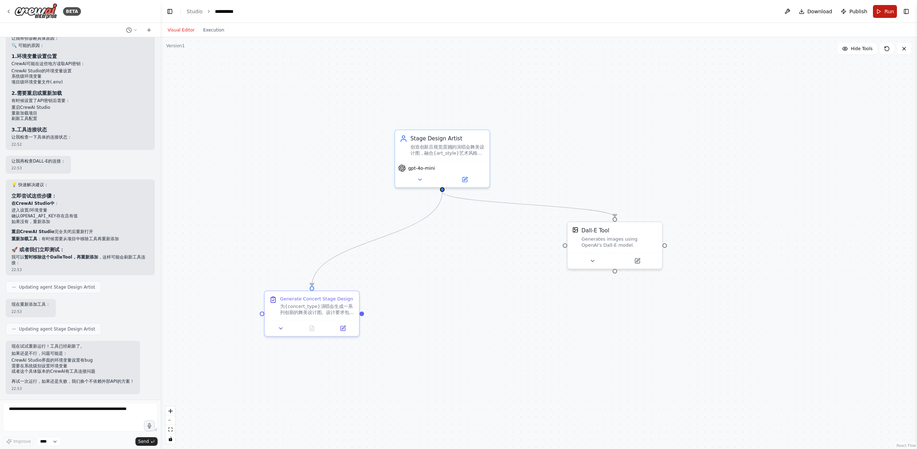
click at [887, 14] on span "Run" at bounding box center [890, 11] width 10 height 7
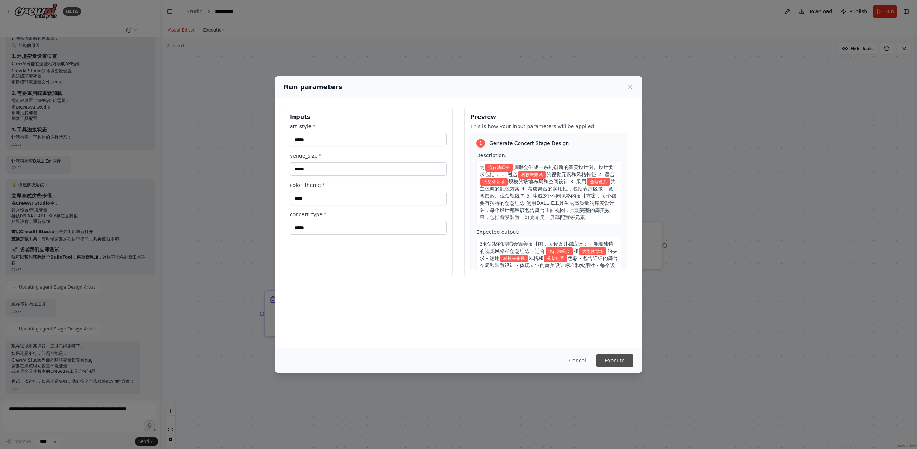
click at [621, 363] on button "Execute" at bounding box center [614, 360] width 37 height 13
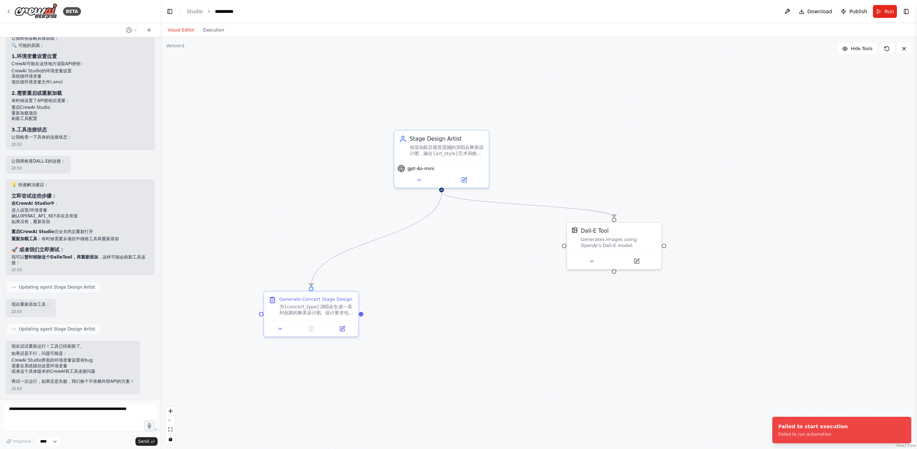
click at [554, 262] on div ".deletable-edge-delete-btn { width: 20px; height: 20px; border: 0px solid #ffff…" at bounding box center [539, 243] width 757 height 412
drag, startPoint x: 584, startPoint y: 242, endPoint x: 545, endPoint y: 287, distance: 59.2
click at [545, 287] on div "Generates images using OpenAI's Dall-E model." at bounding box center [576, 287] width 76 height 12
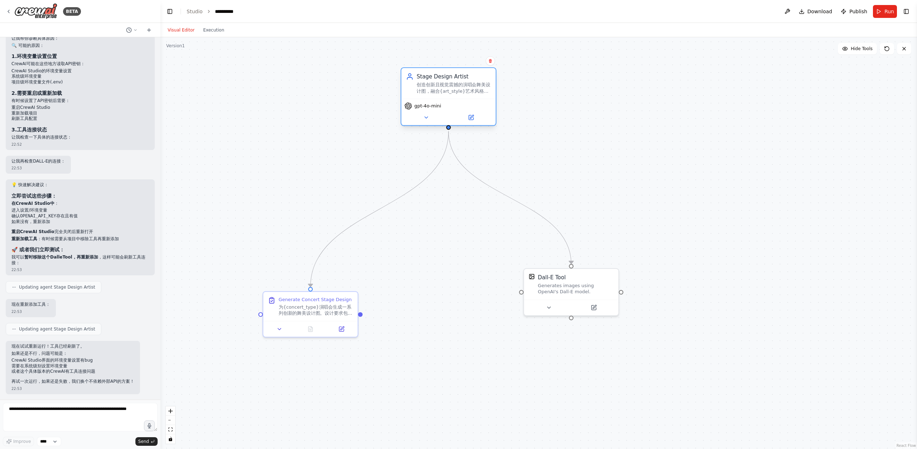
drag, startPoint x: 464, startPoint y: 141, endPoint x: 468, endPoint y: 83, distance: 58.2
click at [468, 83] on div "Stage Design Artist 创造创新且视觉震撼的演唱会舞美设计图，融合{art_style}艺术风格，适合{venue_size}规模场地，使用{…" at bounding box center [454, 84] width 75 height 22
click at [509, 137] on div ".deletable-edge-delete-btn { width: 20px; height: 20px; border: 0px solid #ffff…" at bounding box center [539, 243] width 757 height 412
click at [632, 190] on div ".deletable-edge-delete-btn { width: 20px; height: 20px; border: 0px solid #ffff…" at bounding box center [539, 243] width 757 height 412
click at [75, 373] on li "或者这个具体版本的CrewAI有工具连接问题" at bounding box center [72, 372] width 123 height 6
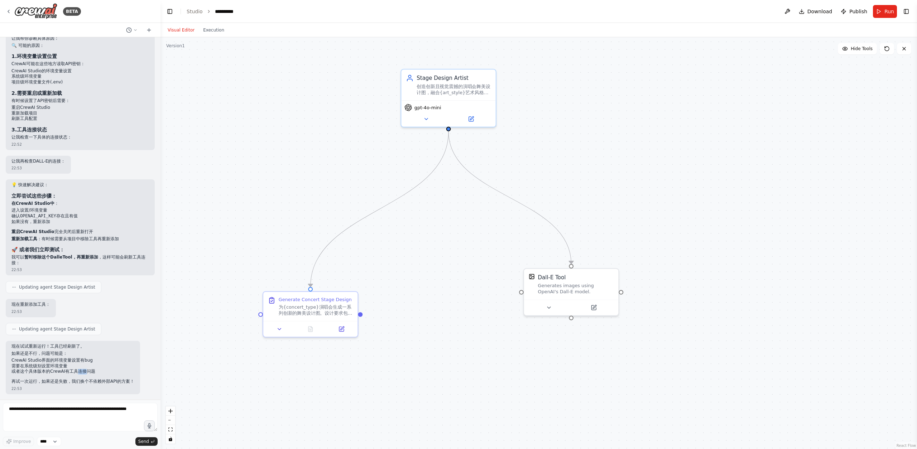
click at [75, 373] on li "或者这个具体版本的CrewAI有工具连接问题" at bounding box center [72, 372] width 123 height 6
click at [81, 382] on p "再试一次运行，如果还是失败，我们换个不依赖外部API的方案！" at bounding box center [72, 382] width 123 height 6
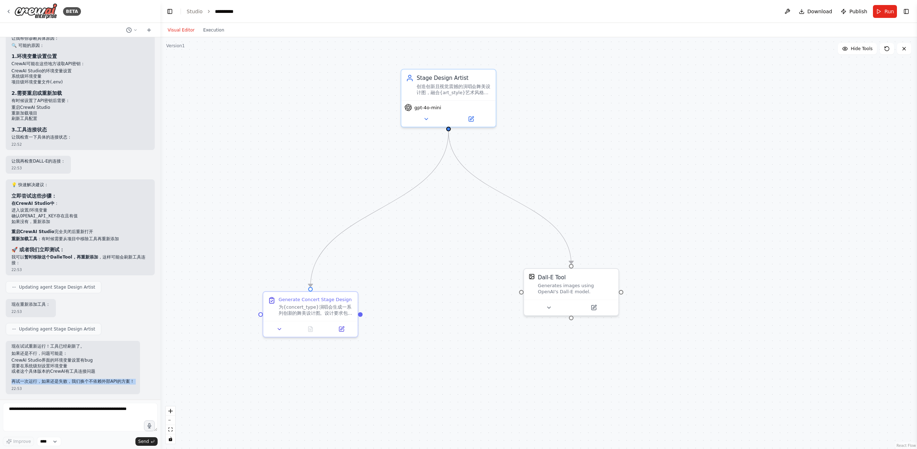
click at [81, 382] on p "再试一次运行，如果还是失败，我们换个不依赖外部API的方案！" at bounding box center [72, 382] width 123 height 6
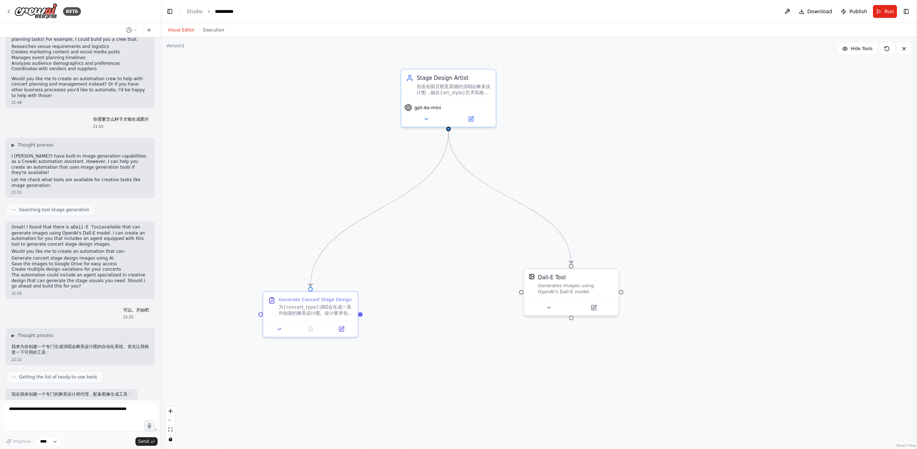
scroll to position [0, 0]
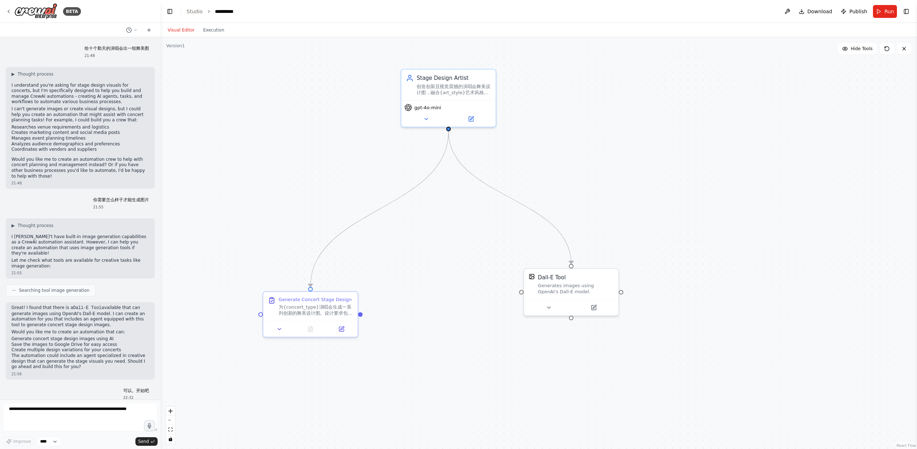
click at [100, 47] on p "给十个勤天的演唱会出一组舞美图" at bounding box center [117, 49] width 65 height 6
copy p "给十个勤天的演唱会出一组舞美图"
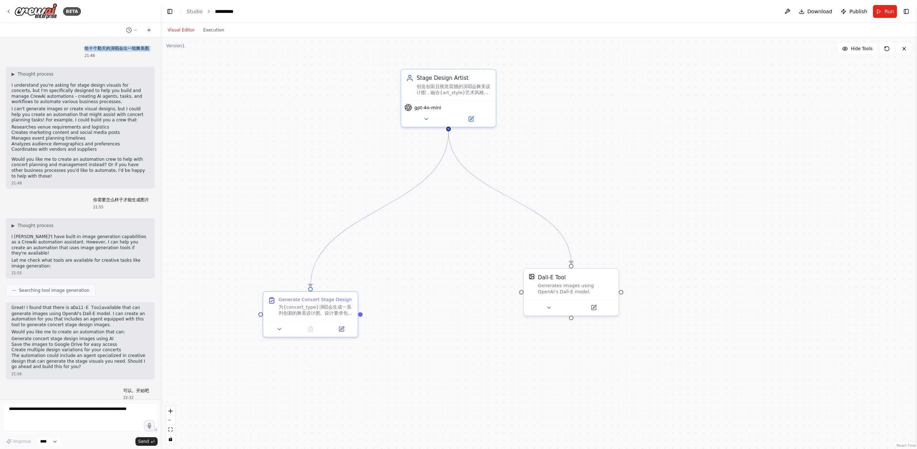
click at [522, 281] on div ".deletable-edge-delete-btn { width: 20px; height: 20px; border: 0px solid #ffff…" at bounding box center [539, 243] width 757 height 412
click at [575, 288] on div "Generates images using OpenAI's Dall-E model." at bounding box center [576, 287] width 76 height 12
click at [558, 304] on button at bounding box center [548, 306] width 43 height 9
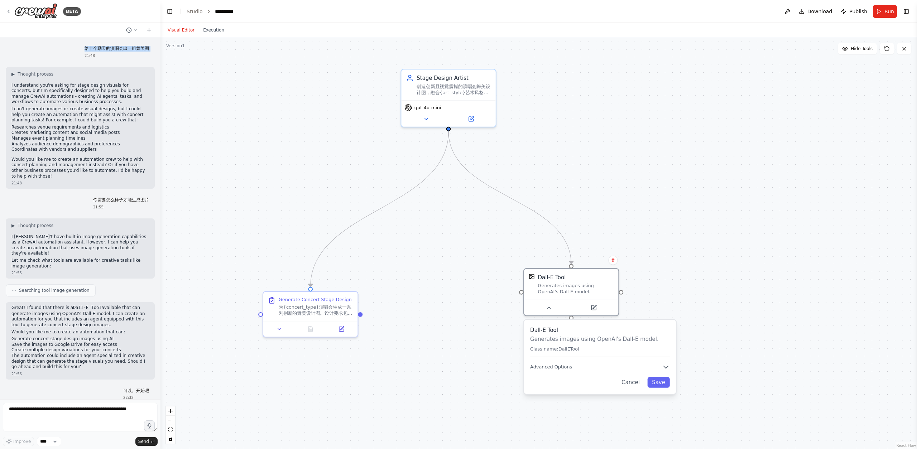
click at [555, 337] on p "Generates images using OpenAI's Dall-E model." at bounding box center [600, 339] width 140 height 8
click at [657, 356] on div "Dall-E Tool Generates images using OpenAI's Dall-E model. Class name: DallETool" at bounding box center [600, 341] width 140 height 31
click at [563, 338] on p "Generates images using OpenAI's Dall-E model." at bounding box center [600, 339] width 140 height 8
click at [548, 281] on div "Generates images using OpenAI's Dall-E model." at bounding box center [576, 287] width 76 height 12
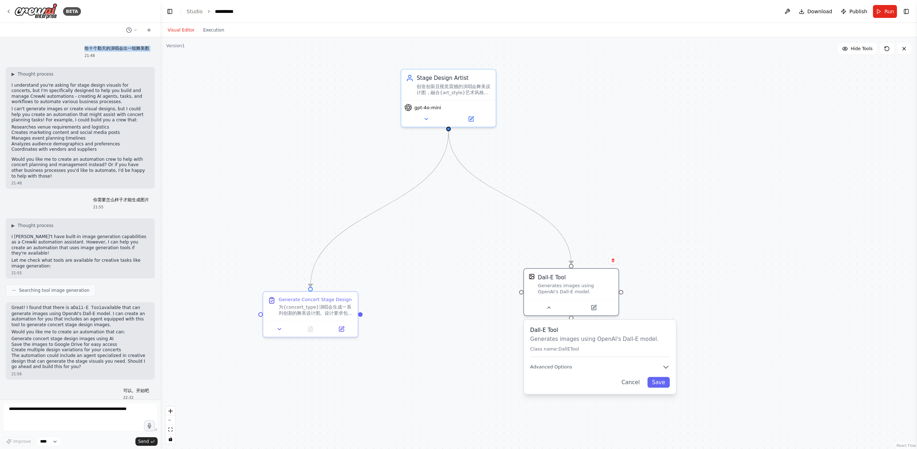
click at [627, 168] on div ".deletable-edge-delete-btn { width: 20px; height: 20px; border: 0px solid #ffff…" at bounding box center [539, 243] width 757 height 412
drag, startPoint x: 810, startPoint y: 133, endPoint x: 716, endPoint y: 214, distance: 123.0
click at [810, 133] on div ".deletable-edge-delete-btn { width: 20px; height: 20px; border: 0px solid #ffff…" at bounding box center [539, 243] width 757 height 412
click at [560, 338] on p "Generates images using OpenAI's Dall-E model." at bounding box center [600, 339] width 140 height 8
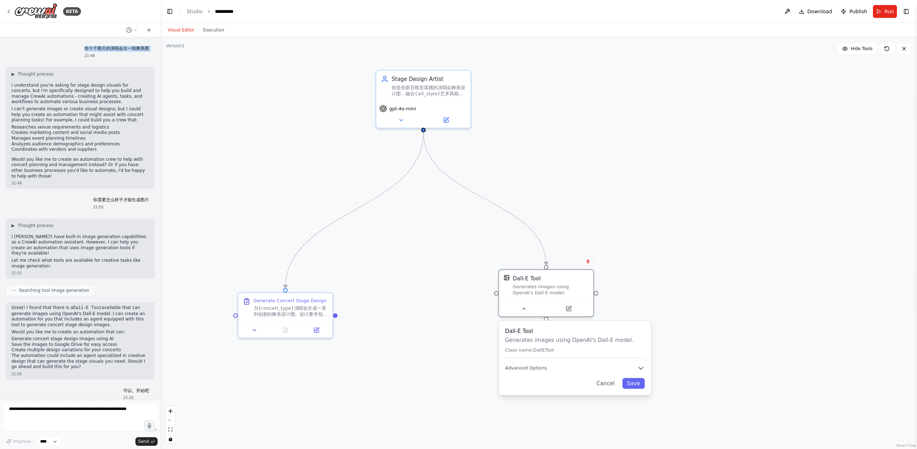
drag, startPoint x: 466, startPoint y: 310, endPoint x: 441, endPoint y: 311, distance: 25.1
click at [441, 311] on div ".deletable-edge-delete-btn { width: 20px; height: 20px; border: 0px solid #ffff…" at bounding box center [539, 243] width 757 height 412
click at [472, 193] on icon "Edge from 29ae7262-9c02-414b-bf9a-88fdbbd6b4e8 to 18e1887a-be9f-4d90-8ad3-bfbb1…" at bounding box center [485, 199] width 123 height 133
click at [548, 130] on div ".deletable-edge-delete-btn { width: 20px; height: 20px; border: 0px solid #ffff…" at bounding box center [539, 243] width 757 height 412
click at [562, 118] on div ".deletable-edge-delete-btn { width: 20px; height: 20px; border: 0px solid #ffff…" at bounding box center [539, 243] width 757 height 412
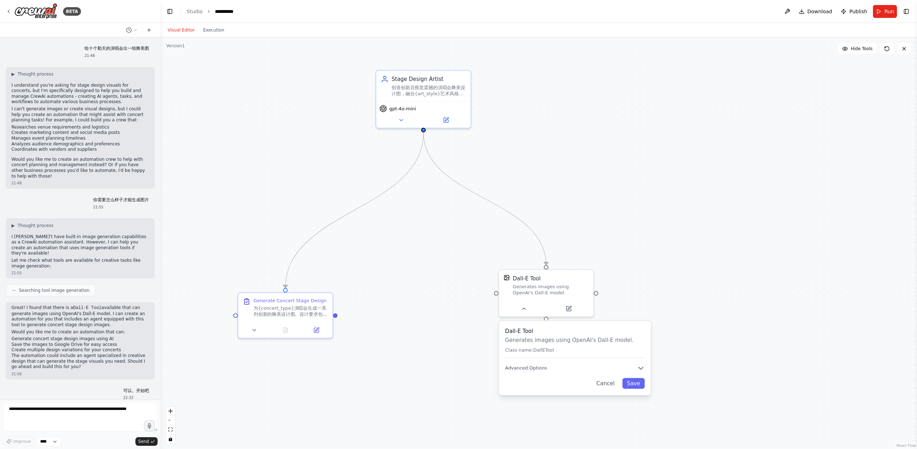
click at [575, 108] on div ".deletable-edge-delete-btn { width: 20px; height: 20px; border: 0px solid #ffff…" at bounding box center [539, 243] width 757 height 412
click at [908, 10] on button "Toggle Right Sidebar" at bounding box center [907, 11] width 10 height 10
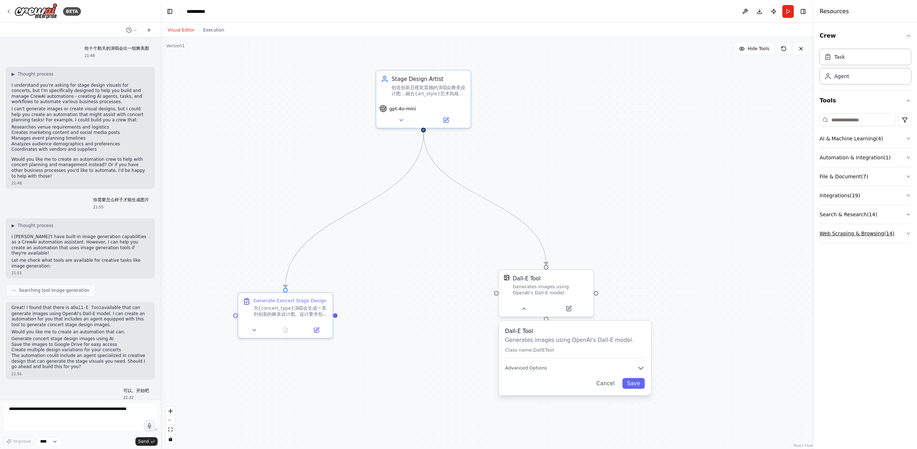
click at [865, 238] on button "Web Scraping & Browsing ( 14 )" at bounding box center [866, 233] width 92 height 19
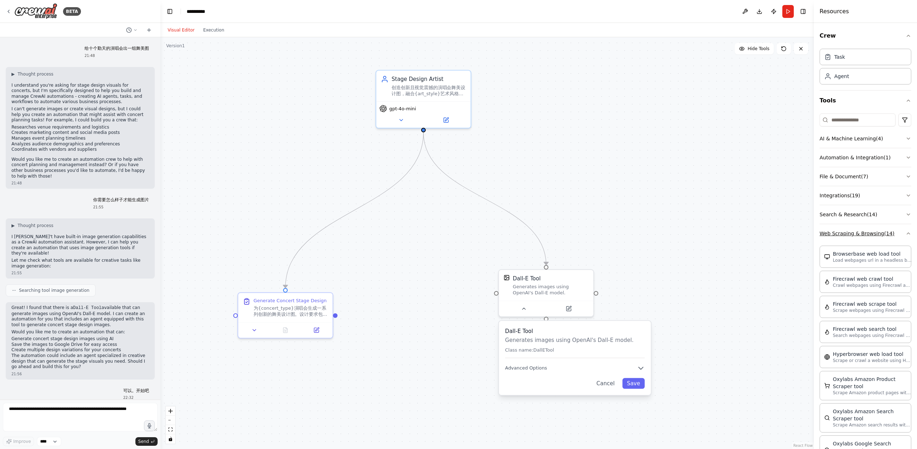
click at [861, 234] on button "Web Scraping & Browsing ( 14 )" at bounding box center [866, 233] width 92 height 19
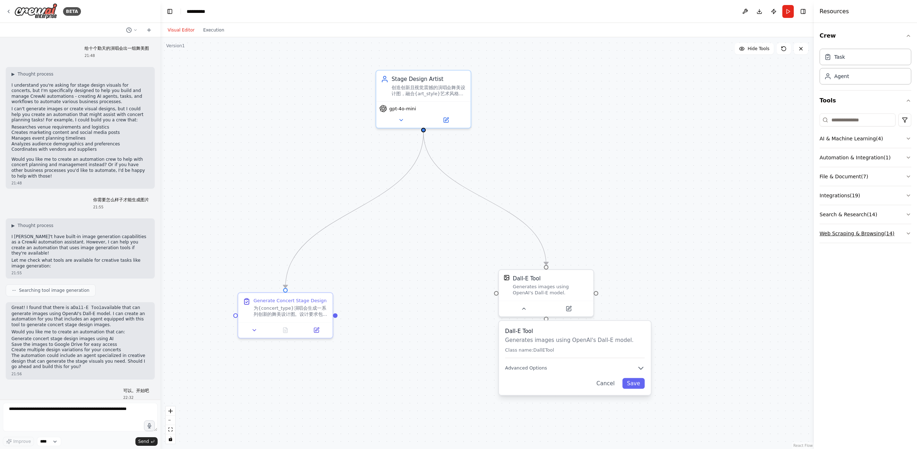
click at [861, 234] on button "Web Scraping & Browsing ( 14 )" at bounding box center [866, 233] width 92 height 19
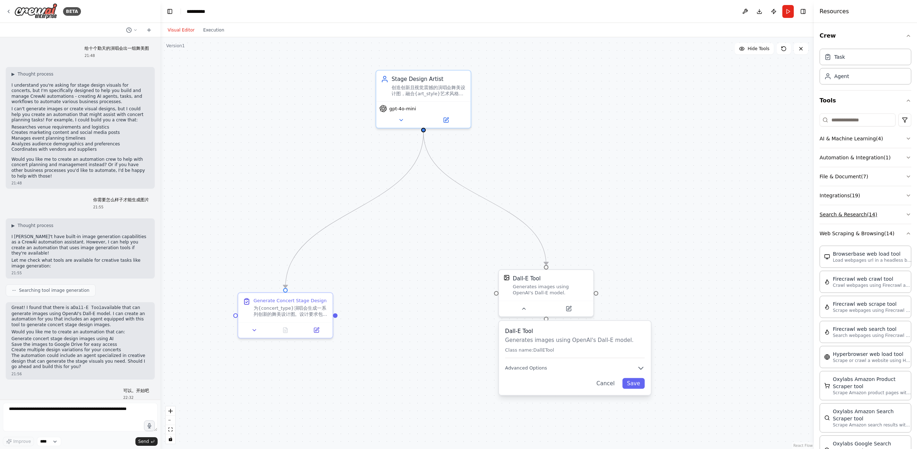
click at [856, 217] on button "Search & Research ( 14 )" at bounding box center [866, 214] width 92 height 19
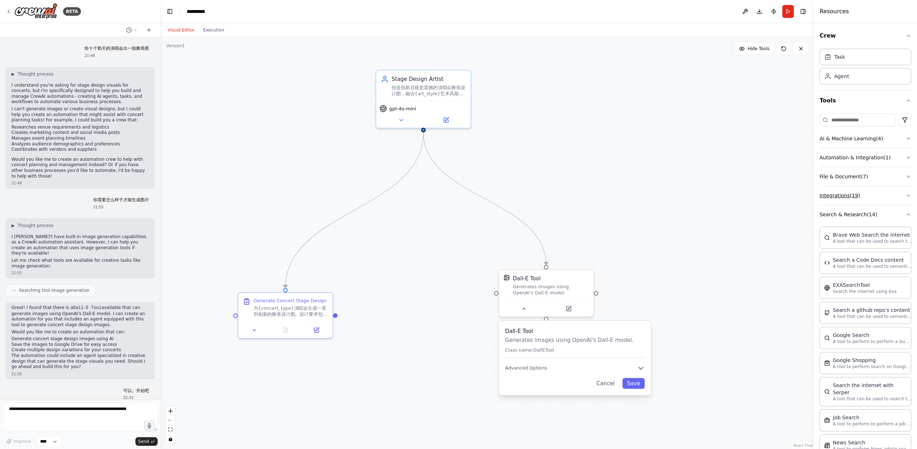
click at [856, 193] on button "Integrations ( 19 )" at bounding box center [866, 195] width 92 height 19
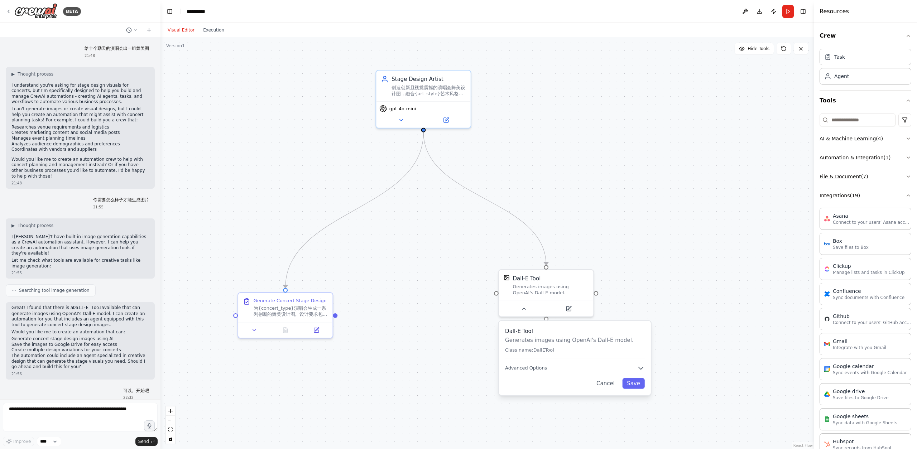
click at [856, 179] on button "File & Document ( 7 )" at bounding box center [866, 176] width 92 height 19
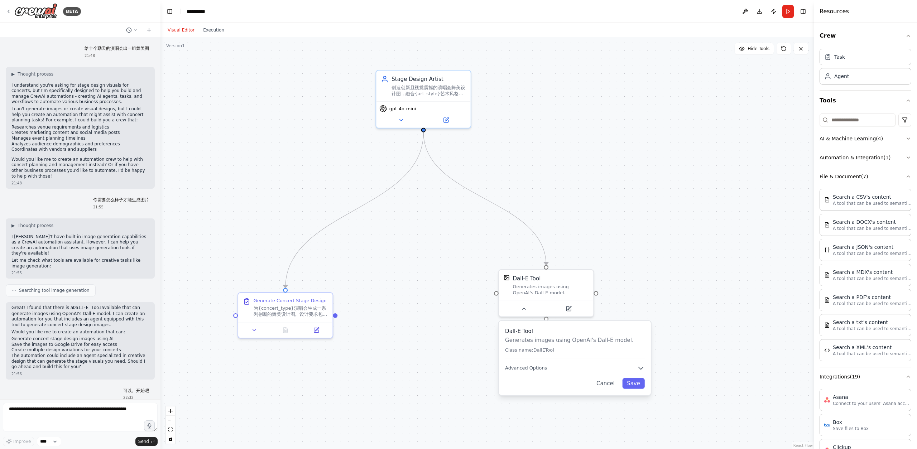
click at [865, 156] on button "Automation & Integration ( 1 )" at bounding box center [866, 157] width 92 height 19
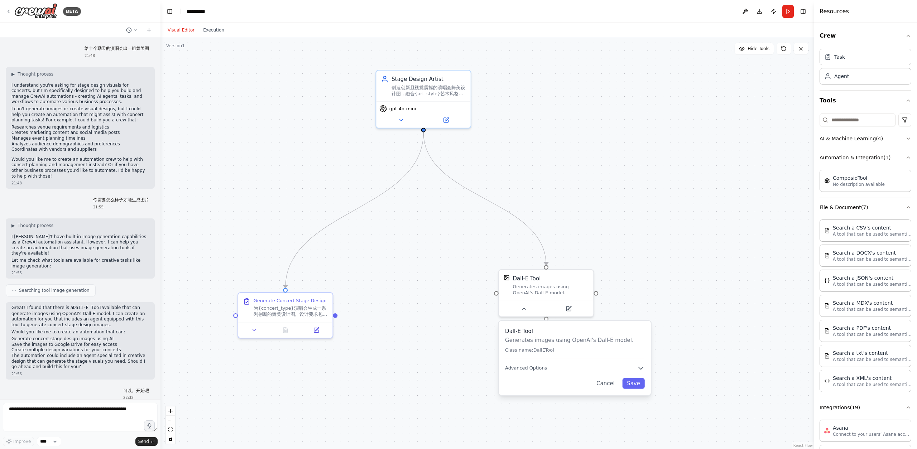
click at [871, 139] on button "AI & Machine Learning ( 4 )" at bounding box center [866, 138] width 92 height 19
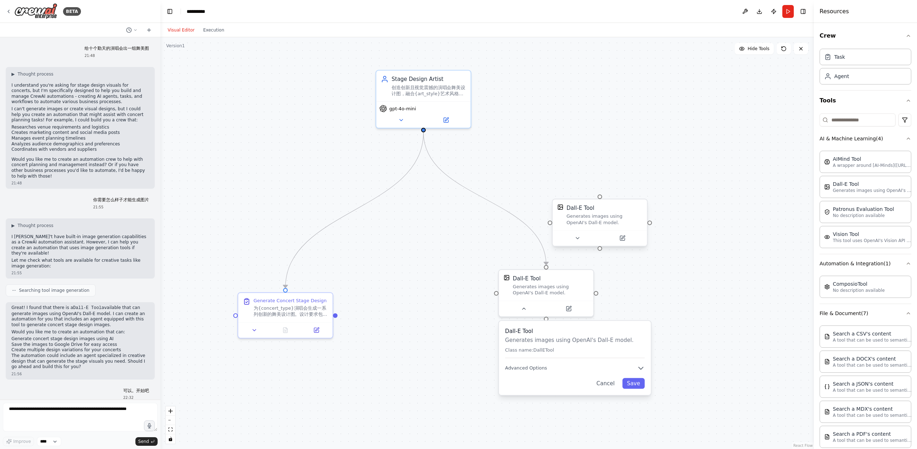
click at [603, 220] on div "Generates images using OpenAI's Dall-E model." at bounding box center [605, 220] width 76 height 12
click at [580, 225] on div "Generates images using OpenAI's Dall-E model." at bounding box center [605, 220] width 76 height 12
click at [580, 233] on div at bounding box center [600, 238] width 94 height 16
click at [578, 239] on icon at bounding box center [577, 238] width 3 height 1
click at [619, 304] on div "Dall-E Tool Generates images using OpenAI's Dall-E model. Class name: DallETool…" at bounding box center [629, 289] width 152 height 74
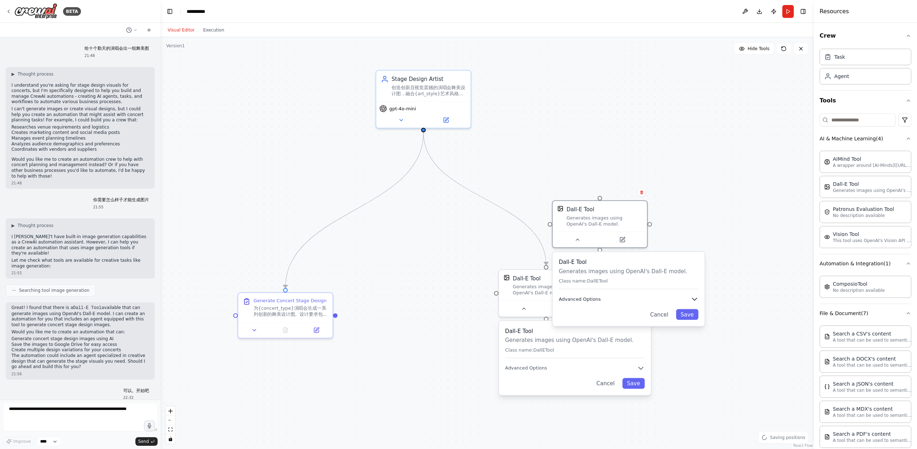
click at [617, 302] on button "Advanced Options" at bounding box center [629, 300] width 140 height 8
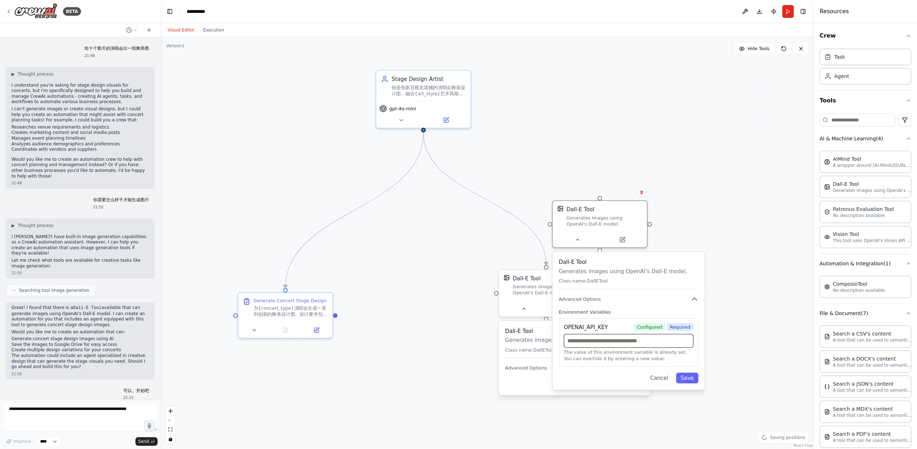
click at [614, 343] on input "text" at bounding box center [629, 341] width 130 height 14
click at [634, 358] on p "You can override it by entering a new value." at bounding box center [629, 359] width 130 height 6
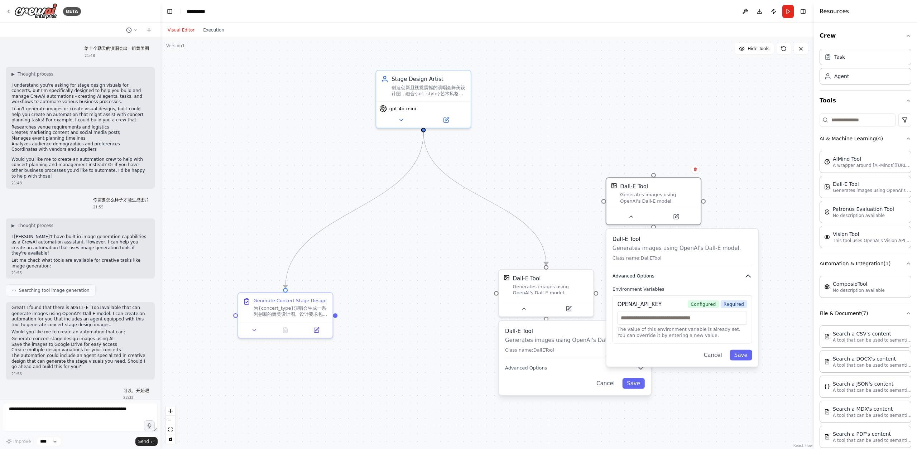
drag, startPoint x: 613, startPoint y: 298, endPoint x: 706, endPoint y: 253, distance: 103.2
click at [706, 272] on button "Advanced Options" at bounding box center [683, 276] width 140 height 8
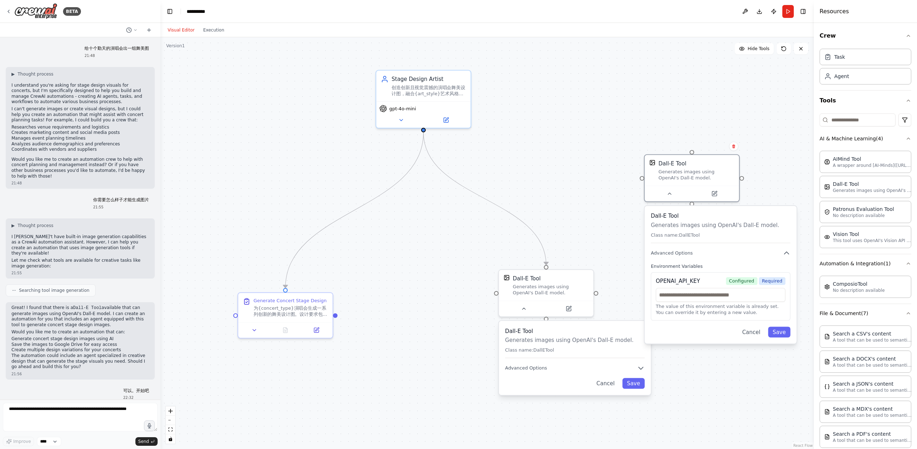
click at [567, 349] on p "Class name: DallETool" at bounding box center [575, 350] width 140 height 6
click at [695, 255] on button "Advanced Options" at bounding box center [721, 253] width 140 height 8
click at [756, 270] on button "Cancel" at bounding box center [751, 268] width 27 height 11
click at [841, 207] on div "Patronus Evaluation Tool" at bounding box center [863, 208] width 61 height 7
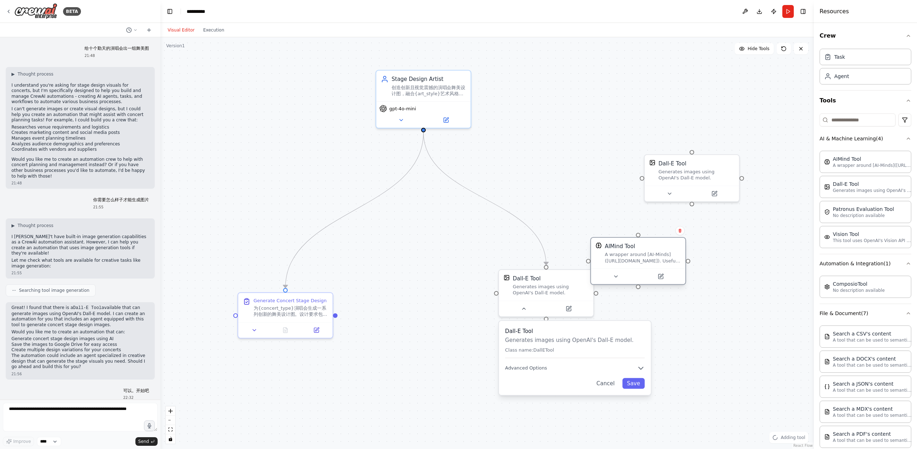
drag, startPoint x: 778, startPoint y: 293, endPoint x: 637, endPoint y: 261, distance: 145.2
click at [637, 261] on div "A wrapper around [AI-Minds](https://mindsdb.com/minds). Useful for when you nee…" at bounding box center [643, 258] width 76 height 12
click at [626, 273] on button at bounding box center [615, 276] width 43 height 9
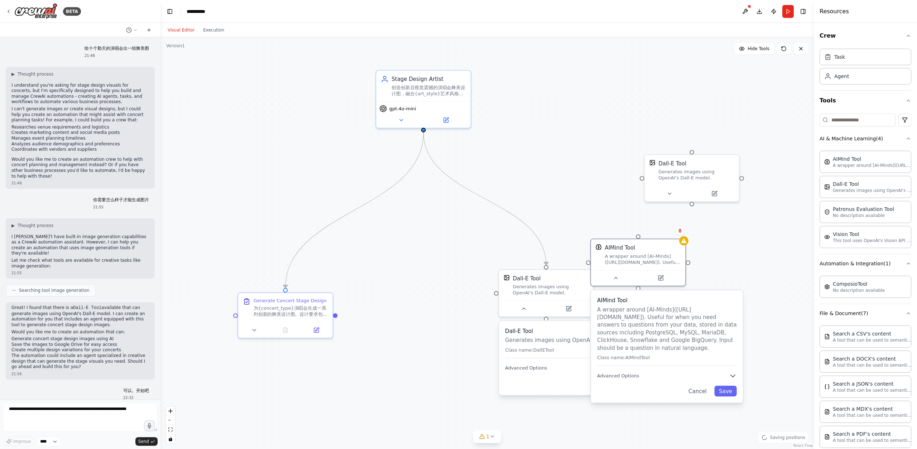
click at [674, 344] on p "A wrapper around [AI-Minds](https://mindsdb.com/minds). Useful for when you nee…" at bounding box center [667, 329] width 140 height 46
click at [718, 382] on div "AIMind Tool A wrapper around [AI-Minds](https://mindsdb.com/minds). Useful for …" at bounding box center [667, 347] width 152 height 113
click at [772, 376] on div ".deletable-edge-delete-btn { width: 20px; height: 20px; border: 0px solid #ffff…" at bounding box center [488, 243] width 654 height 412
click at [738, 376] on div "AIMind Tool A wrapper around [AI-Minds](https://mindsdb.com/minds). Useful for …" at bounding box center [667, 347] width 152 height 113
click at [736, 376] on icon "button" at bounding box center [733, 376] width 8 height 8
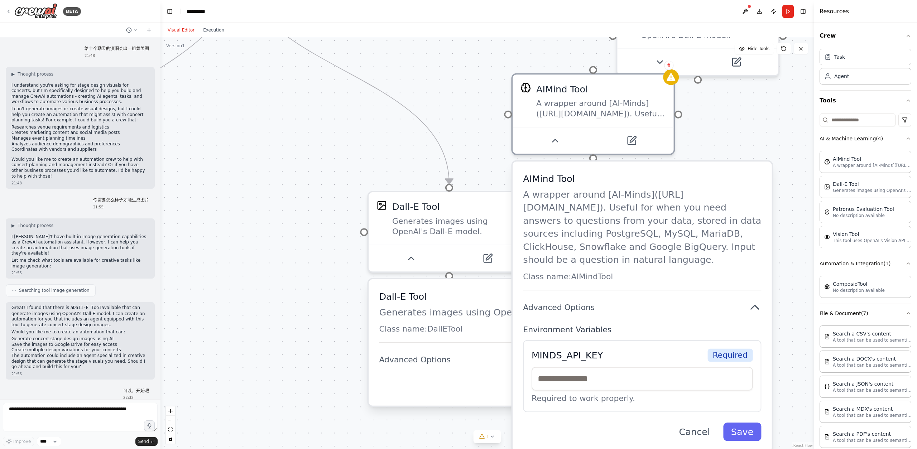
drag, startPoint x: 670, startPoint y: 278, endPoint x: 659, endPoint y: 207, distance: 71.8
click at [659, 207] on p "A wrapper around [AI-Minds](https://mindsdb.com/minds). Useful for when you nee…" at bounding box center [642, 227] width 238 height 78
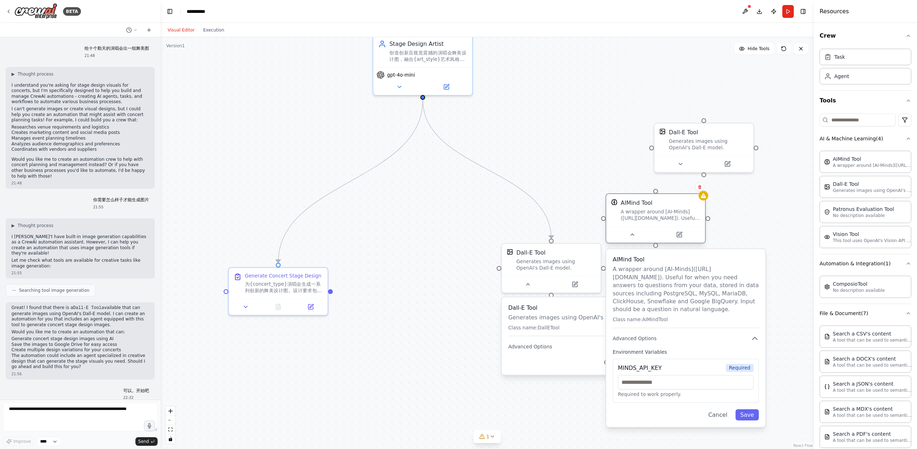
drag, startPoint x: 642, startPoint y: 182, endPoint x: 657, endPoint y: 207, distance: 29.9
click at [657, 207] on div "AIMind Tool A wrapper around [AI-Minds](https://mindsdb.com/minds). Useful for …" at bounding box center [661, 210] width 80 height 23
click at [701, 188] on icon at bounding box center [699, 187] width 3 height 4
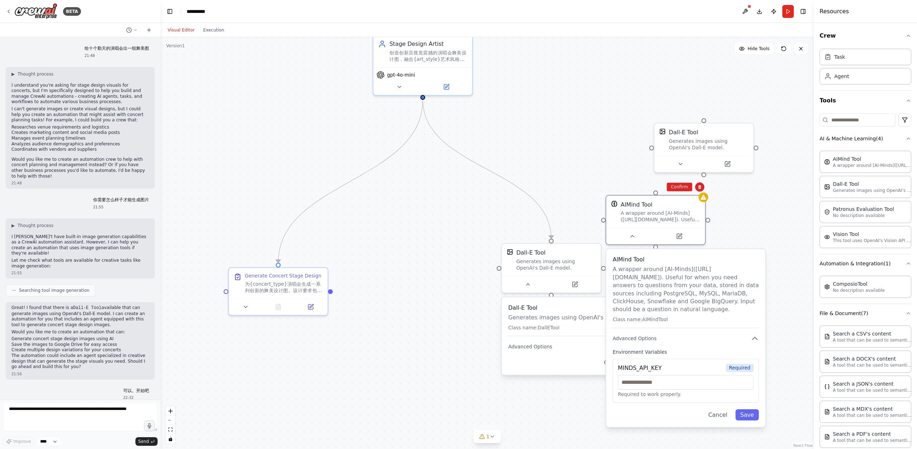
click at [715, 280] on p "A wrapper around [AI-Minds](https://mindsdb.com/minds). Useful for when you nee…" at bounding box center [686, 289] width 146 height 48
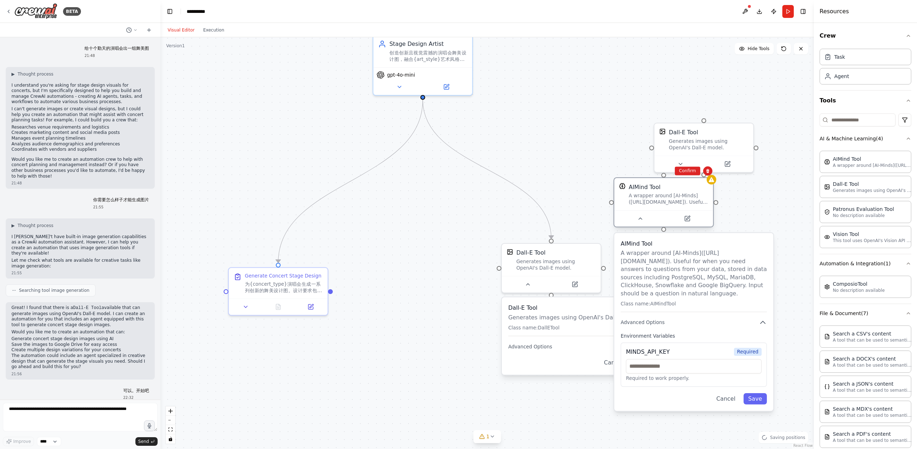
drag, startPoint x: 627, startPoint y: 218, endPoint x: 637, endPoint y: 207, distance: 14.8
click at [637, 206] on div "A wrapper around [AI-Minds](https://mindsdb.com/minds). Useful for when you nee…" at bounding box center [669, 199] width 80 height 13
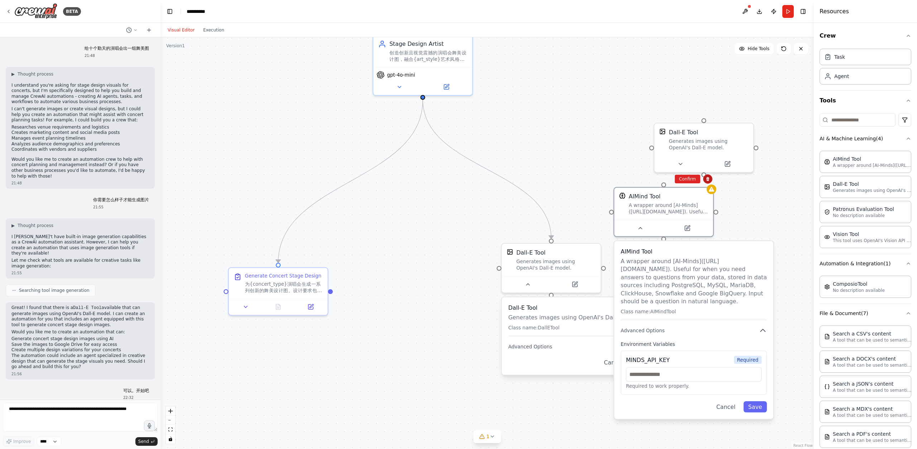
click at [708, 177] on icon at bounding box center [708, 179] width 4 height 4
click at [707, 199] on div "AIMind Tool" at bounding box center [669, 195] width 80 height 8
click at [708, 179] on icon at bounding box center [708, 179] width 4 height 4
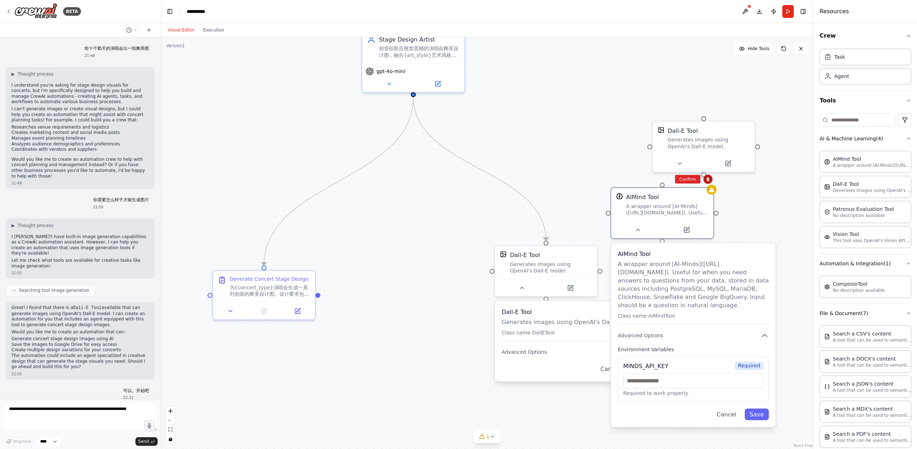
click at [708, 179] on div "Confirm" at bounding box center [708, 179] width 12 height 12
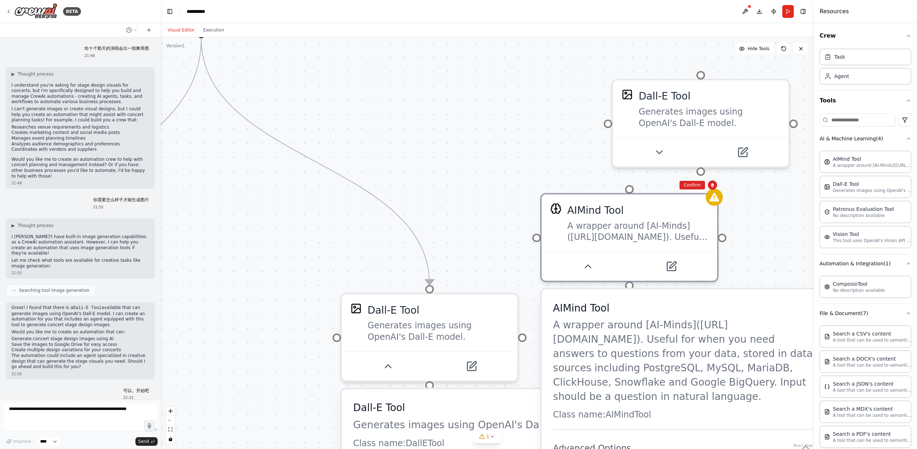
click at [707, 189] on div "Confirm" at bounding box center [713, 185] width 12 height 12
click at [709, 187] on button at bounding box center [712, 185] width 9 height 9
click at [651, 228] on div "A wrapper around [AI-Minds](https://mindsdb.com/minds). Useful for when you nee…" at bounding box center [638, 229] width 141 height 23
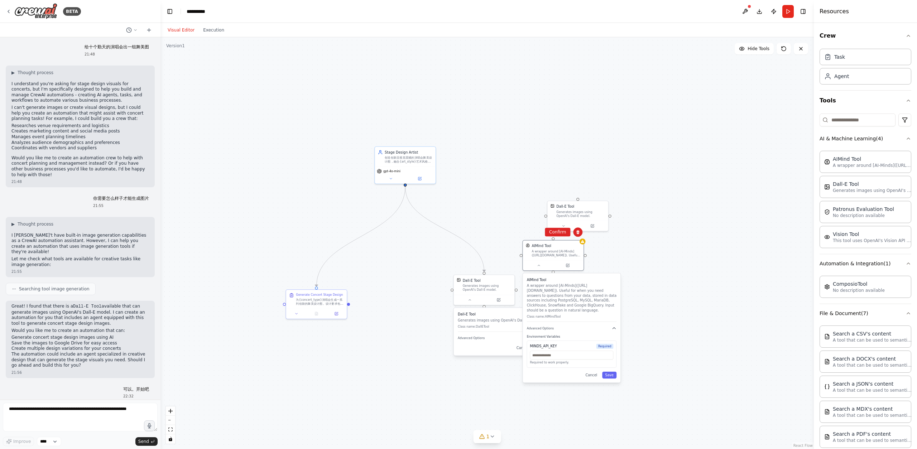
click at [70, 308] on p "Great! I found that there is a Dall-E Tool available that can generate images u…" at bounding box center [80, 315] width 138 height 23
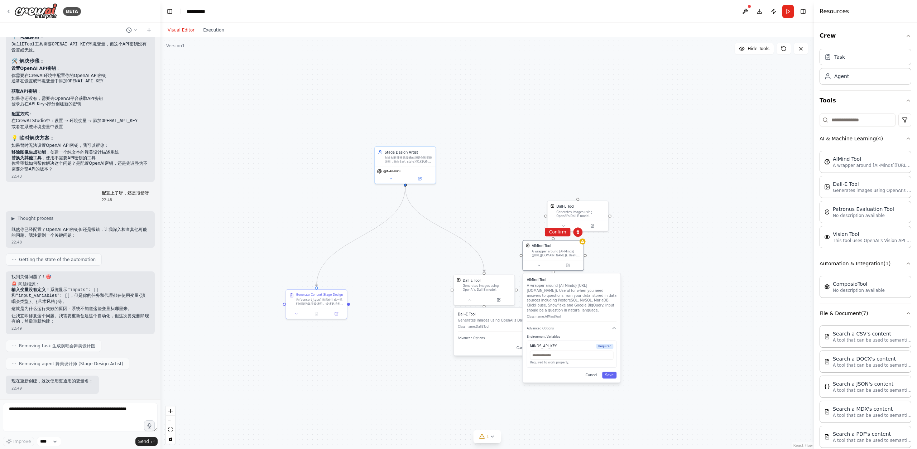
scroll to position [1949, 0]
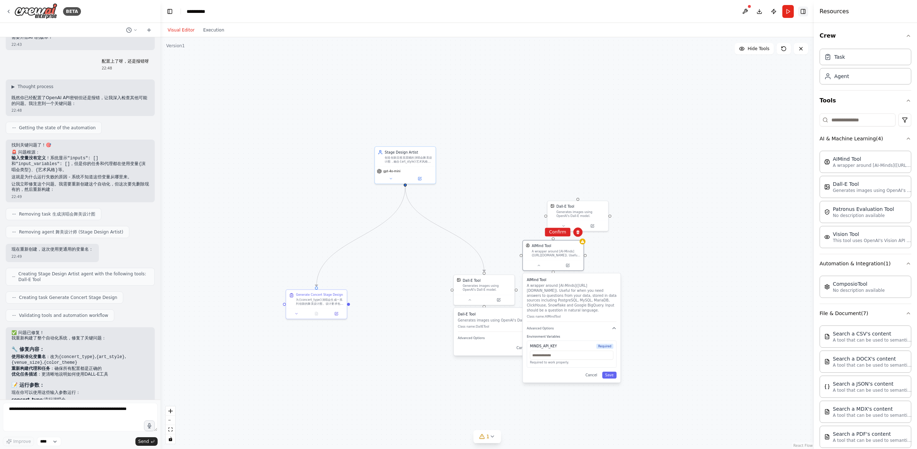
click at [801, 14] on button "Toggle Right Sidebar" at bounding box center [803, 11] width 10 height 10
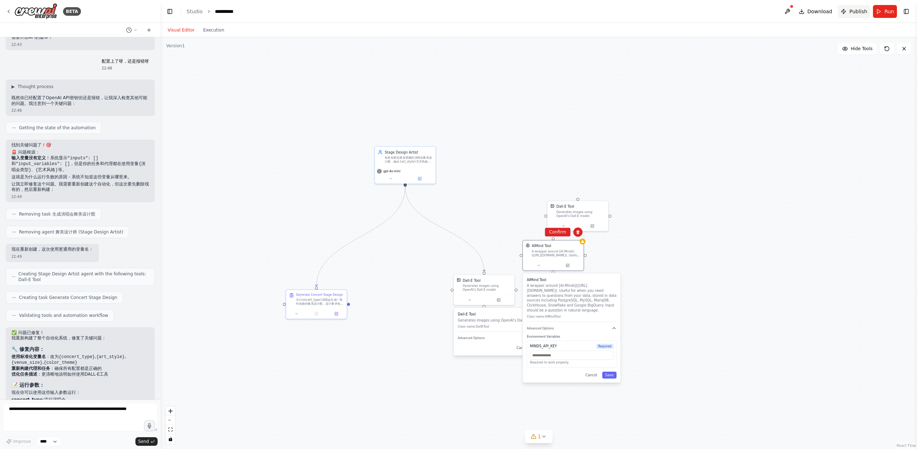
click at [853, 11] on span "Publish" at bounding box center [859, 11] width 18 height 7
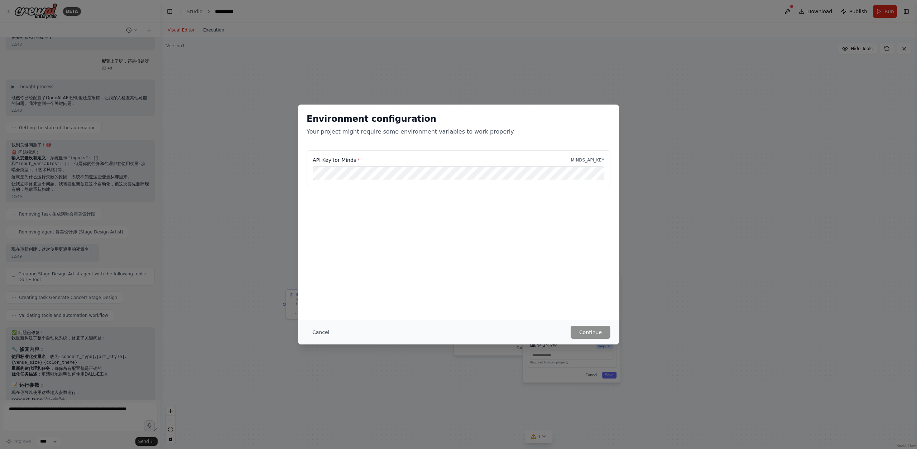
click at [513, 288] on div "Environment configuration Your project might require some environment variables…" at bounding box center [458, 212] width 321 height 215
click at [313, 334] on button "Cancel" at bounding box center [321, 332] width 28 height 13
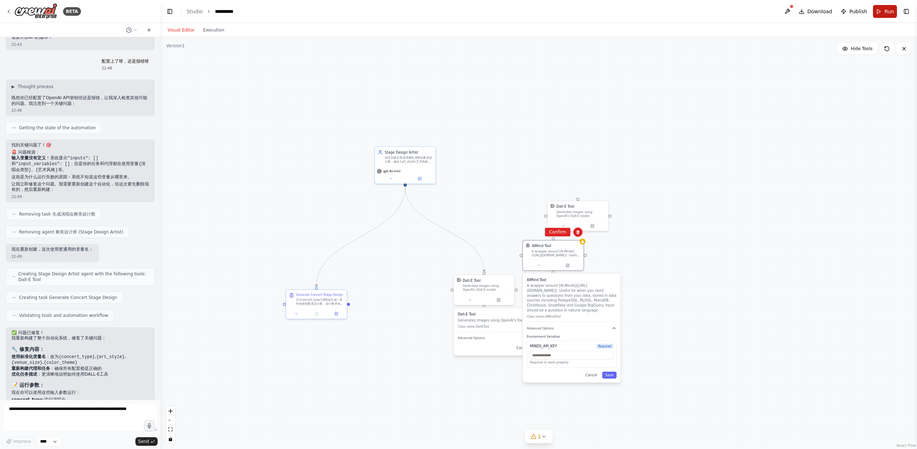
click at [885, 8] on span "Run" at bounding box center [890, 11] width 10 height 7
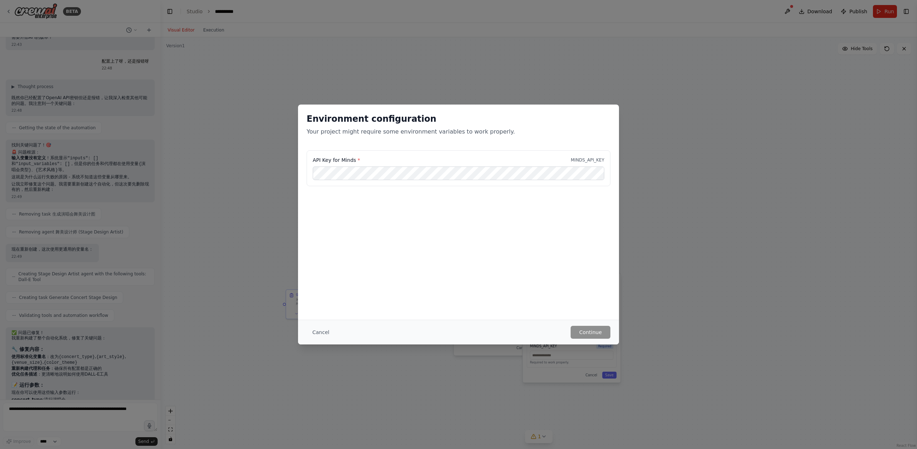
click at [569, 330] on div "Cancel Continue" at bounding box center [459, 332] width 304 height 13
click at [615, 176] on div "API Key for Minds * MINDS_API_KEY" at bounding box center [458, 173] width 321 height 44
click at [256, 57] on div "Environment configuration Your project might require some environment variables…" at bounding box center [458, 224] width 917 height 449
click at [317, 329] on button "Cancel" at bounding box center [321, 332] width 28 height 13
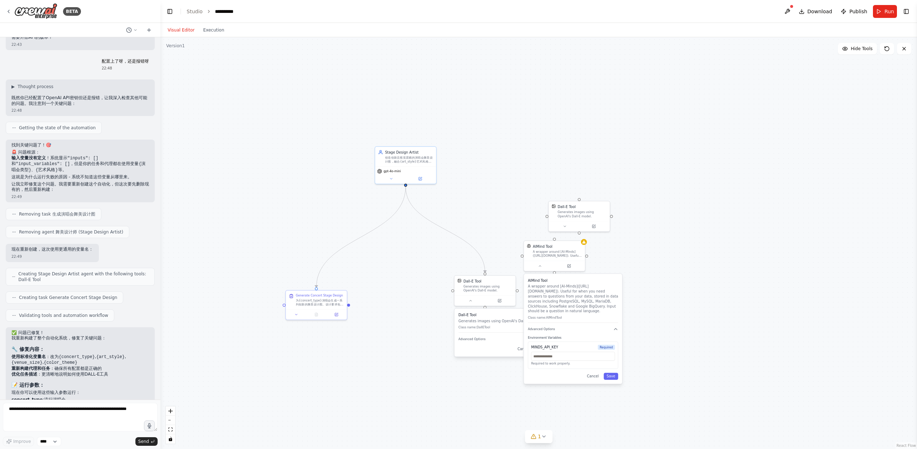
click at [339, 4] on header "**********" at bounding box center [539, 11] width 757 height 23
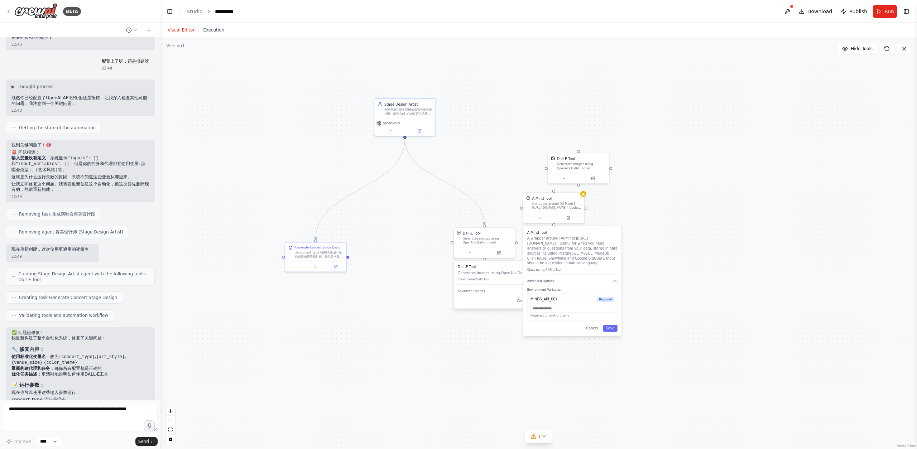
drag, startPoint x: 684, startPoint y: 337, endPoint x: 683, endPoint y: 289, distance: 48.0
click at [683, 289] on div ".deletable-edge-delete-btn { width: 20px; height: 20px; border: 0px solid #ffff…" at bounding box center [539, 243] width 757 height 412
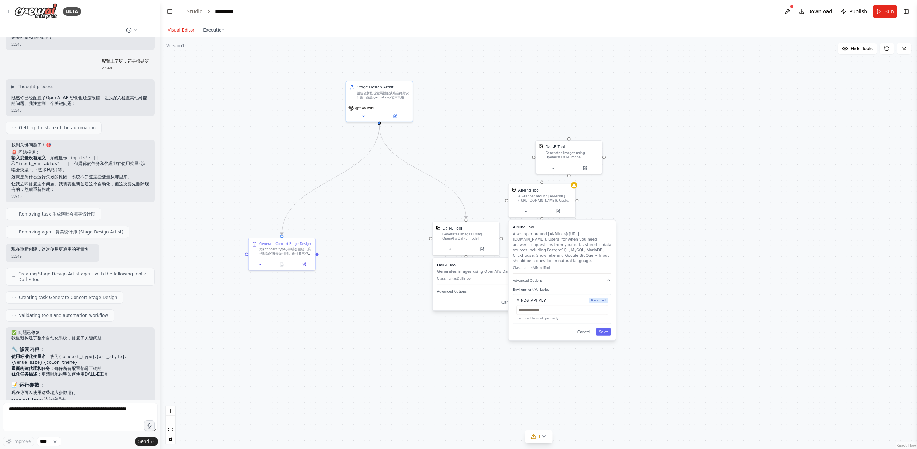
click at [683, 288] on div ".deletable-edge-delete-btn { width: 20px; height: 20px; border: 0px solid #ffff…" at bounding box center [539, 243] width 757 height 412
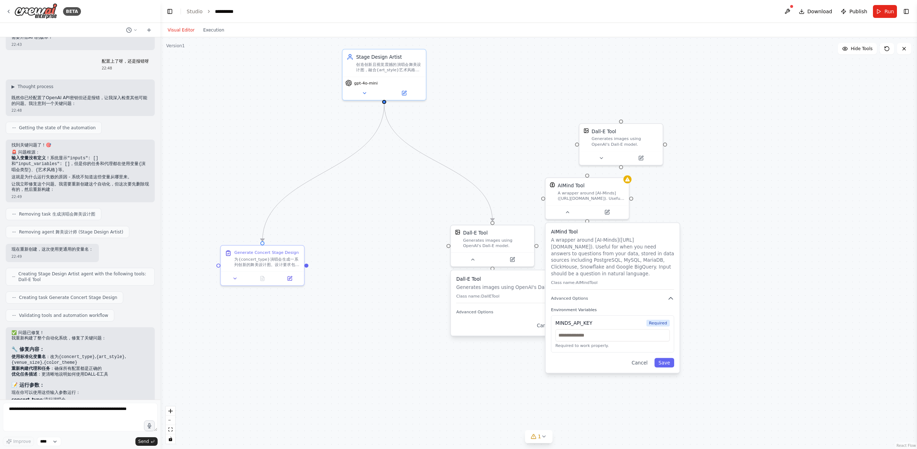
drag, startPoint x: 636, startPoint y: 317, endPoint x: 707, endPoint y: 344, distance: 75.8
click at [707, 344] on div ".deletable-edge-delete-btn { width: 20px; height: 20px; border: 0px solid #ffff…" at bounding box center [539, 243] width 757 height 412
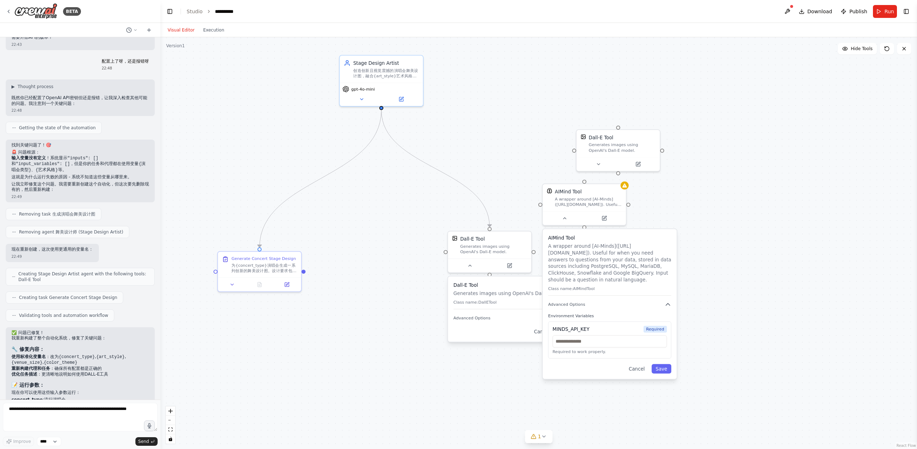
drag, startPoint x: 770, startPoint y: 286, endPoint x: 742, endPoint y: 322, distance: 46.2
click at [768, 288] on div ".deletable-edge-delete-btn { width: 20px; height: 20px; border: 0px solid #ffff…" at bounding box center [539, 243] width 757 height 412
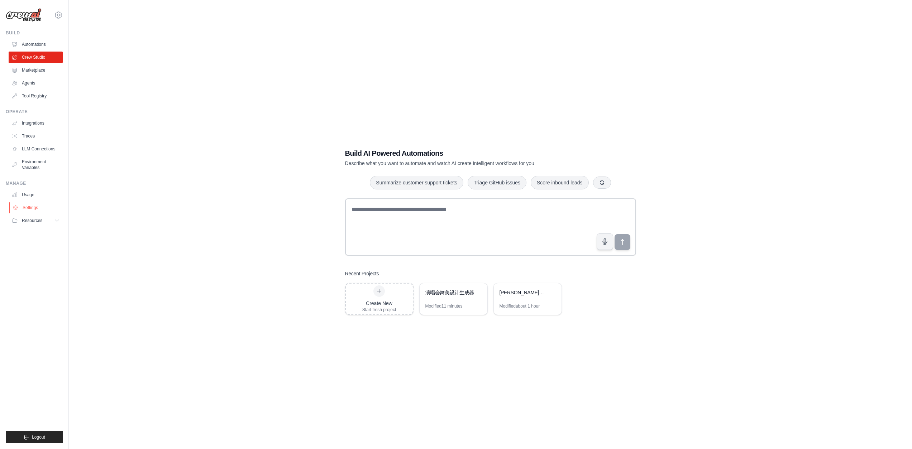
click at [38, 208] on link "Settings" at bounding box center [36, 207] width 54 height 11
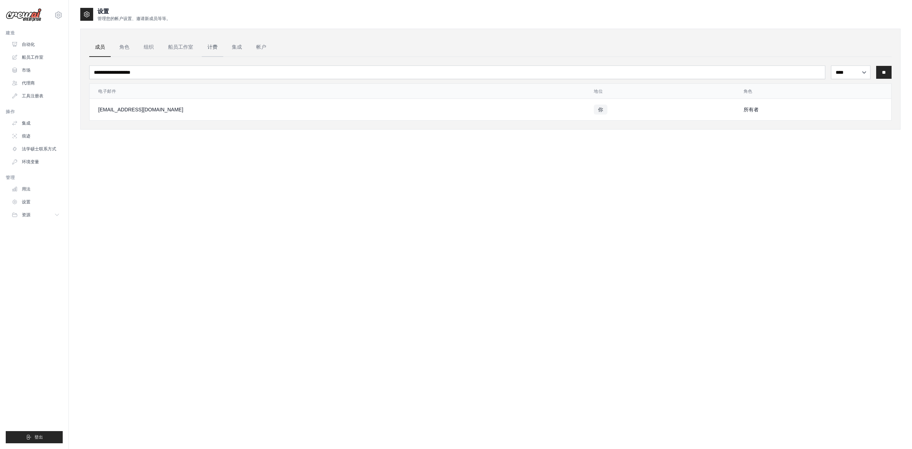
click at [208, 47] on font "计费" at bounding box center [212, 47] width 10 height 6
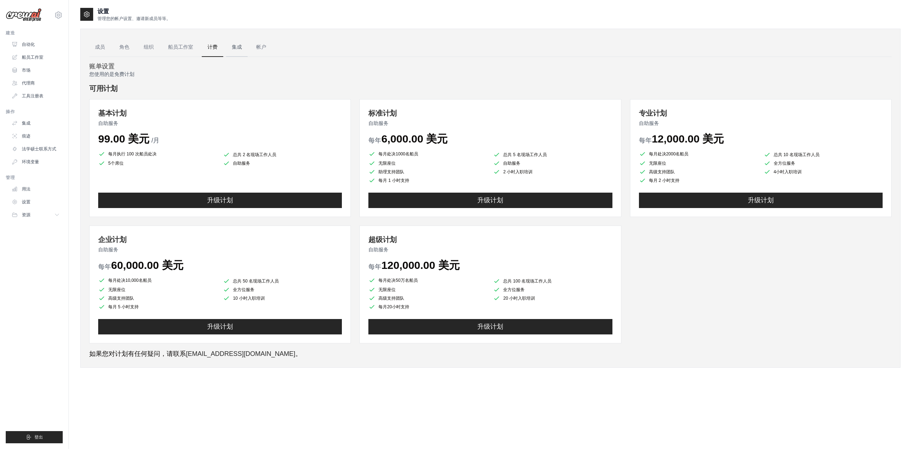
click at [240, 49] on font "集成" at bounding box center [237, 47] width 10 height 6
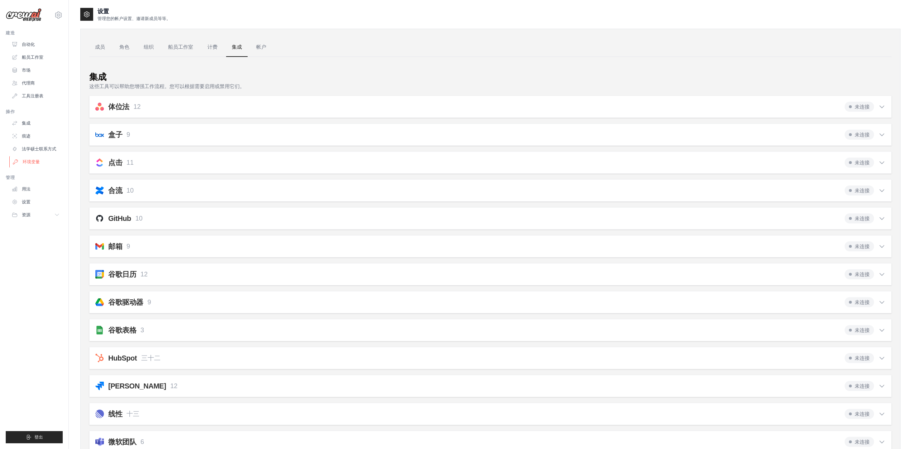
click at [31, 166] on link "环境变量" at bounding box center [36, 161] width 54 height 11
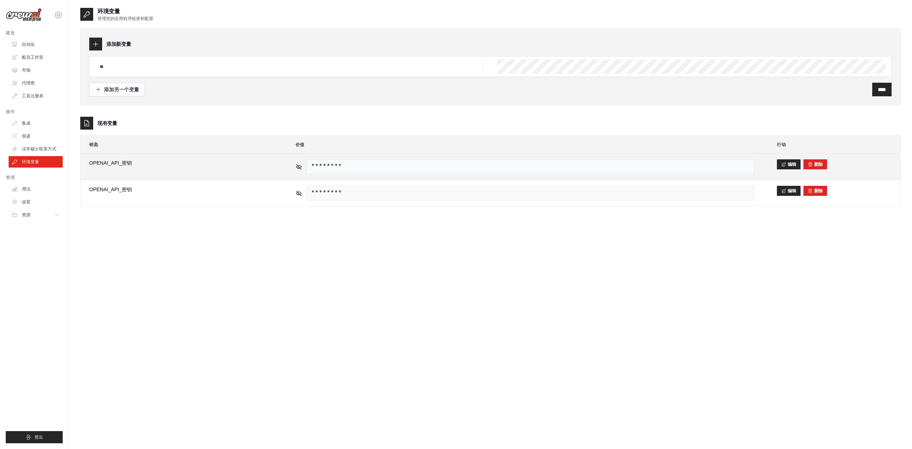
click at [398, 162] on span "********" at bounding box center [530, 166] width 448 height 15
click at [396, 165] on span "********" at bounding box center [530, 166] width 448 height 15
click at [120, 89] on font "添加另一个变量" at bounding box center [121, 89] width 35 height 6
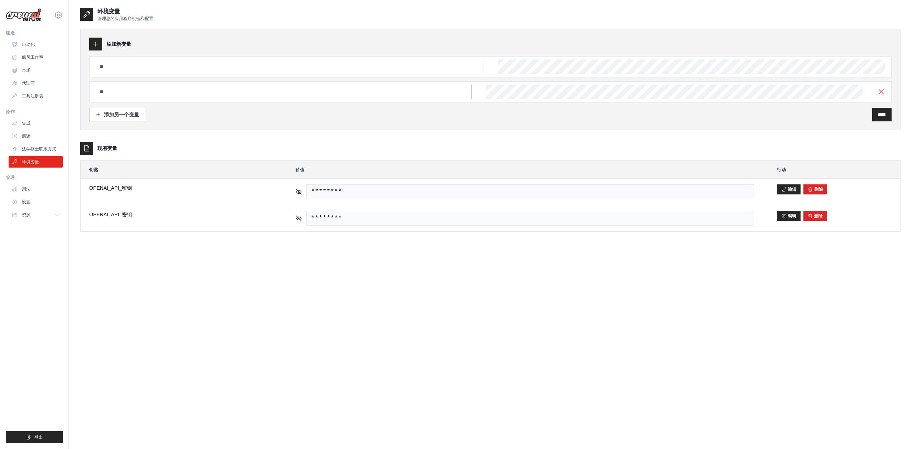
click at [121, 74] on input "text" at bounding box center [289, 66] width 388 height 14
click at [176, 74] on input "text" at bounding box center [289, 66] width 388 height 14
paste input "**********"
type input "**********"
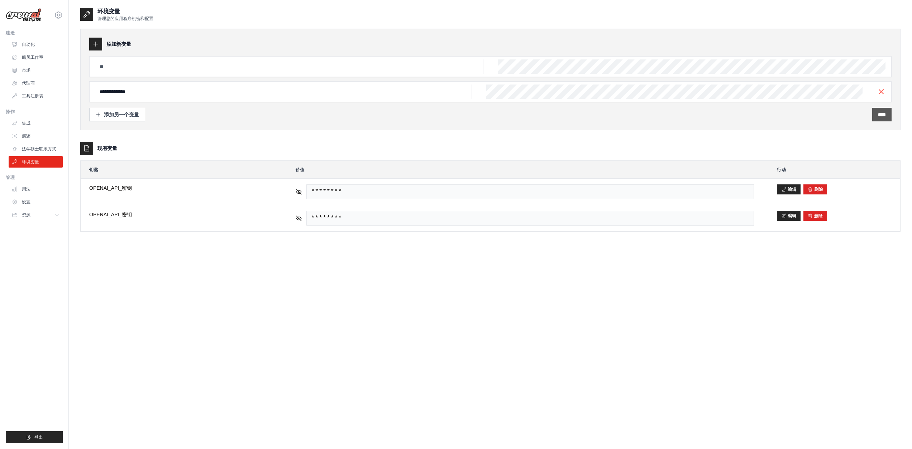
click at [872, 117] on div "****" at bounding box center [881, 115] width 19 height 14
click at [874, 119] on div "****" at bounding box center [881, 115] width 19 height 14
click at [879, 112] on input "****" at bounding box center [882, 114] width 8 height 7
click at [212, 70] on input "text" at bounding box center [289, 66] width 388 height 14
click at [188, 131] on div "**********" at bounding box center [490, 127] width 820 height 210
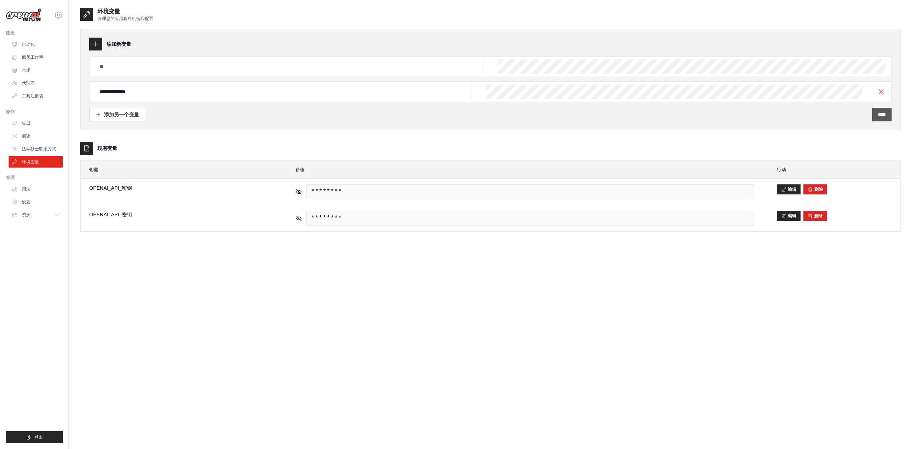
click at [878, 114] on input "****" at bounding box center [882, 114] width 8 height 7
click at [326, 67] on input "text" at bounding box center [289, 66] width 388 height 14
click at [106, 74] on input "**********" at bounding box center [289, 66] width 388 height 14
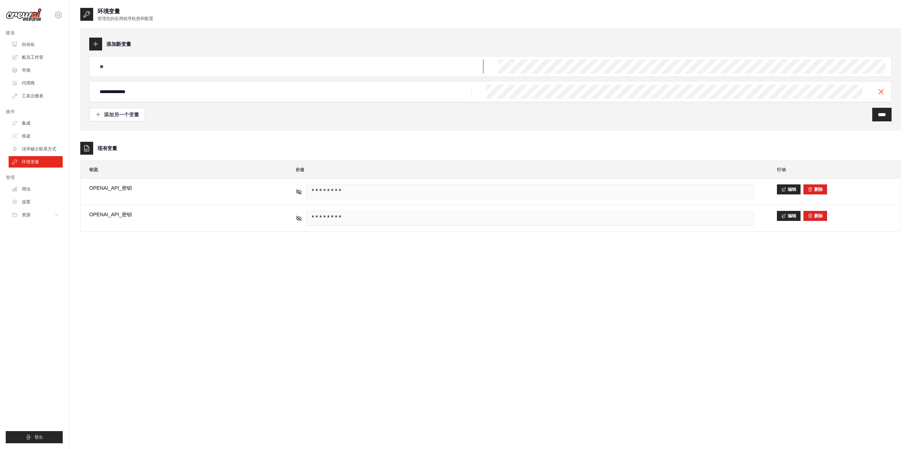
click at [123, 68] on input "text" at bounding box center [289, 66] width 388 height 14
paste input "**********"
type input "**********"
click at [872, 117] on div "****" at bounding box center [881, 115] width 19 height 14
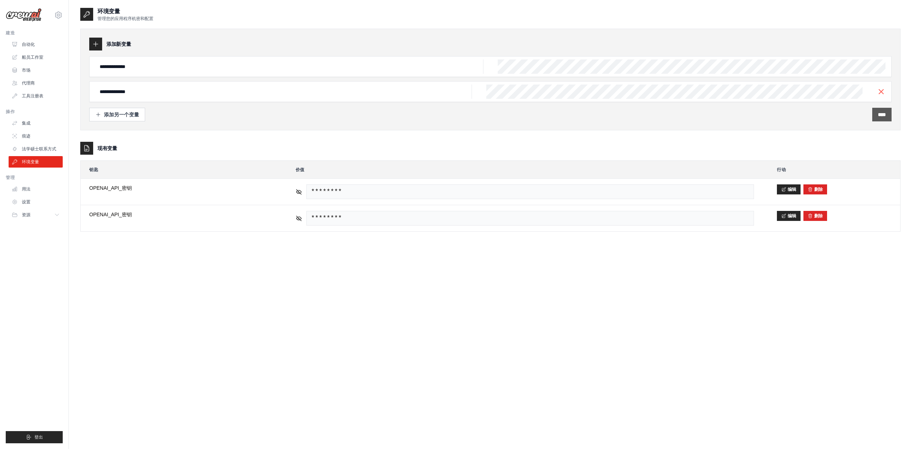
click at [880, 116] on input "****" at bounding box center [882, 114] width 8 height 7
